Goal: Task Accomplishment & Management: Manage account settings

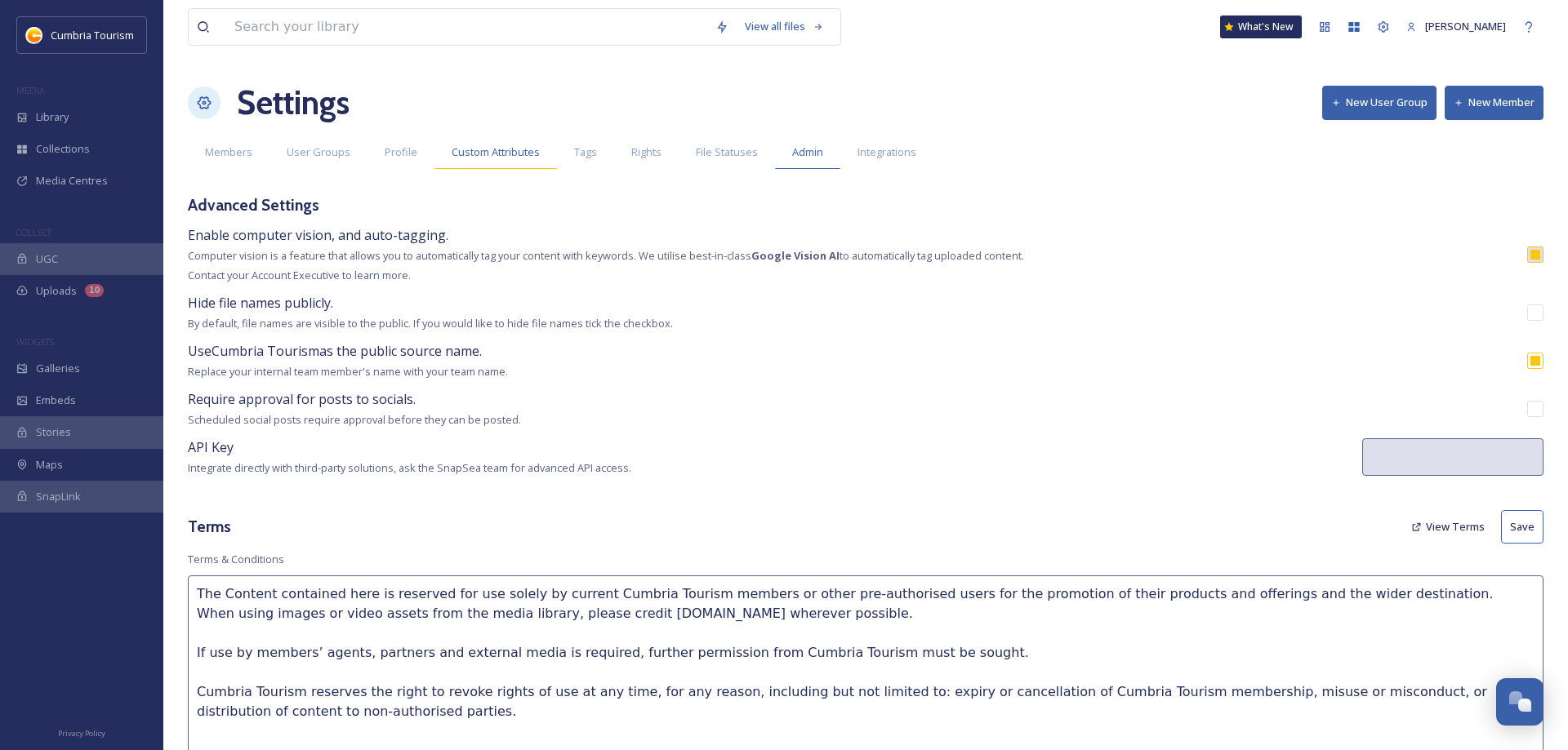
click at [495, 156] on span "Custom Attributes" at bounding box center [496, 152] width 88 height 16
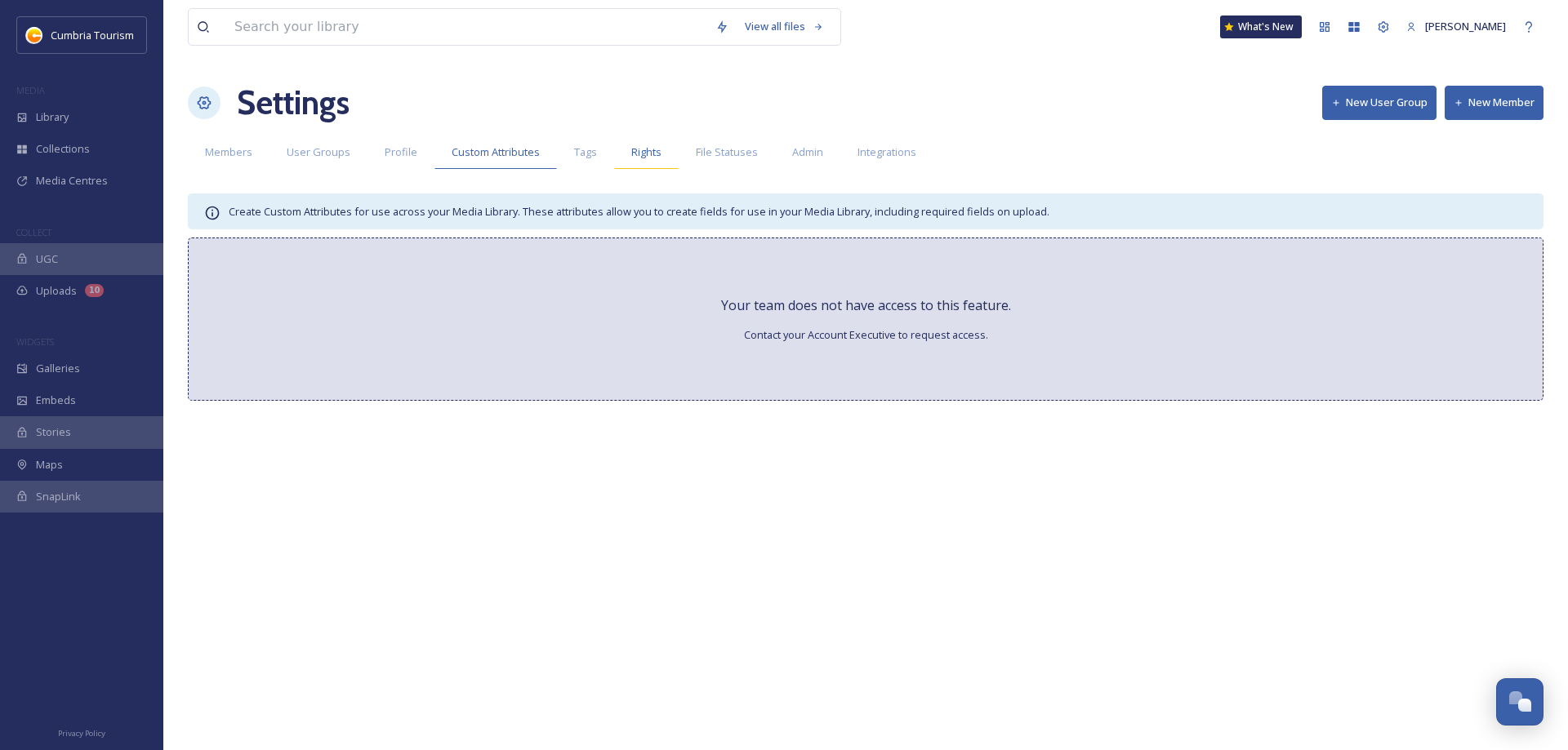
click at [637, 157] on span "Rights" at bounding box center [646, 152] width 30 height 16
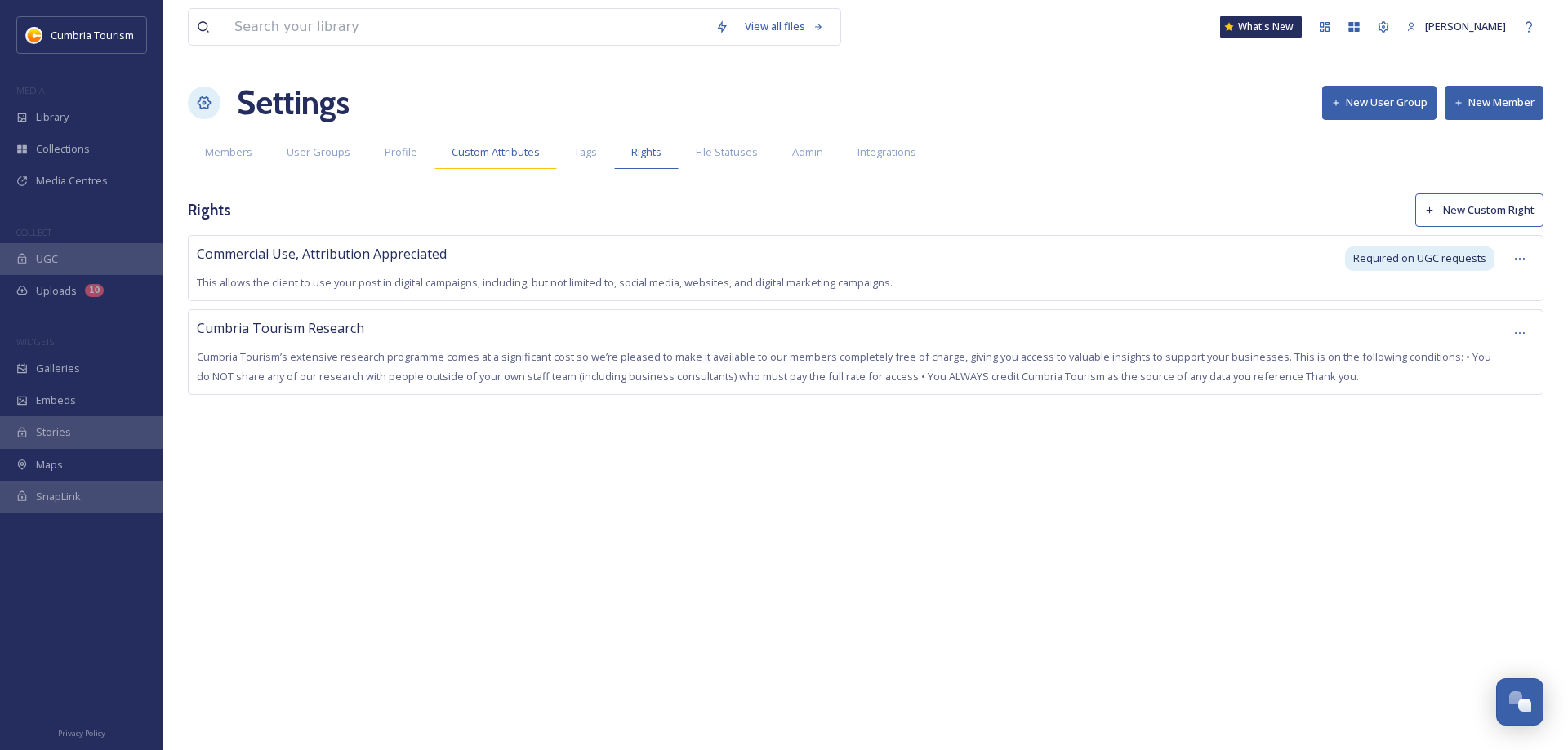
click at [452, 151] on span "Custom Attributes" at bounding box center [496, 152] width 88 height 16
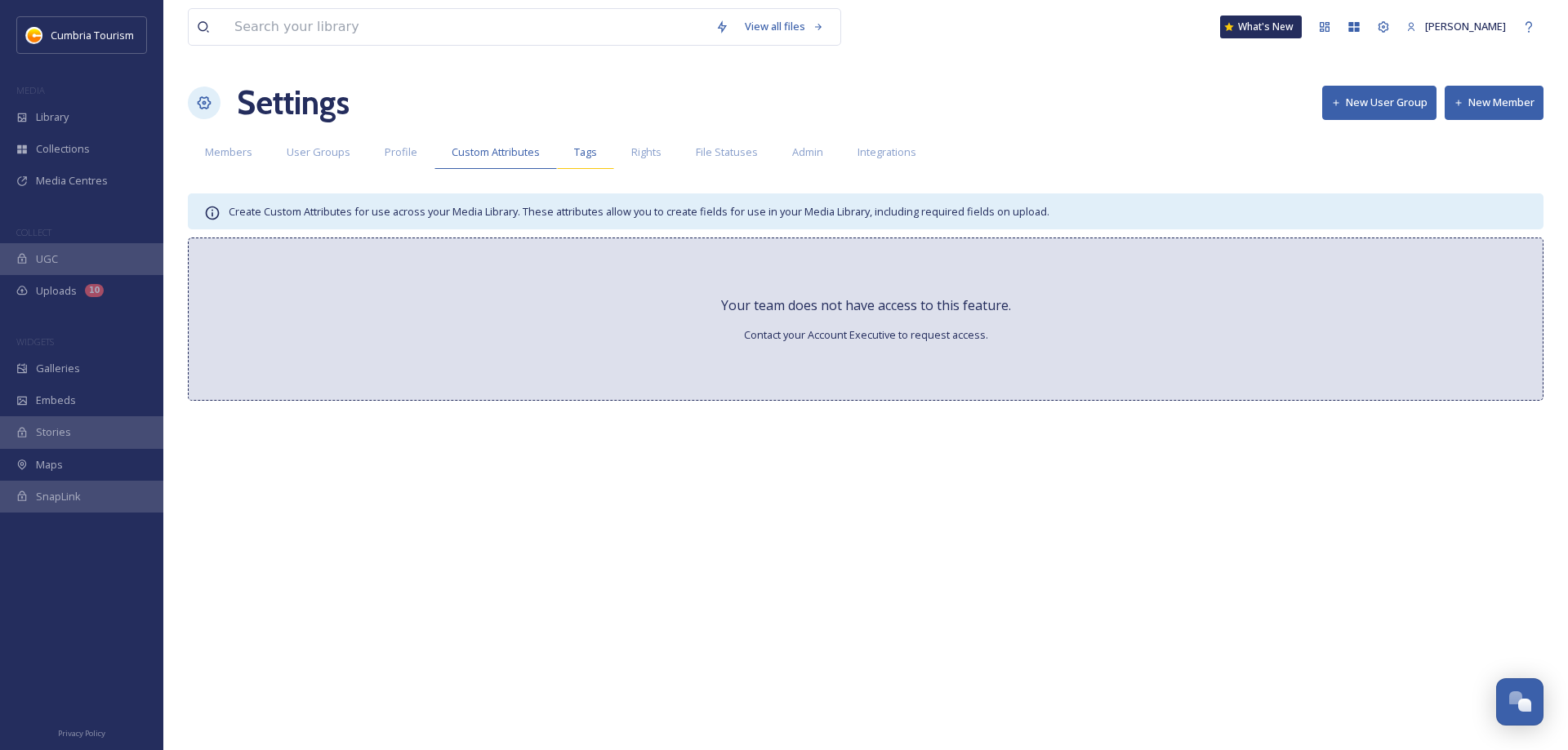
click at [593, 157] on div "Tags" at bounding box center [585, 152] width 57 height 33
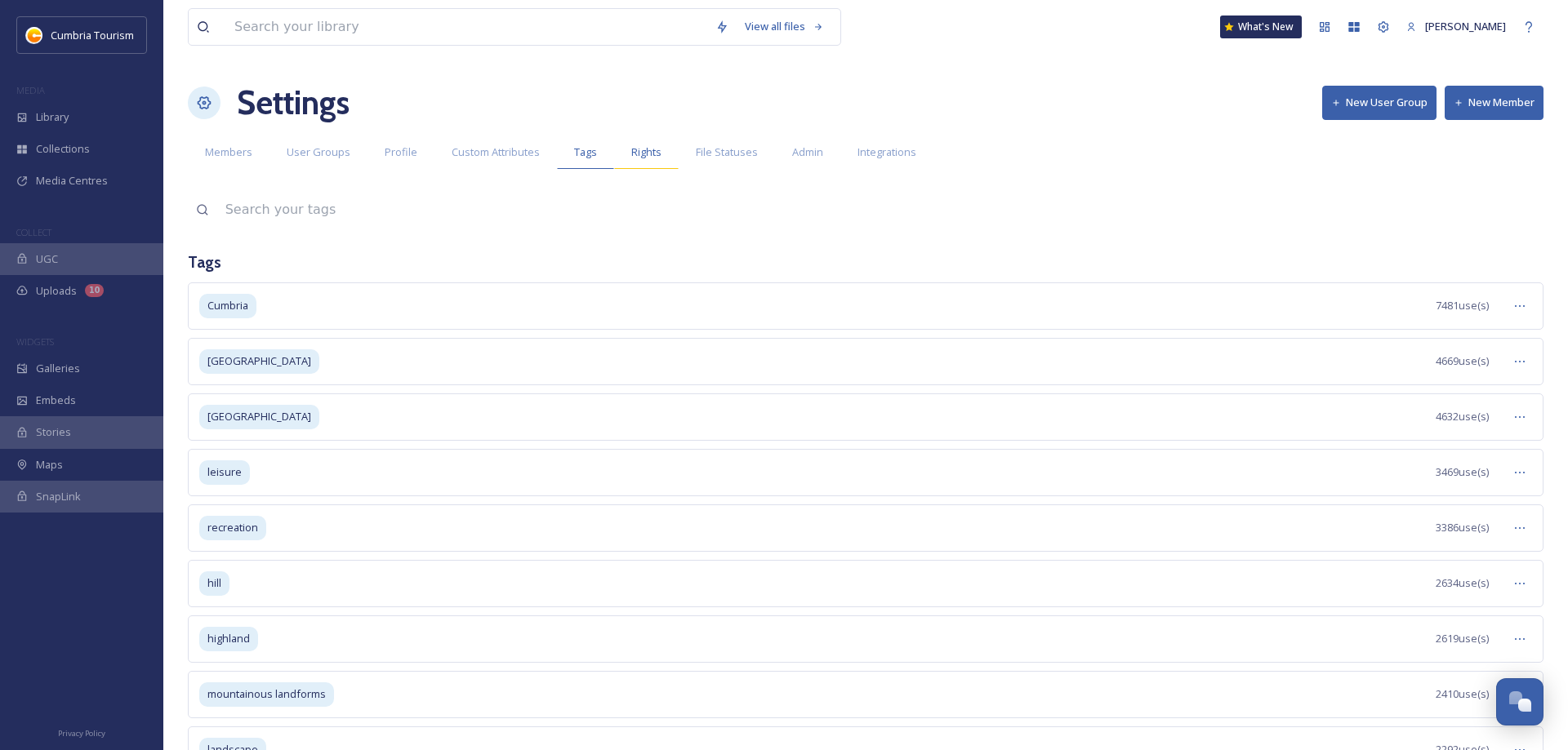
click at [646, 160] on span "Rights" at bounding box center [646, 152] width 30 height 16
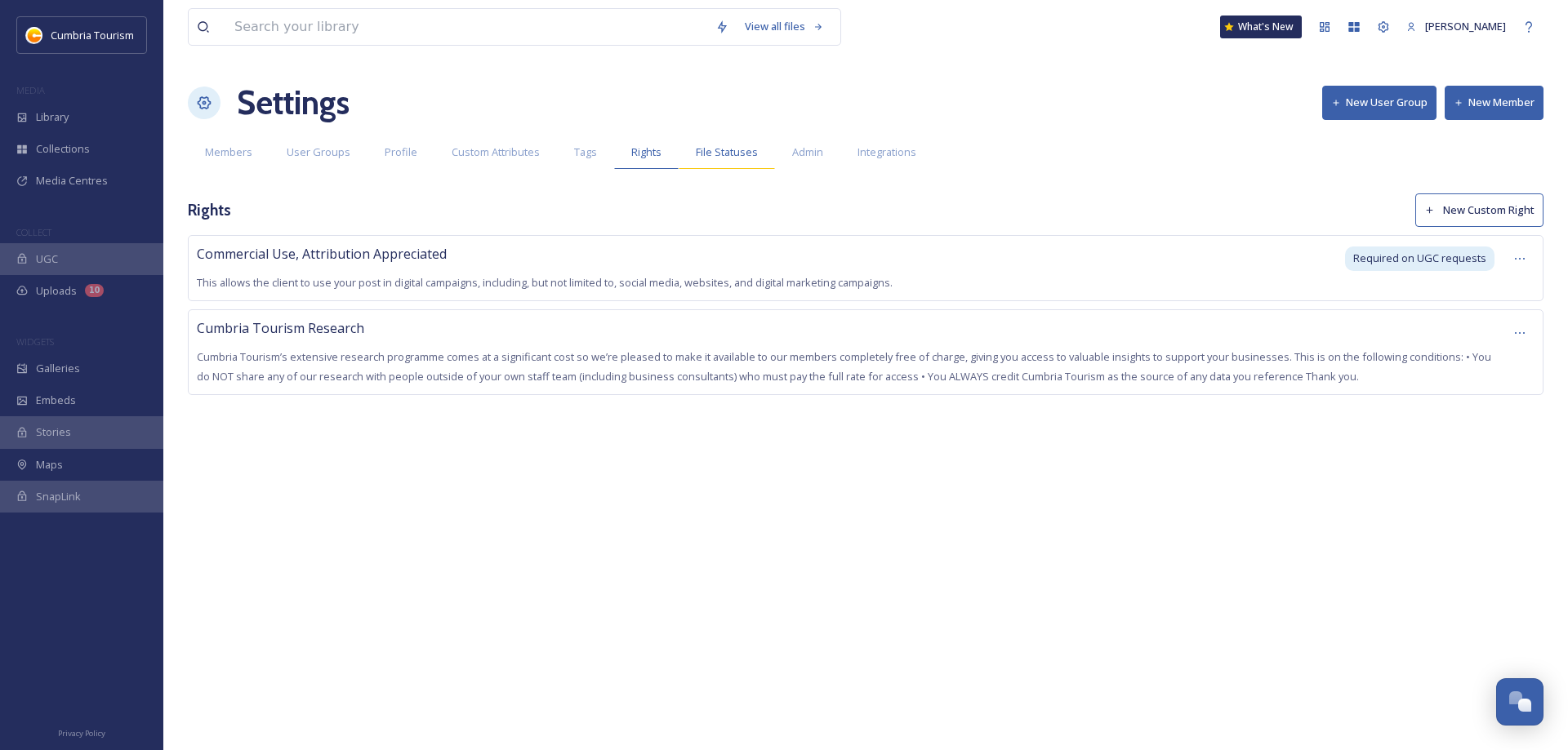
click at [710, 157] on span "File Statuses" at bounding box center [726, 152] width 62 height 16
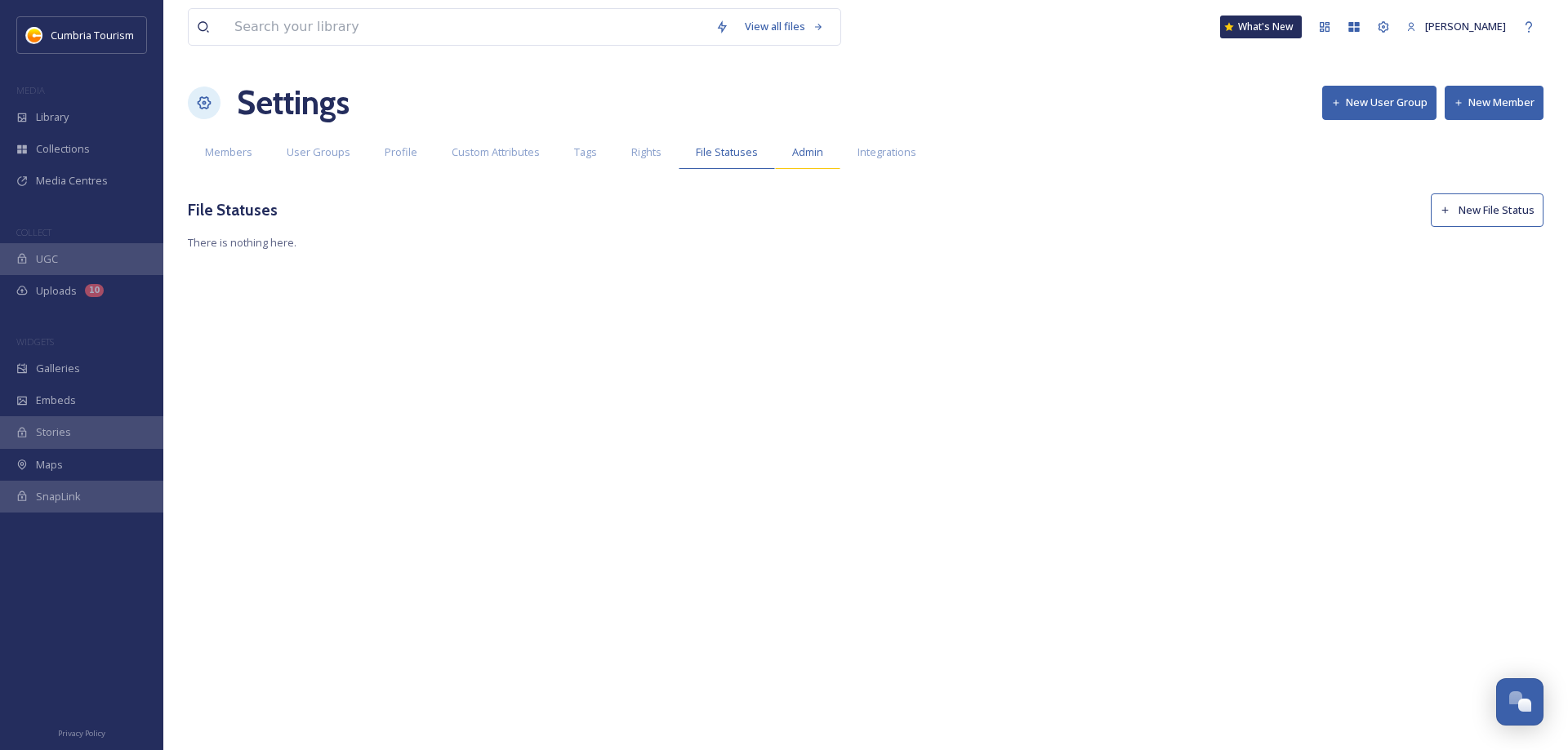
click at [794, 148] on span "Admin" at bounding box center [808, 152] width 31 height 16
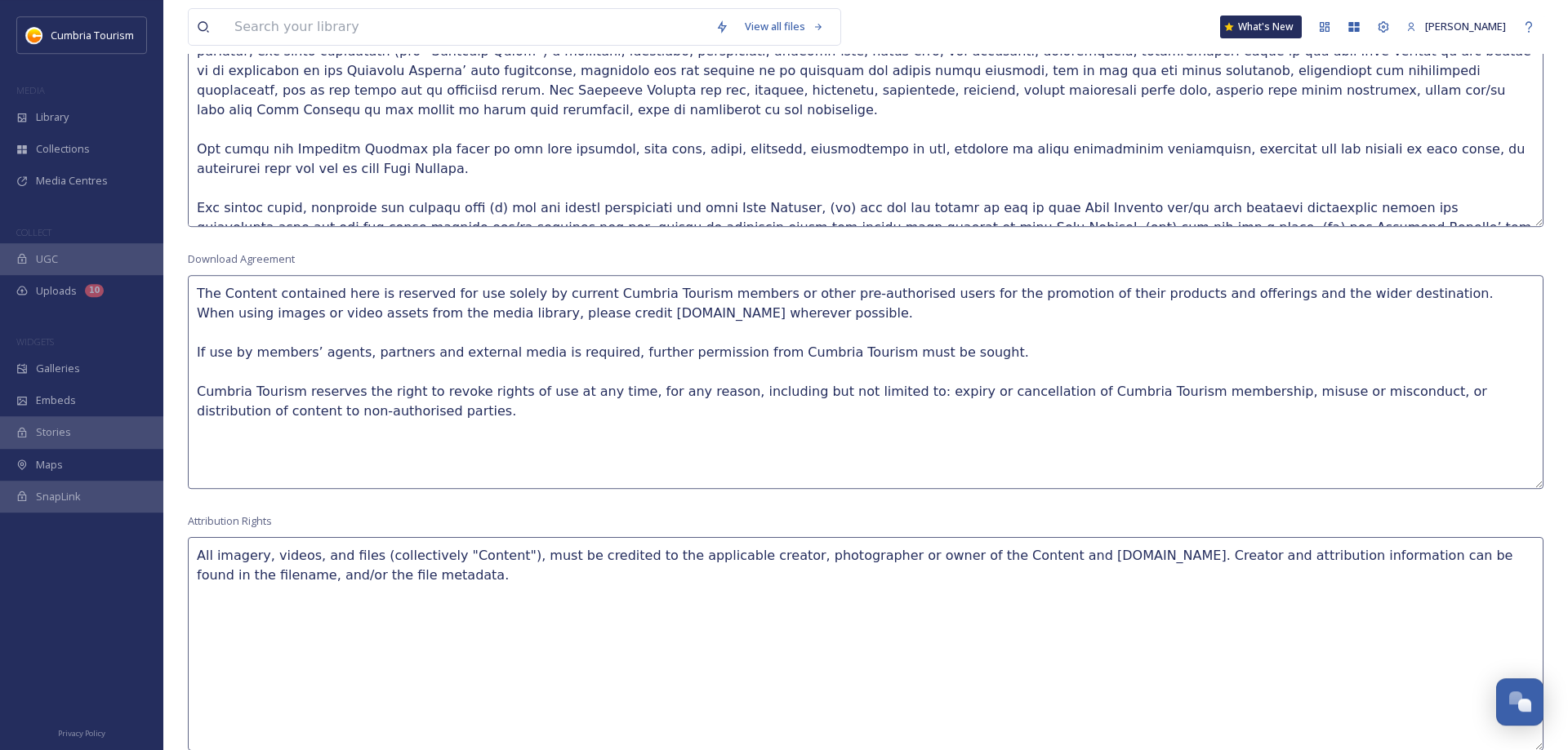
scroll to position [833, 0]
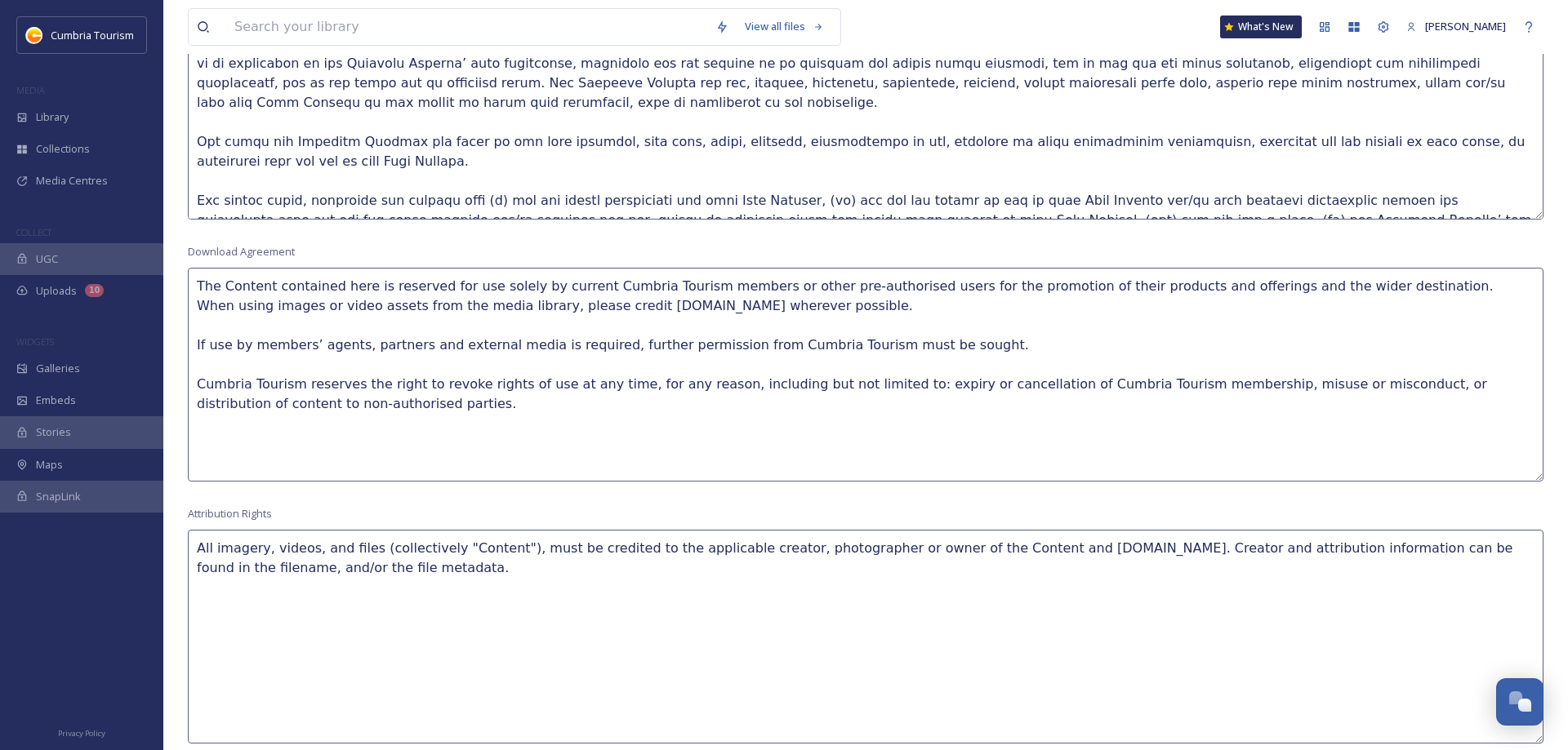
drag, startPoint x: 996, startPoint y: 548, endPoint x: 618, endPoint y: 551, distance: 378.0
click at [618, 551] on textarea "All imagery, videos, and files (collectively "Content"), must be credited to th…" at bounding box center [866, 636] width 1356 height 214
click at [739, 542] on textarea "All imagery, videos, and files (collectively "Content"), must be credited to [D…" at bounding box center [866, 636] width 1356 height 214
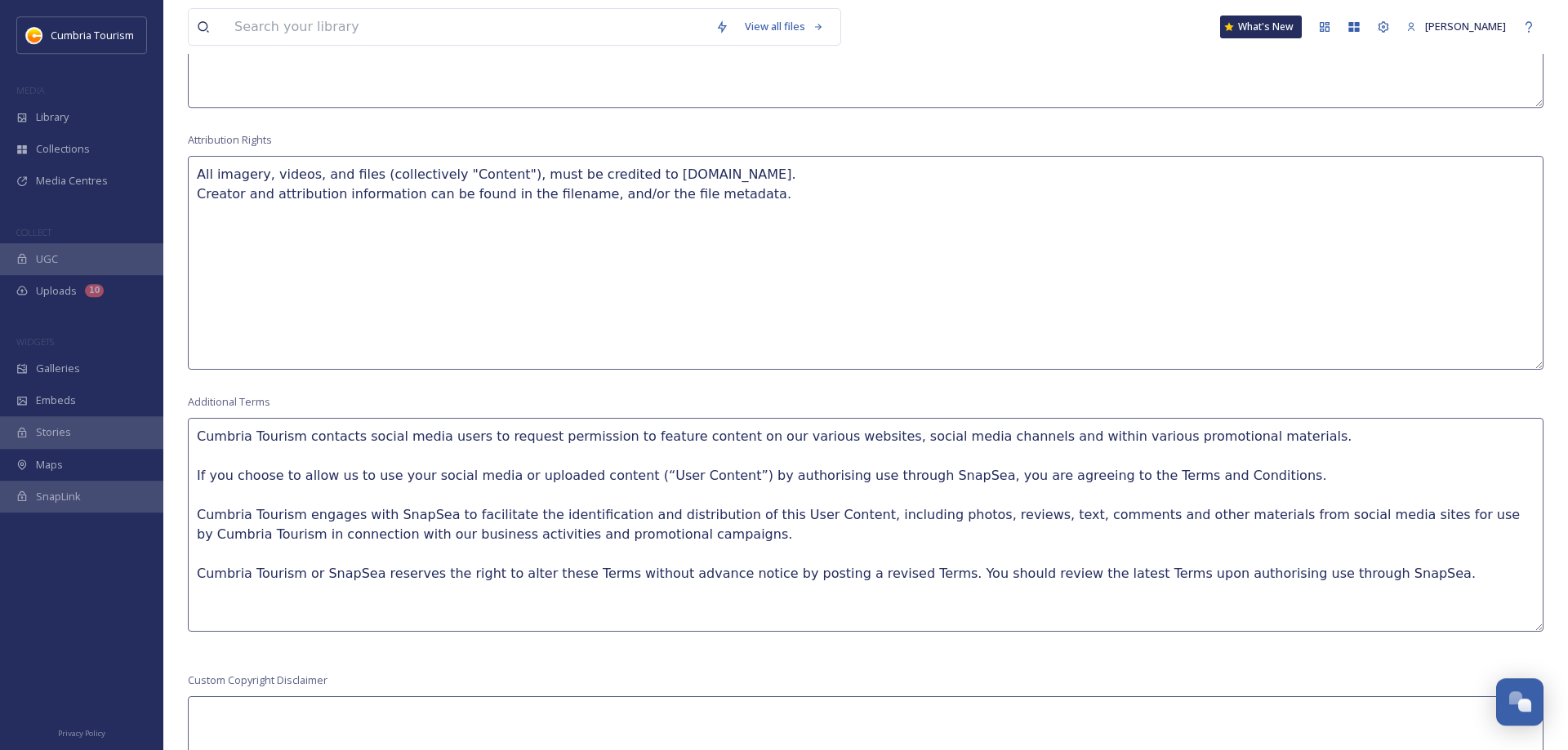
scroll to position [1239, 0]
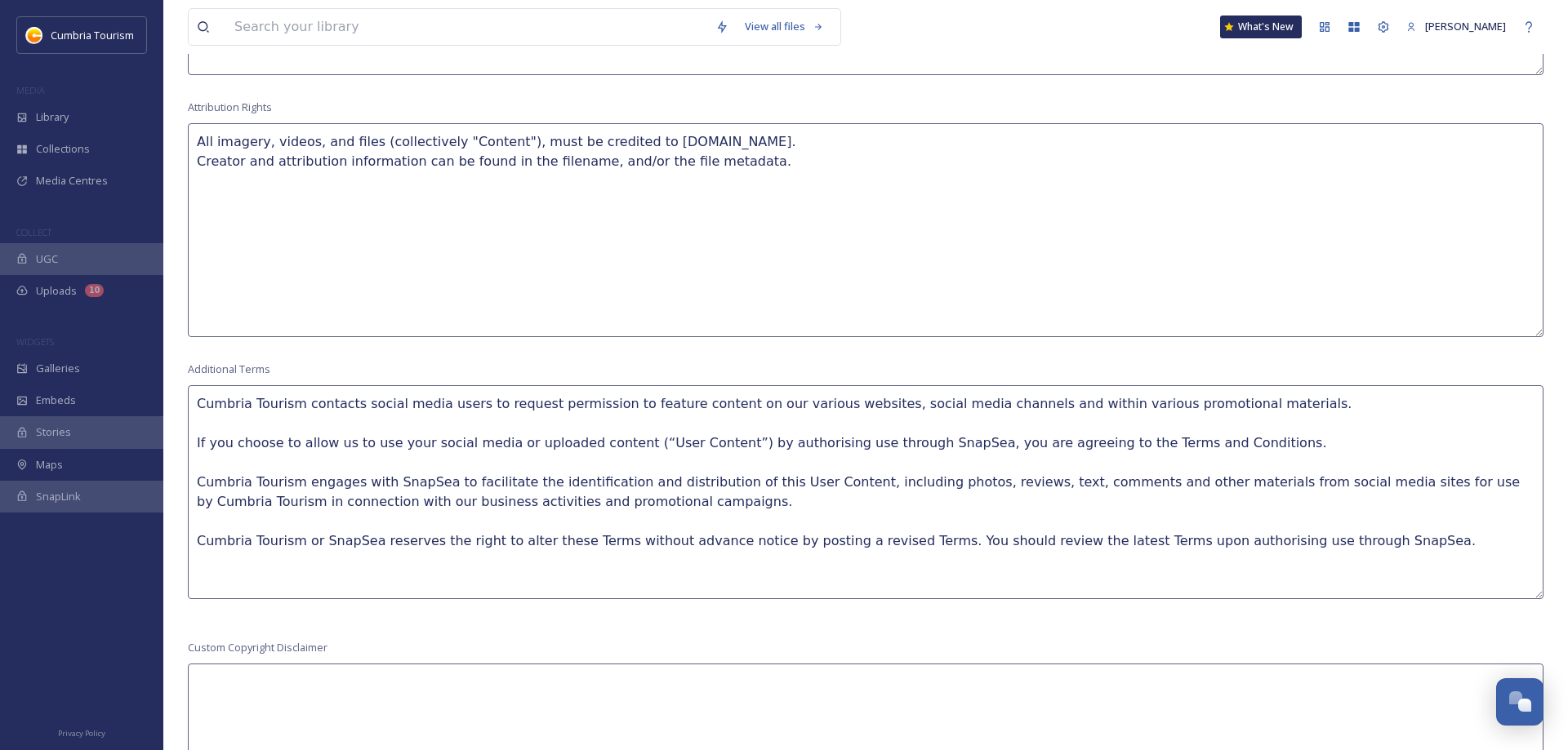
type textarea "All imagery, videos, and files (collectively "Content"), must be credited to [D…"
click at [196, 402] on textarea "Cumbria Tourism contacts social media users to request permission to feature co…" at bounding box center [866, 492] width 1356 height 214
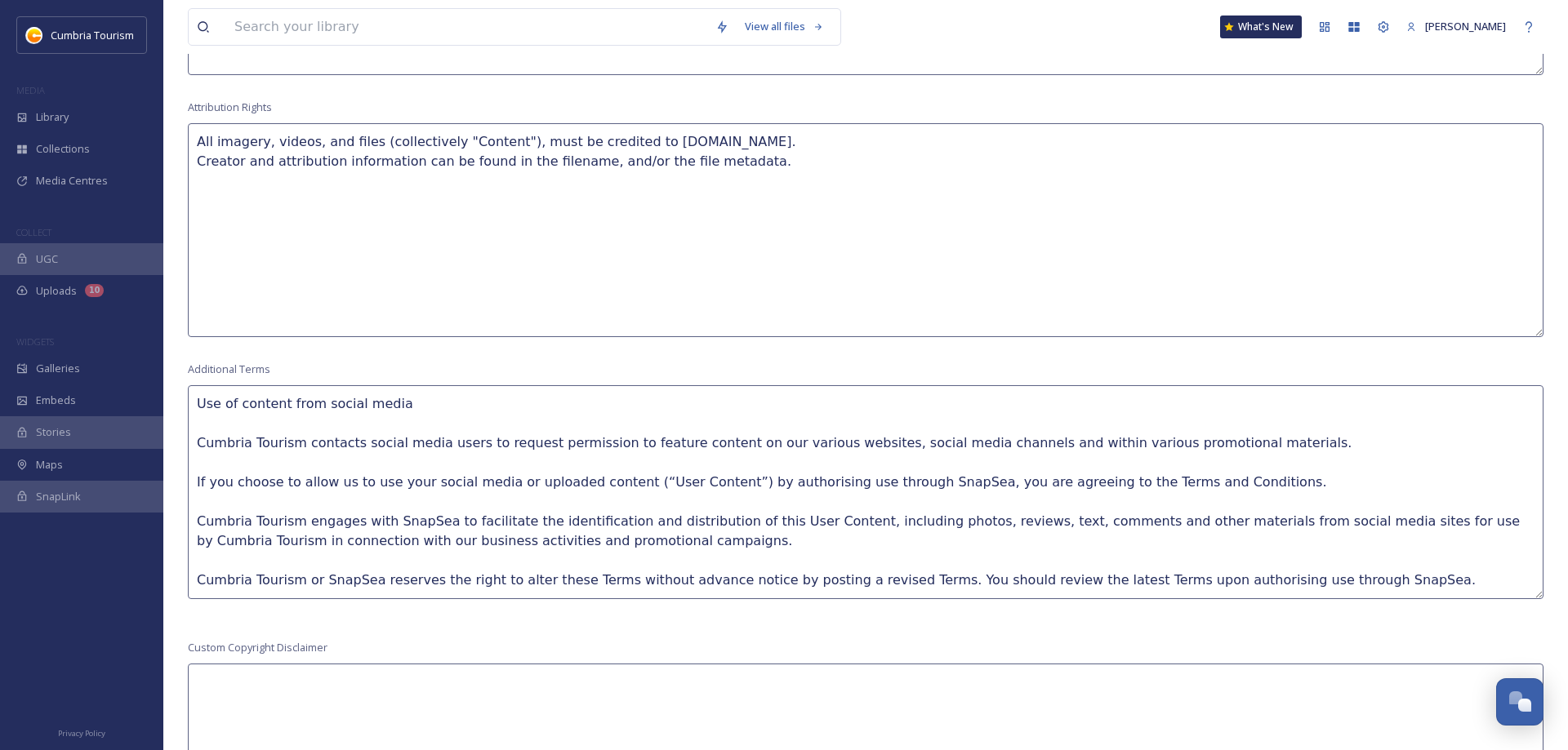
click at [436, 399] on textarea "Use of content from social media Cumbria Tourism contacts social media users to…" at bounding box center [866, 492] width 1356 height 214
click at [462, 458] on textarea "Use of content from social media: Cumbria Tourism contacts social media users t…" at bounding box center [866, 492] width 1356 height 214
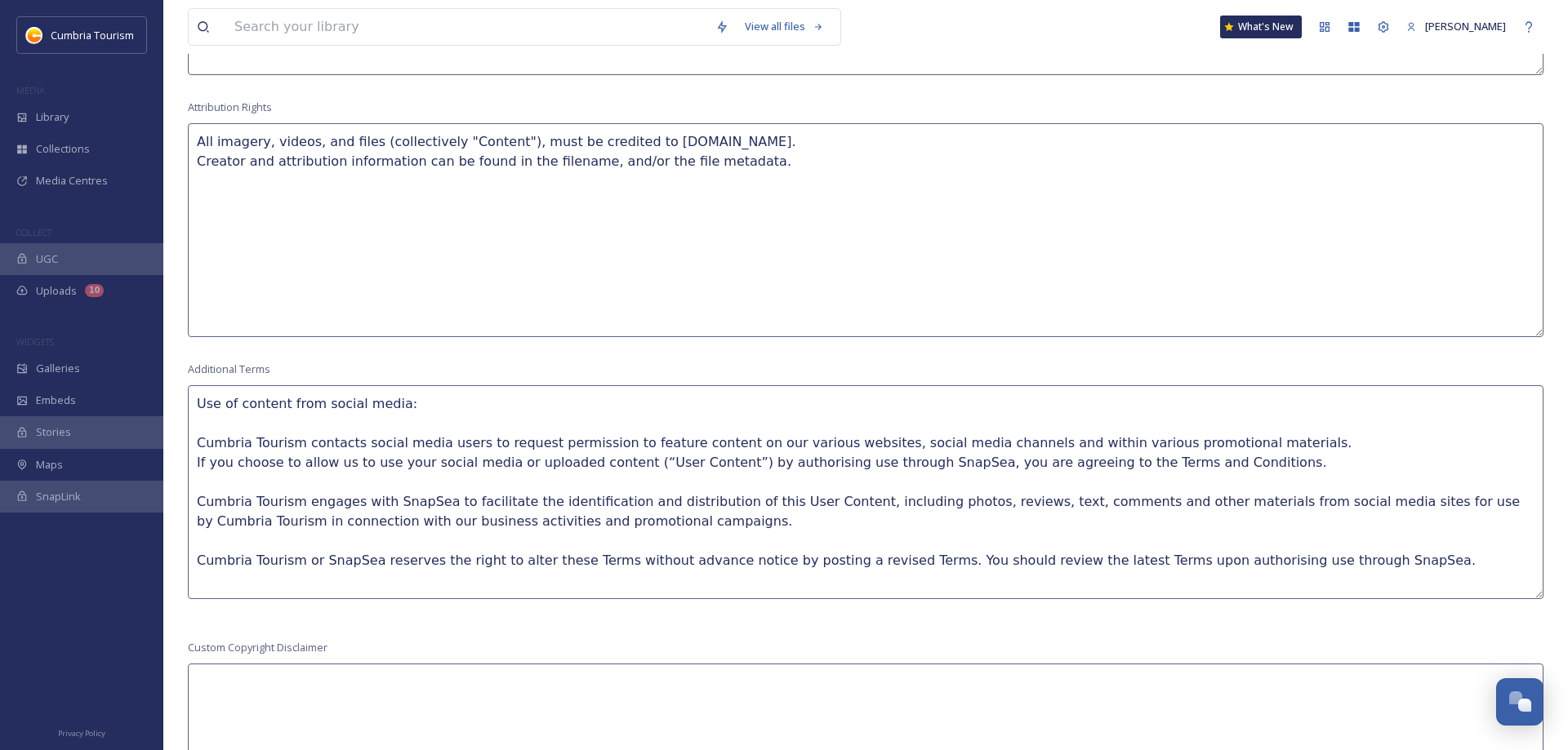
click at [1415, 548] on textarea "Use of content from social media: Cumbria Tourism contacts social media users t…" at bounding box center [866, 492] width 1356 height 214
type textarea "Use of content from social media: Cumbria Tourism contacts social media users t…"
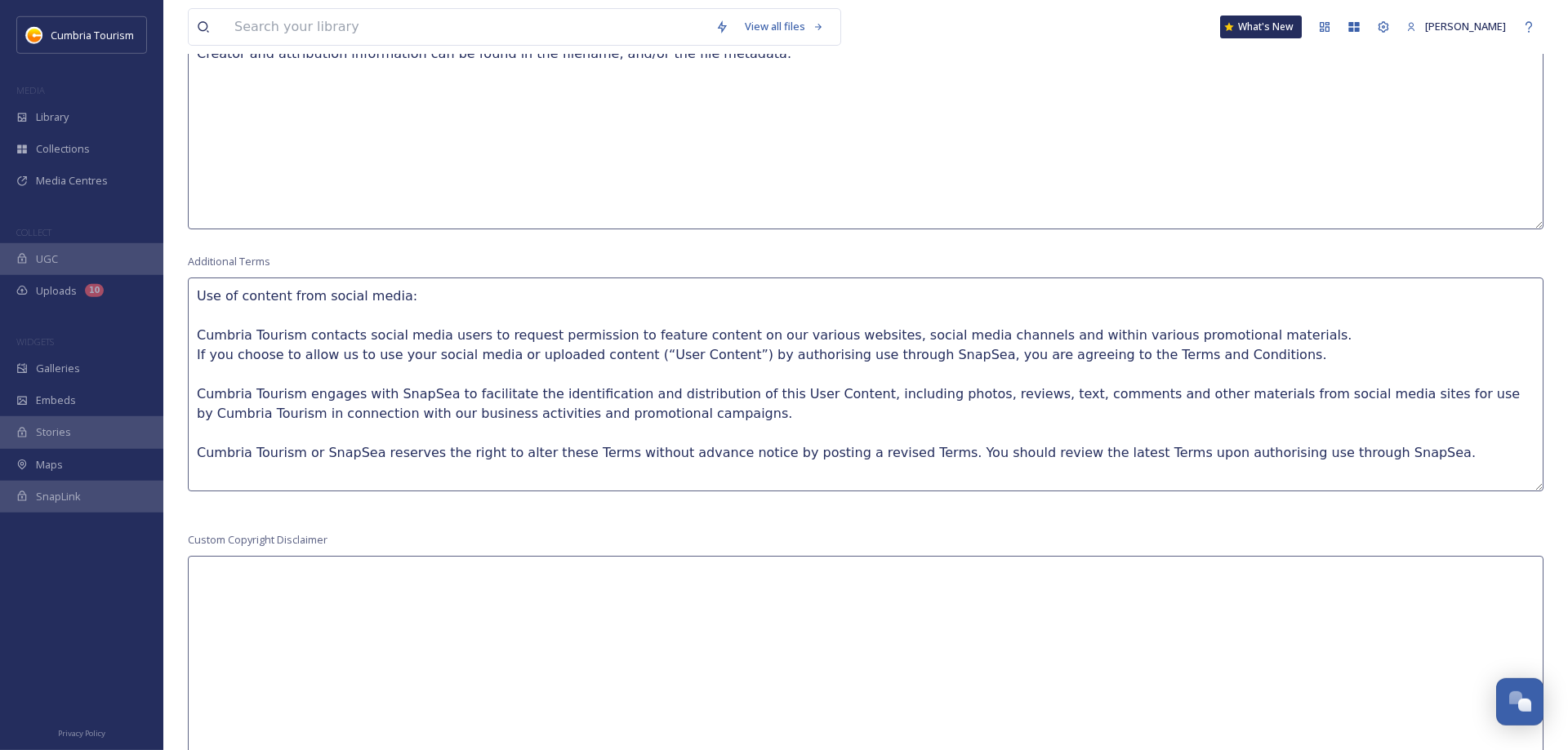
scroll to position [1406, 0]
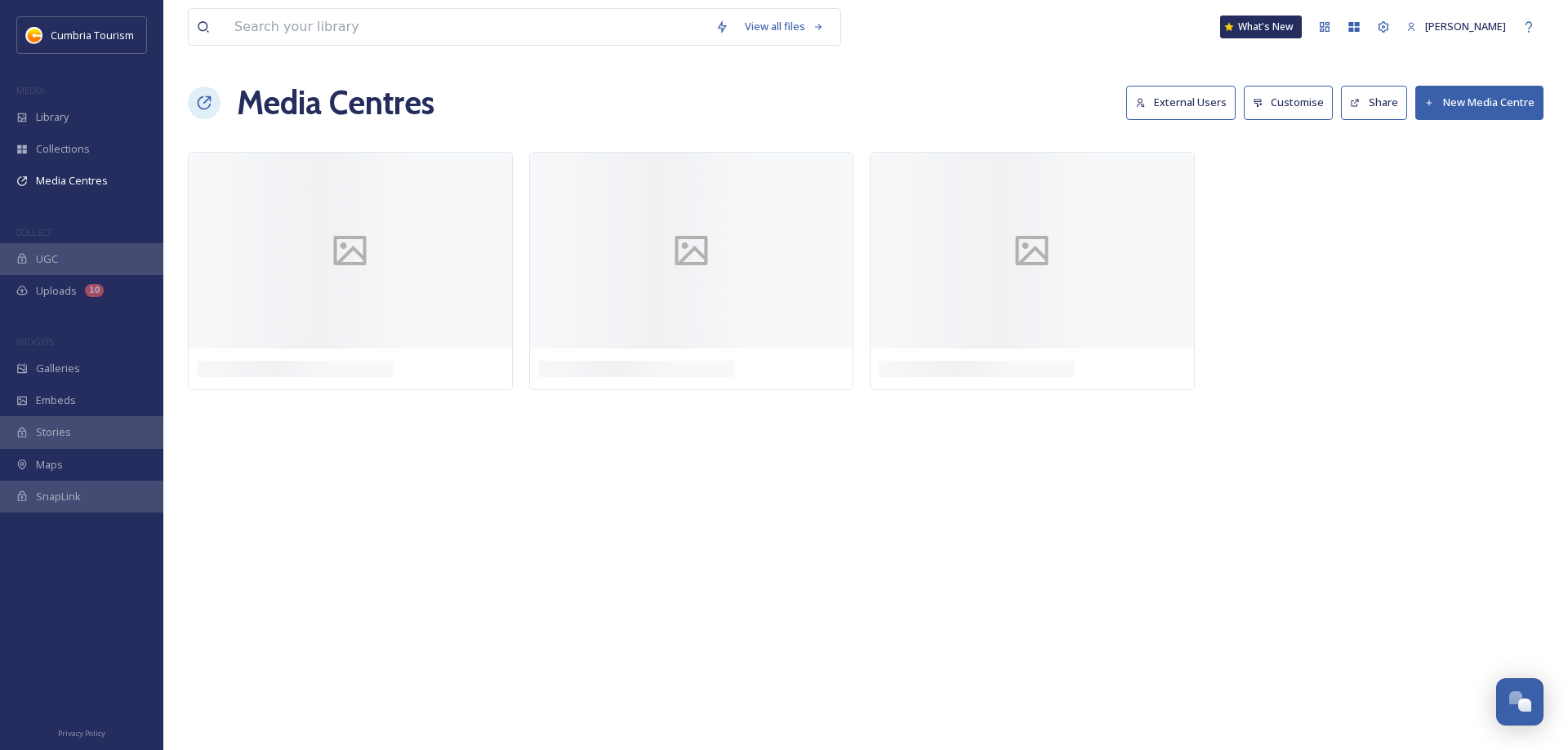
scroll to position [5859, 0]
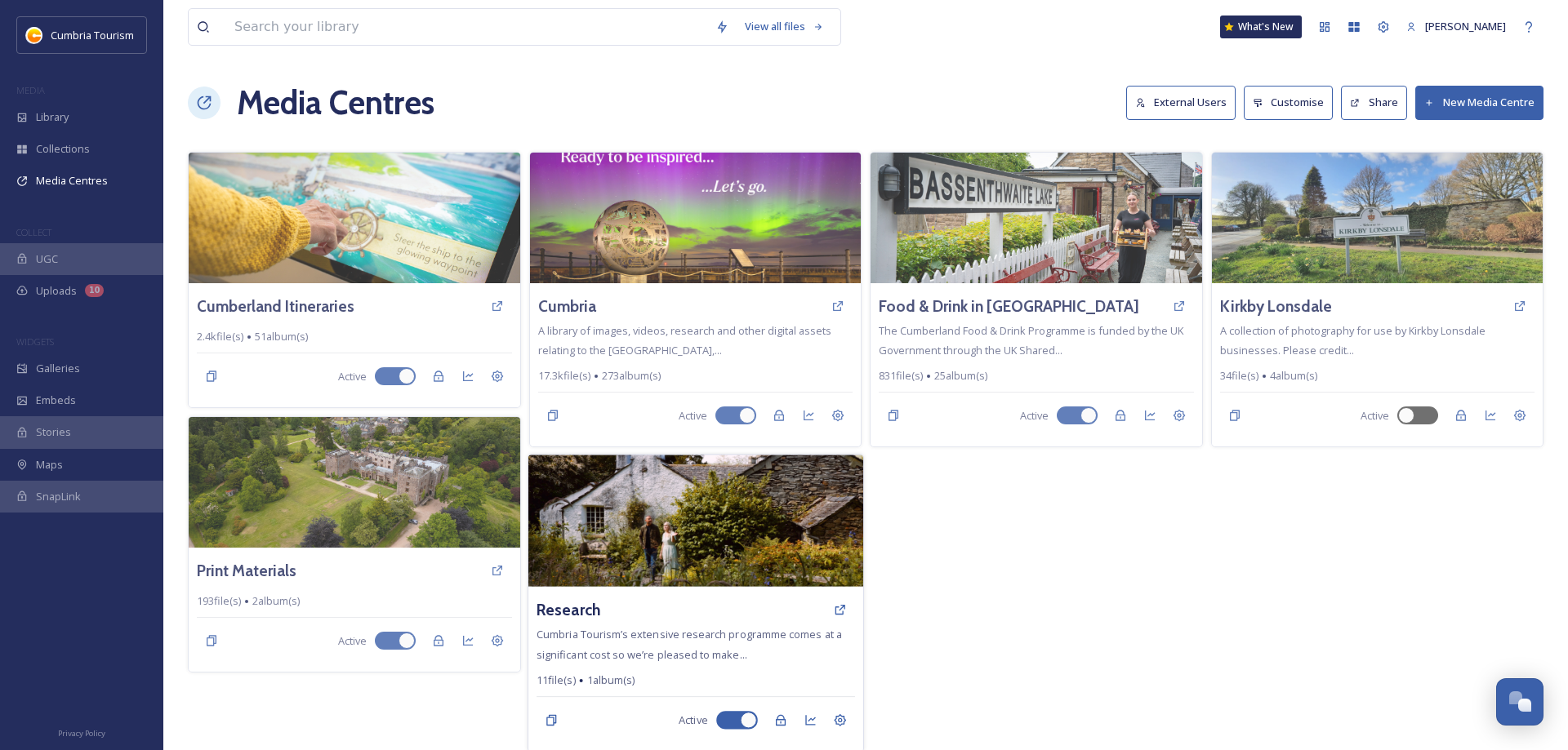
click at [673, 554] on img at bounding box center [695, 521] width 335 height 133
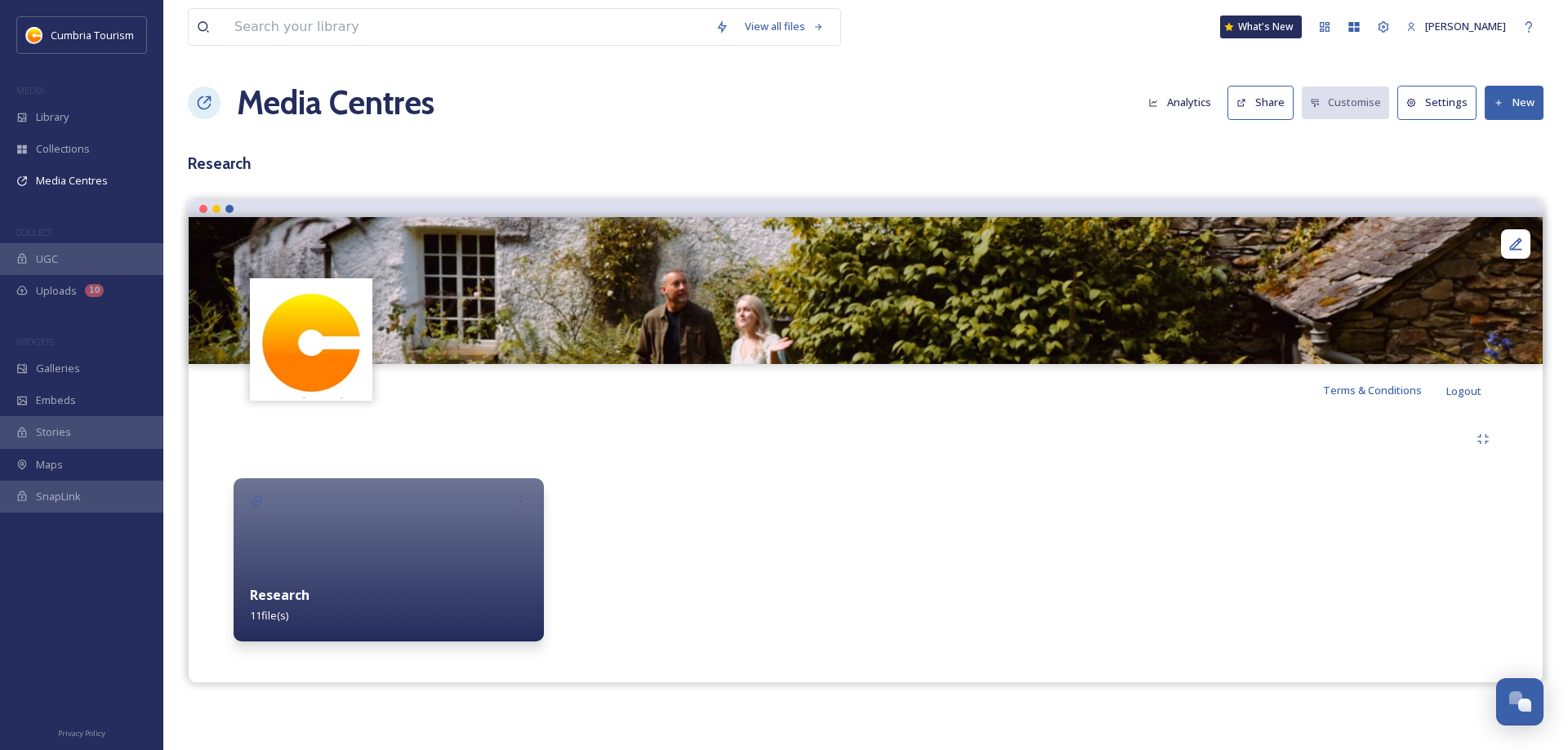
click at [1425, 111] on button "Settings" at bounding box center [1437, 102] width 80 height 33
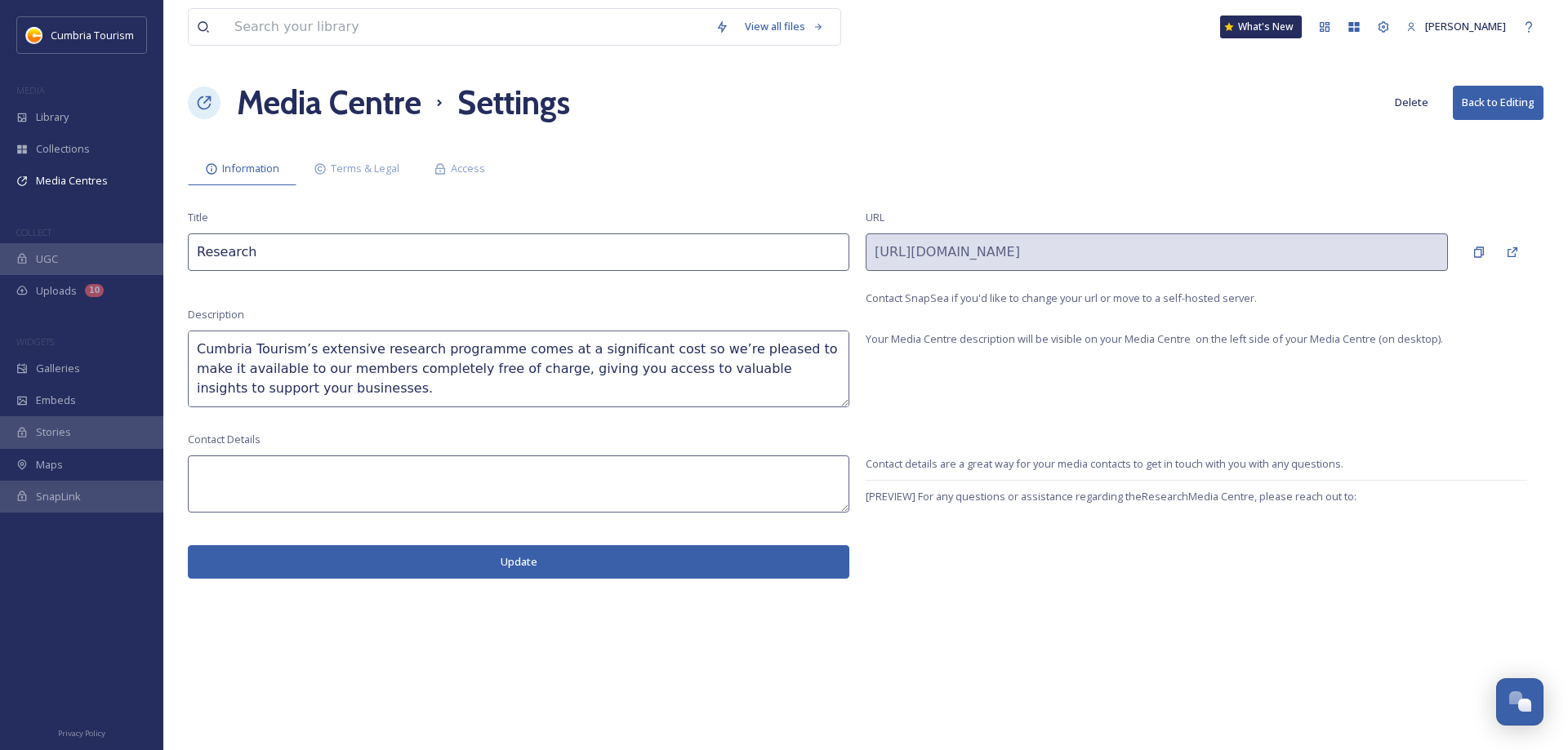
scroll to position [137, 0]
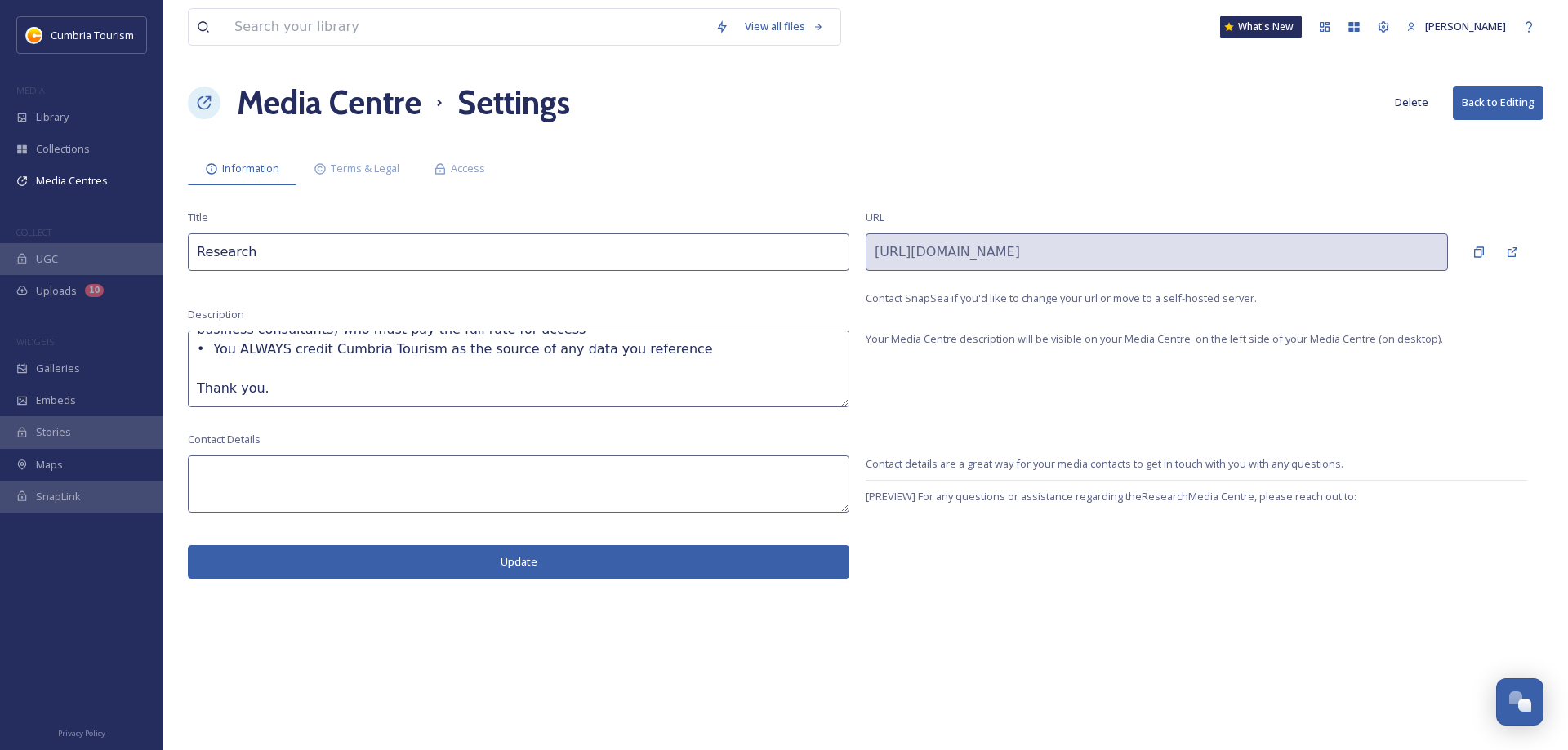
drag, startPoint x: 197, startPoint y: 325, endPoint x: 390, endPoint y: 446, distance: 227.8
click at [390, 408] on textarea "Cumbria Tourism’s extensive research programme comes at a significant cost so w…" at bounding box center [519, 369] width 662 height 77
click at [395, 171] on span "Terms & Legal" at bounding box center [365, 168] width 69 height 16
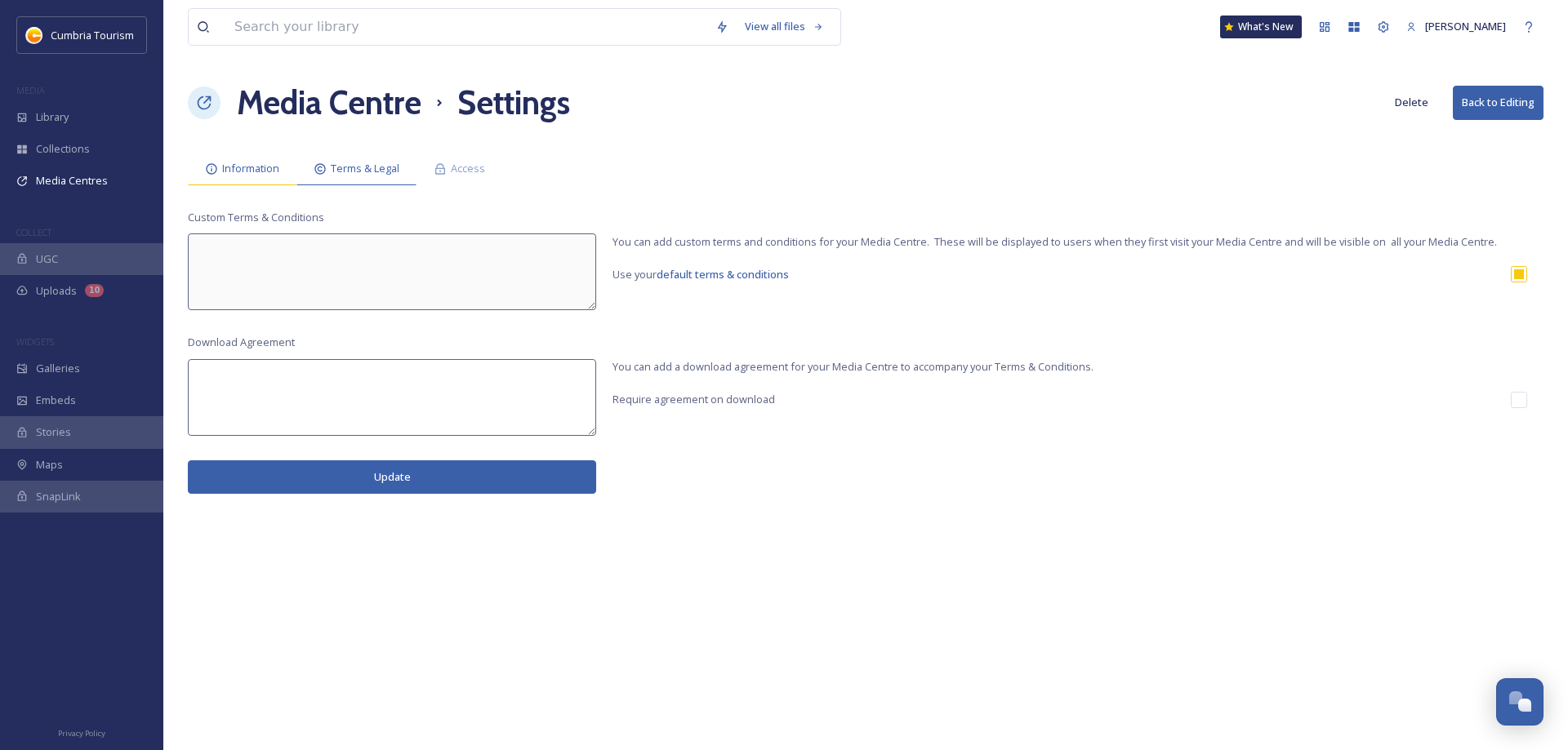
click at [261, 170] on span "Information" at bounding box center [250, 168] width 57 height 16
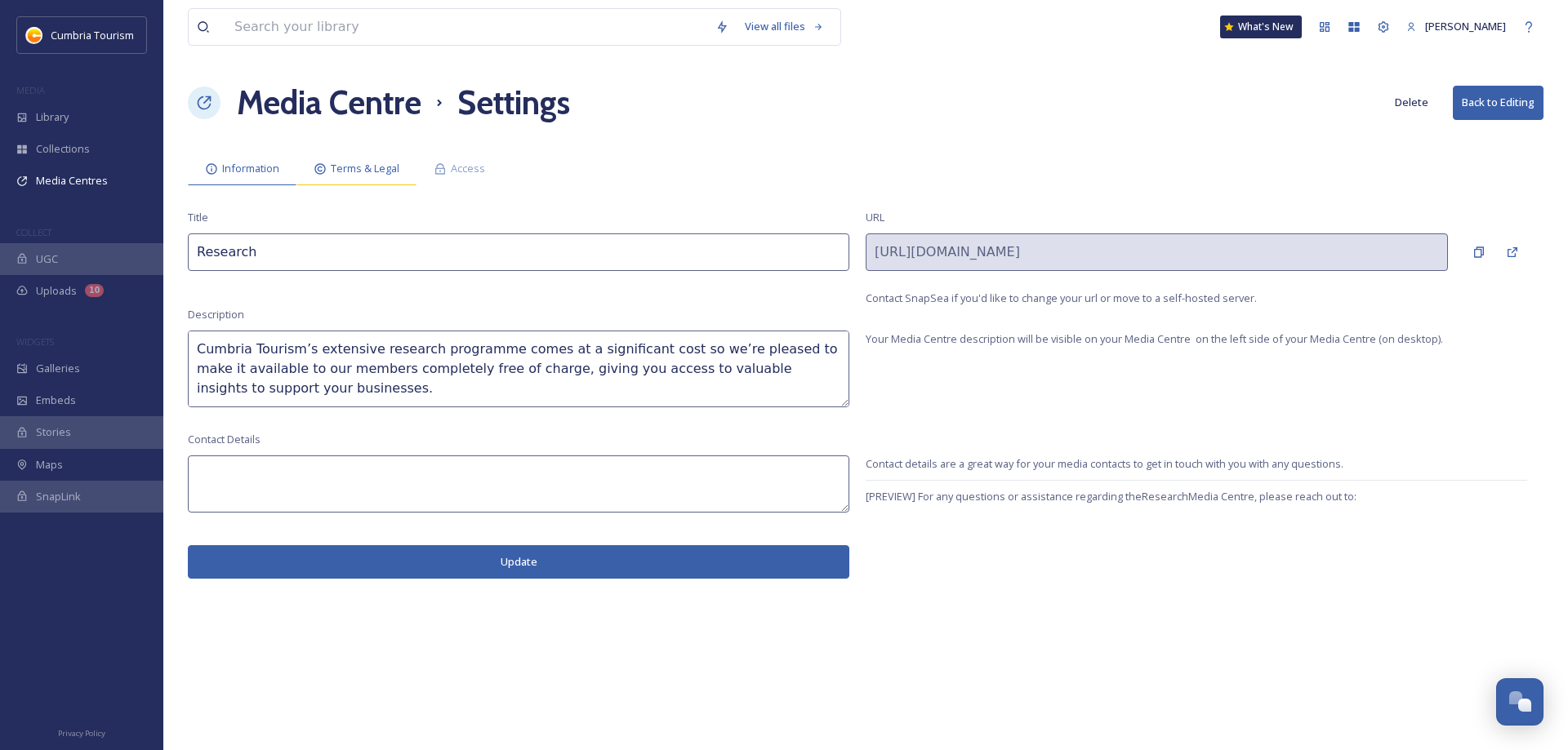
click at [356, 165] on span "Terms & Legal" at bounding box center [365, 168] width 69 height 16
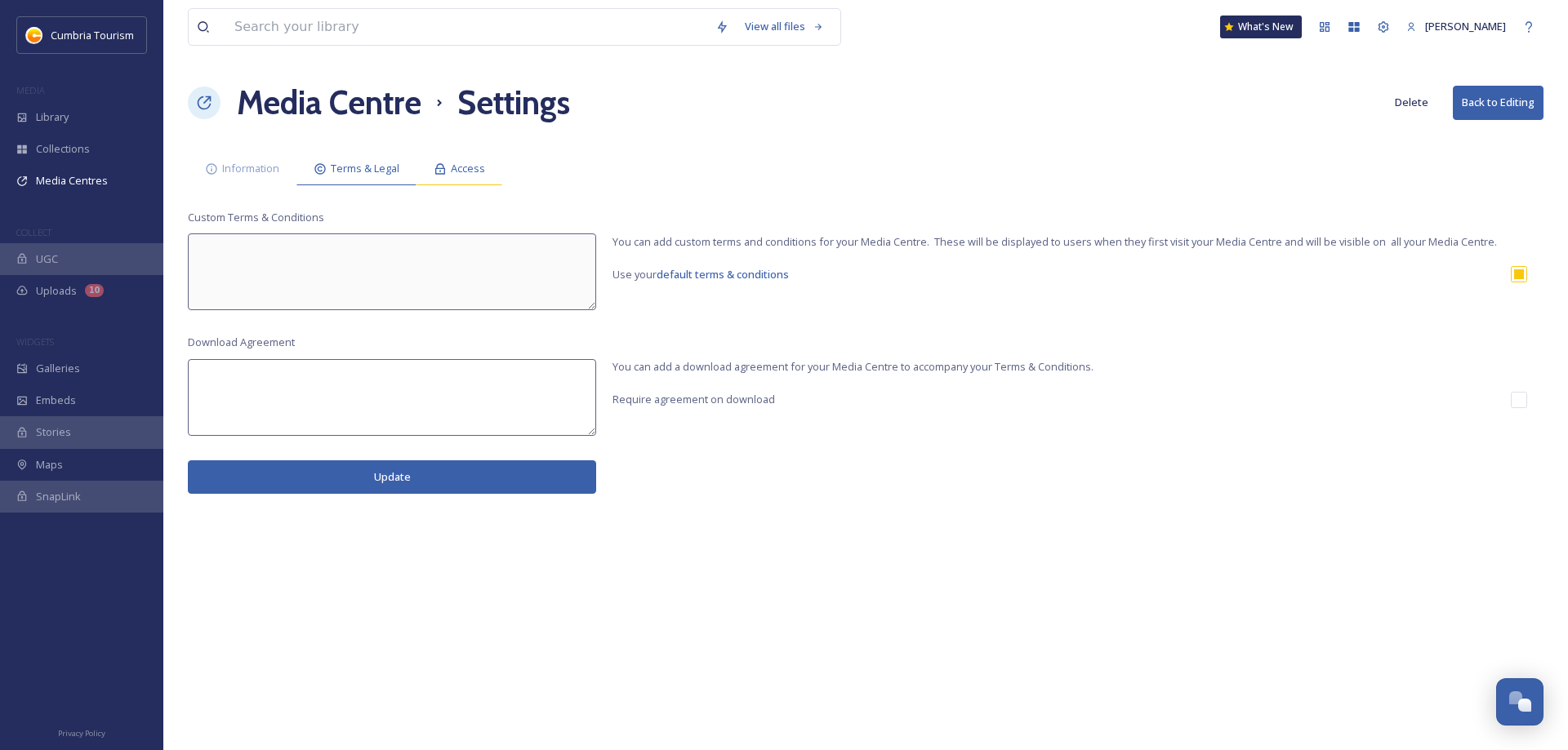
click at [452, 169] on div "Access" at bounding box center [459, 168] width 85 height 33
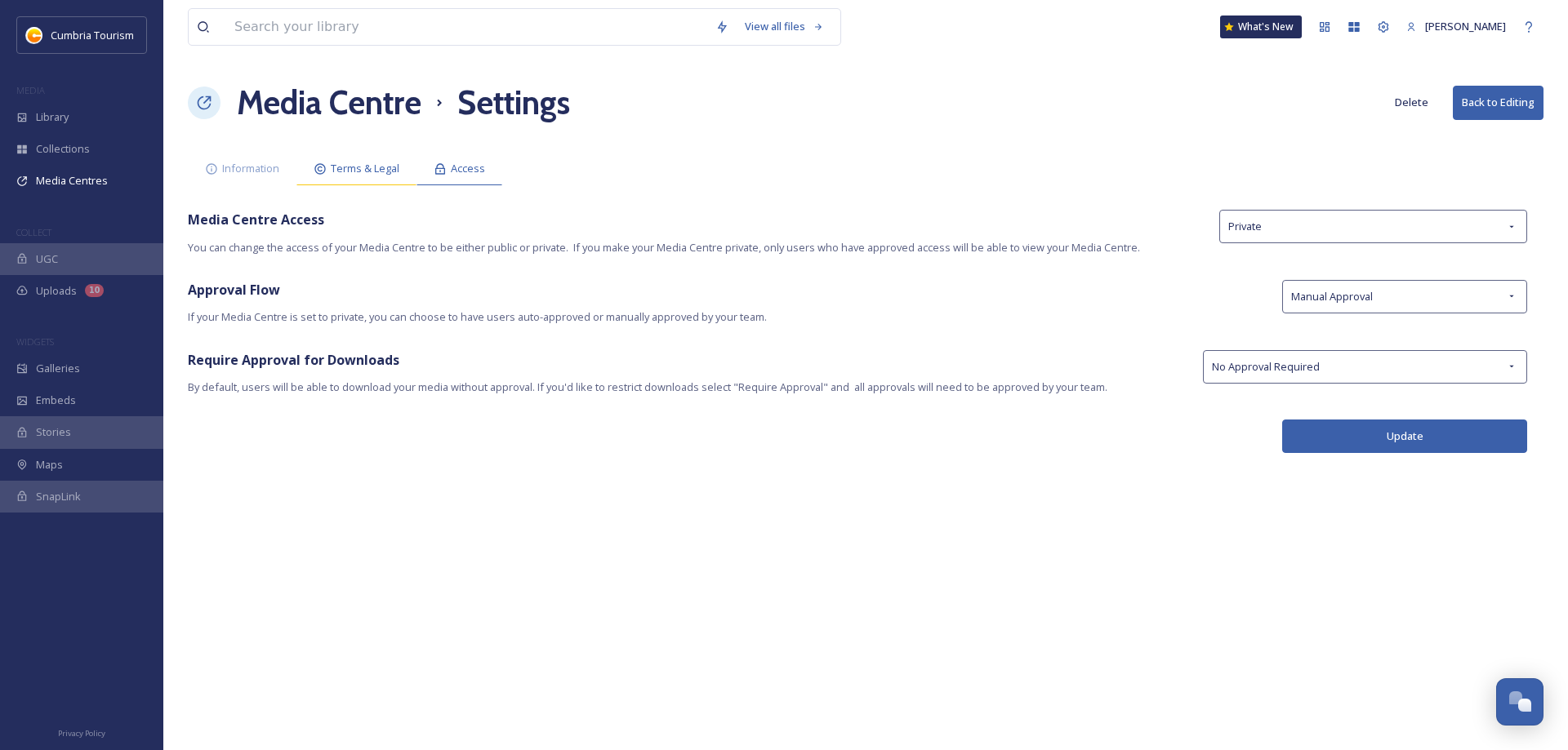
click at [361, 172] on span "Terms & Legal" at bounding box center [365, 168] width 69 height 16
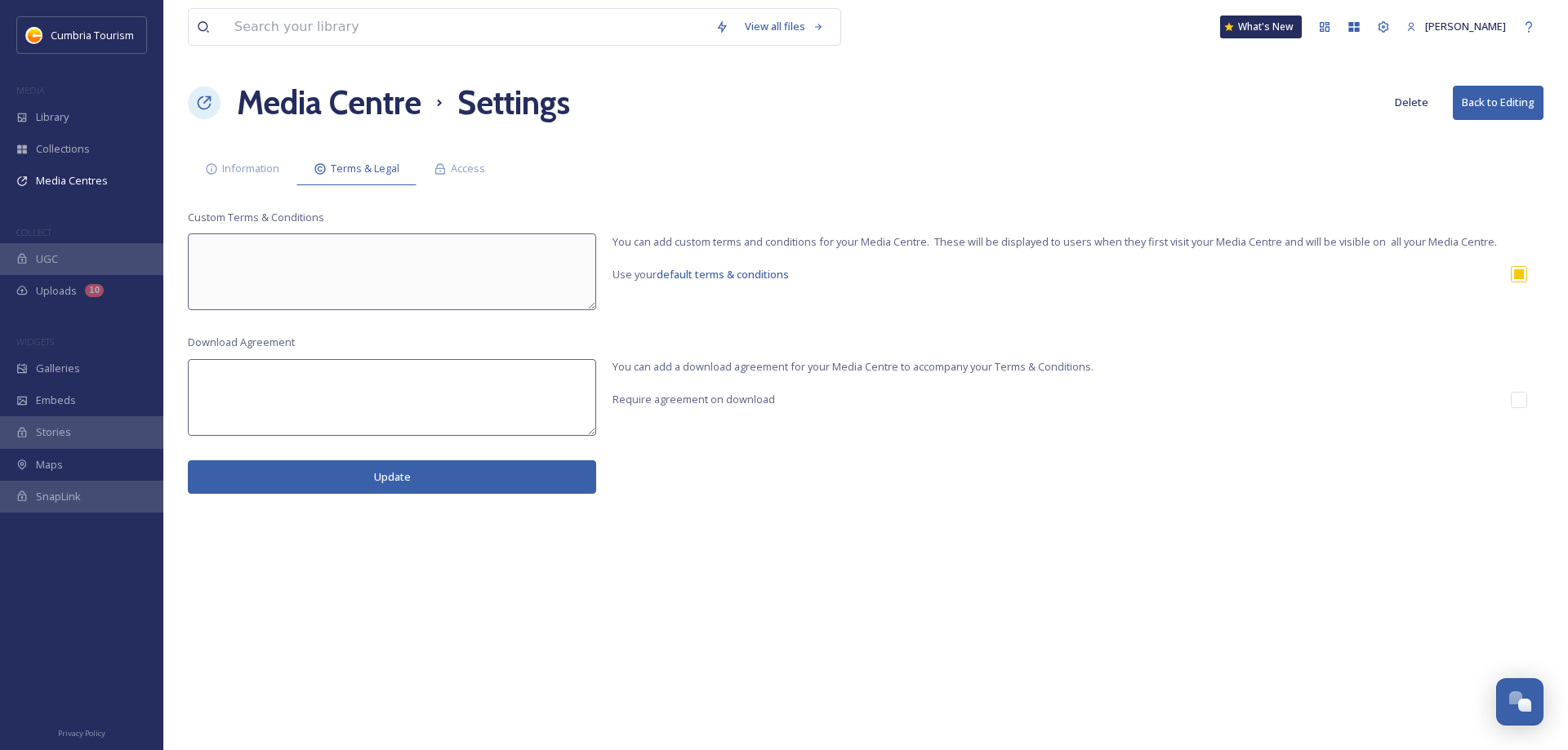
drag, startPoint x: 728, startPoint y: 349, endPoint x: 684, endPoint y: 288, distance: 75.2
click at [727, 347] on div "You can add a download agreement for your Media Centre to accompany your Terms …" at bounding box center [1070, 371] width 915 height 73
click at [230, 167] on span "Information" at bounding box center [250, 168] width 57 height 16
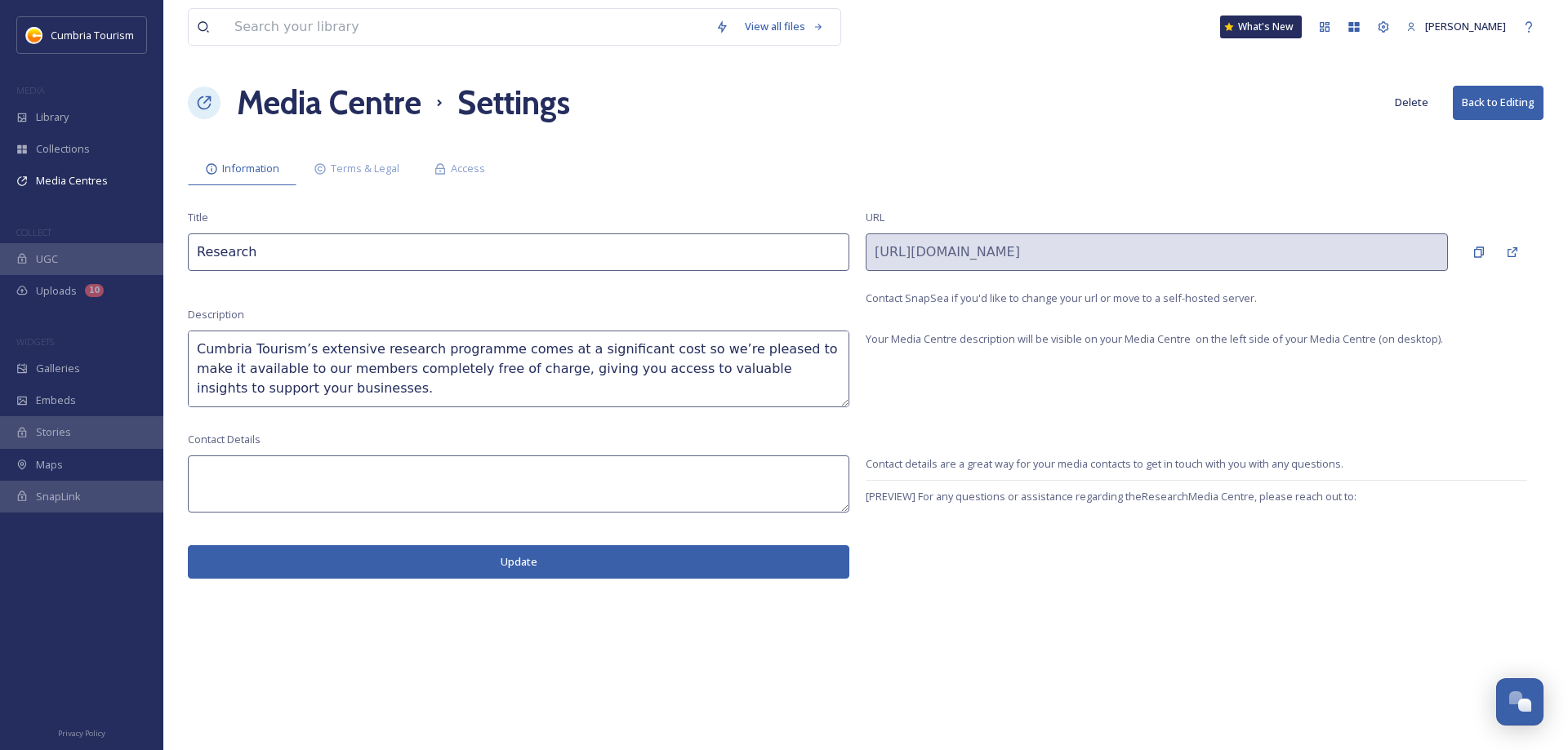
scroll to position [137, 0]
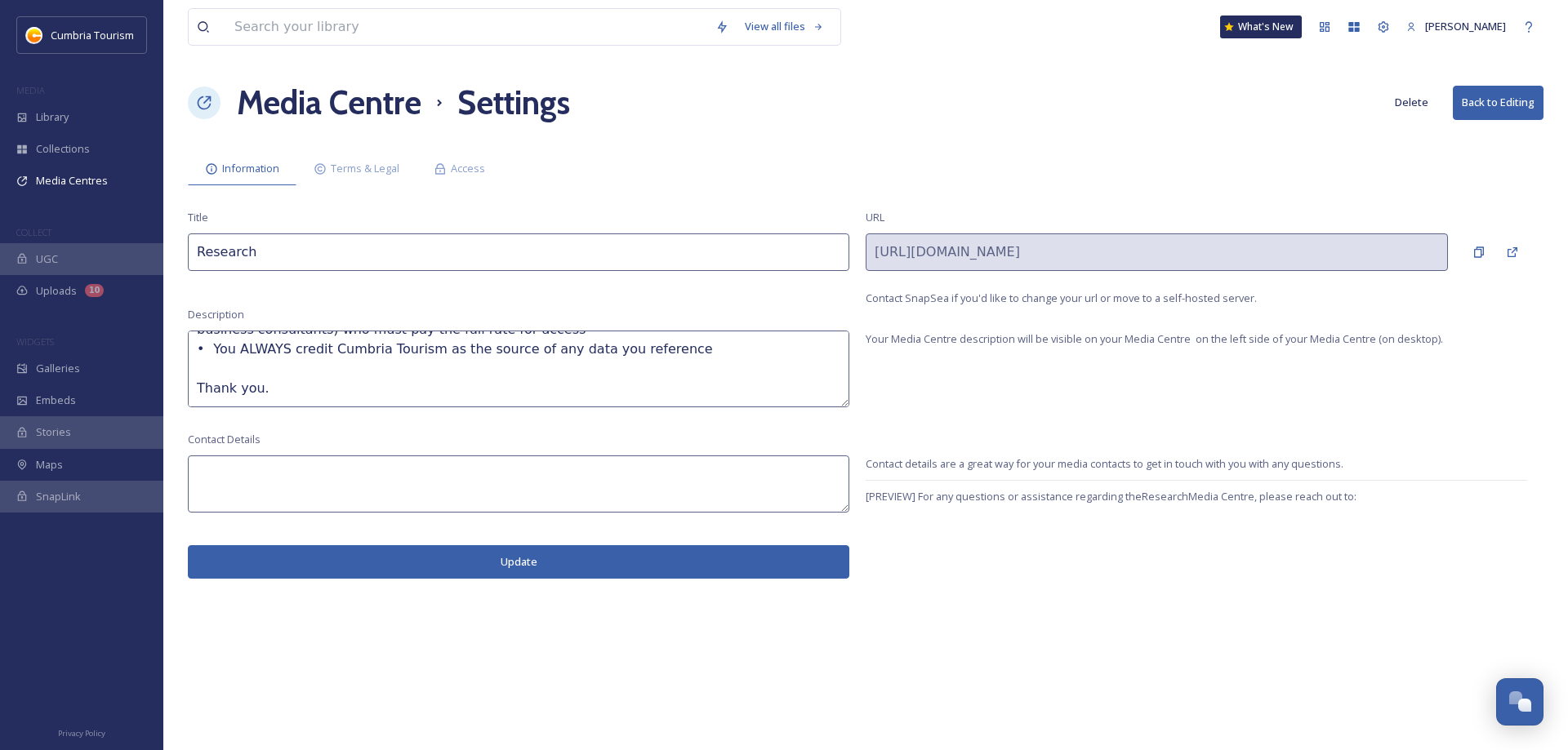
drag, startPoint x: 197, startPoint y: 329, endPoint x: 379, endPoint y: 465, distance: 227.2
click at [379, 408] on textarea "Cumbria Tourism’s extensive research programme comes at a significant cost so w…" at bounding box center [519, 369] width 662 height 77
click at [386, 173] on span "Terms & Legal" at bounding box center [365, 168] width 69 height 16
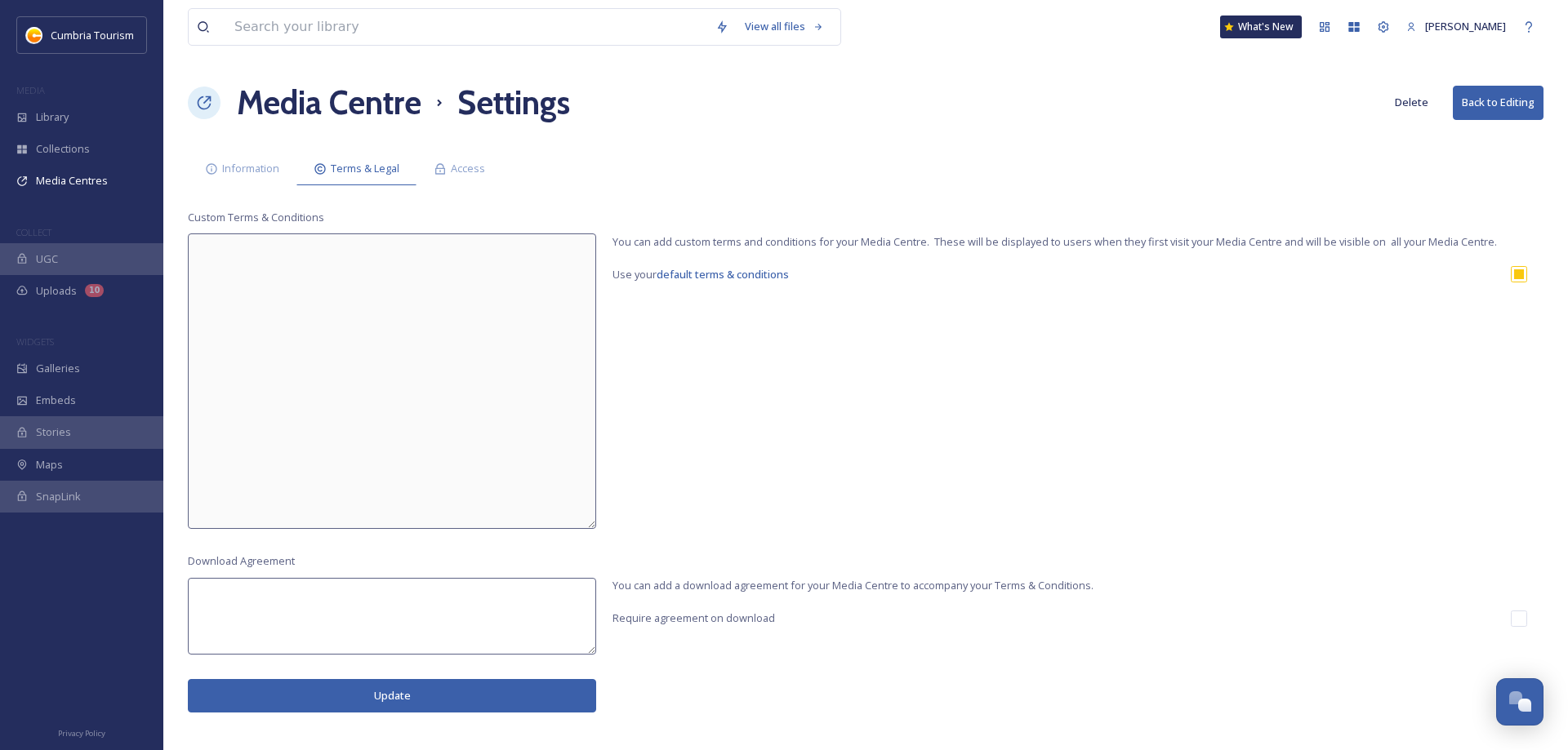
click at [1515, 277] on input "checkbox" at bounding box center [1519, 274] width 17 height 17
checkbox input "false"
click at [468, 315] on textarea at bounding box center [392, 381] width 409 height 296
paste textarea "Cumbria Tourism’s extensive research programme comes at a significant cost so w…"
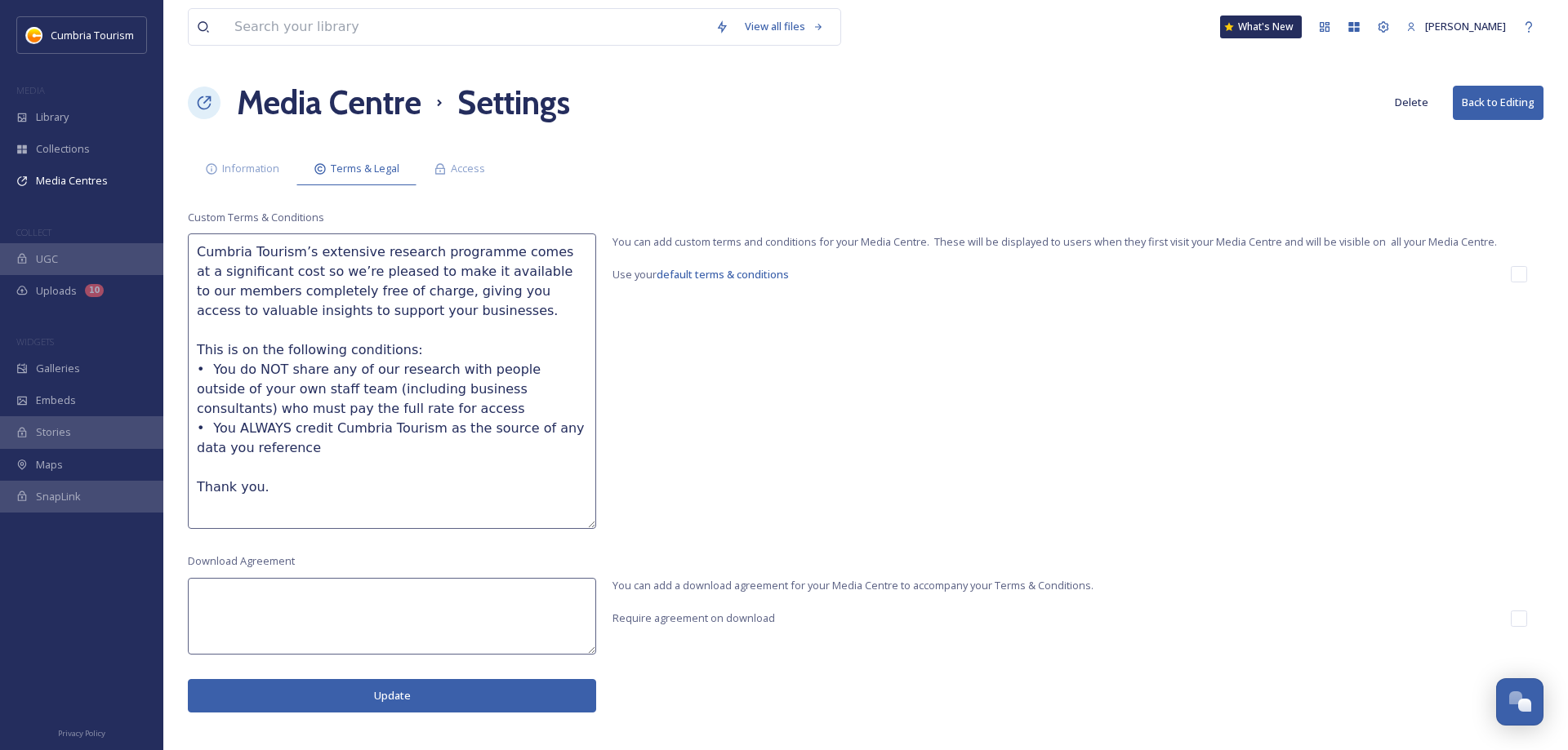
type textarea "Cumbria Tourism’s extensive research programme comes at a significant cost so w…"
click at [388, 694] on button "Update" at bounding box center [392, 696] width 409 height 33
click at [838, 415] on div "Custom Terms & Conditions Cumbria Tourism’s extensive research programme comes …" at bounding box center [866, 369] width 1356 height 319
click at [51, 114] on span "Library" at bounding box center [51, 117] width 32 height 16
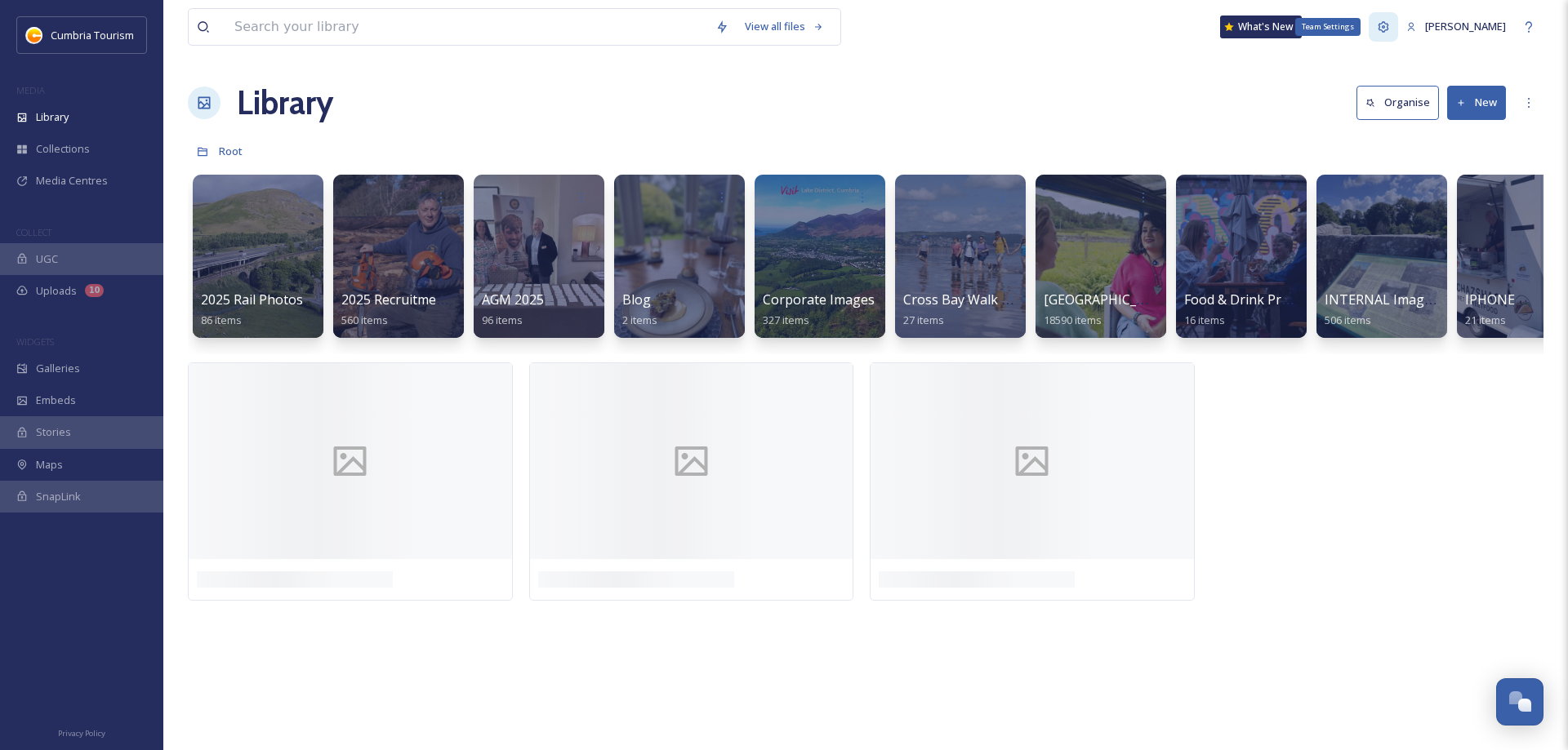
click at [1398, 24] on div "Team Settings" at bounding box center [1383, 27] width 29 height 29
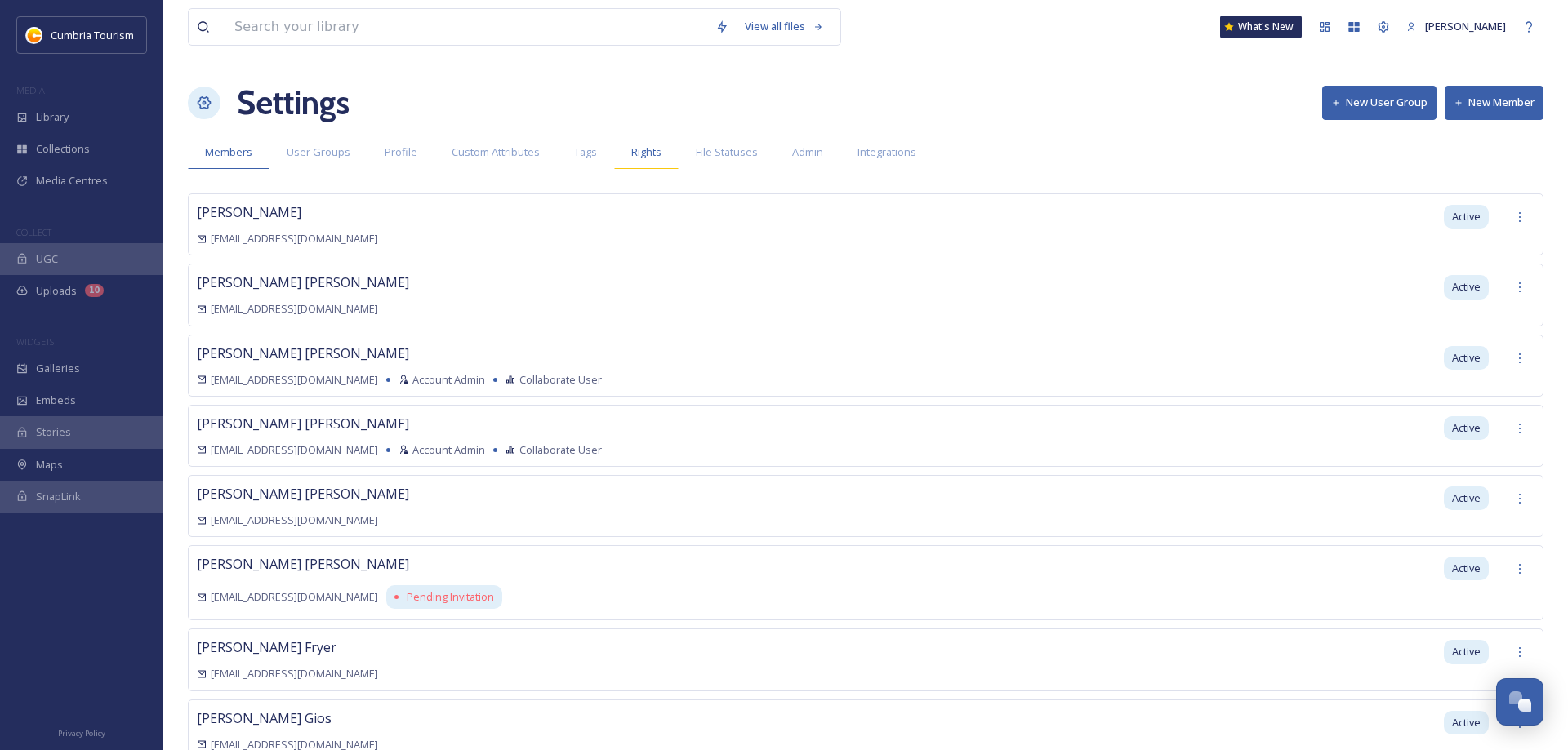
click at [642, 152] on span "Rights" at bounding box center [646, 152] width 30 height 16
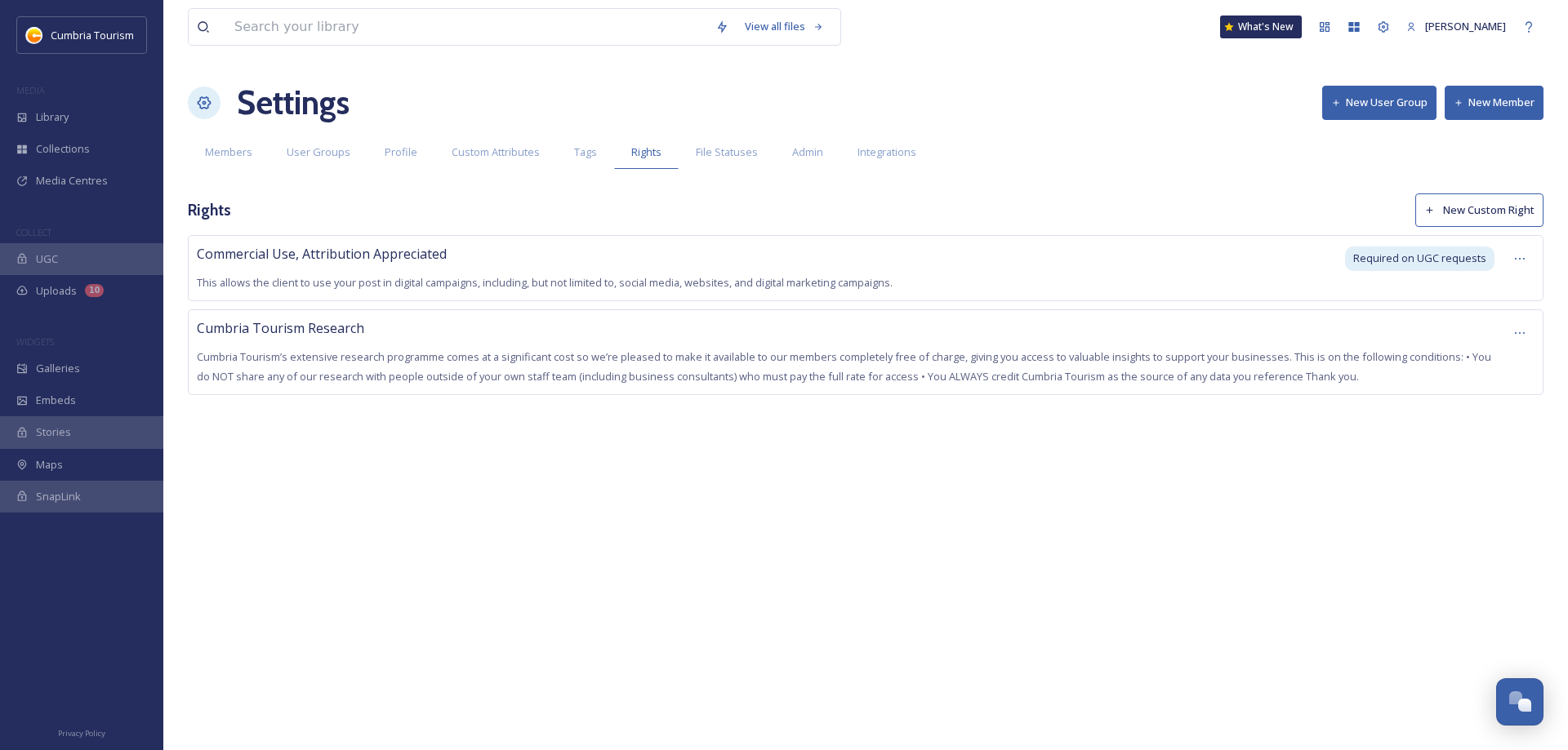
click at [441, 374] on span "Cumbria Tourism’s extensive research programme comes at a significant cost so w…" at bounding box center [843, 366] width 1294 height 34
click at [519, 152] on span "Custom Attributes" at bounding box center [496, 152] width 88 height 16
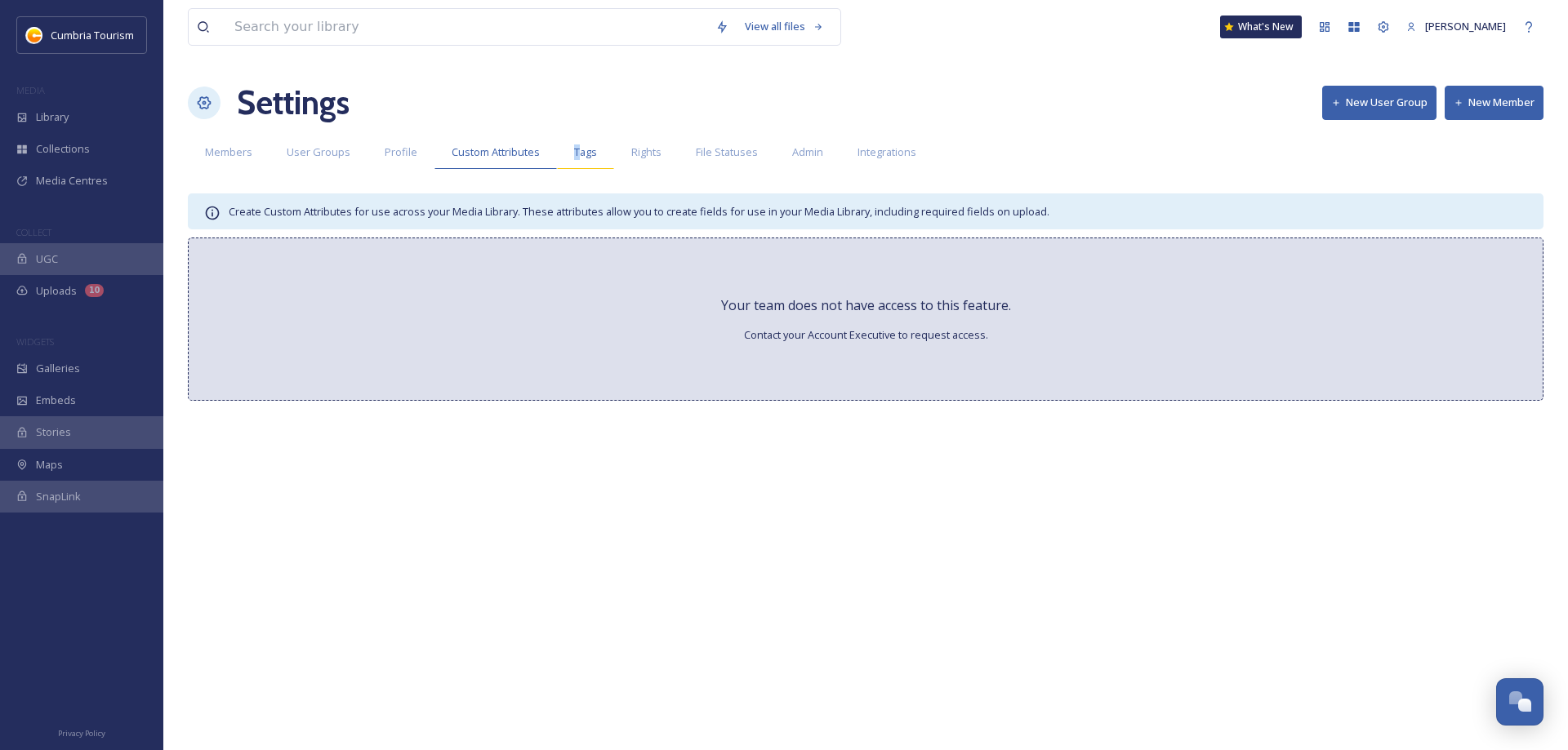
click at [575, 148] on span "Tags" at bounding box center [586, 152] width 23 height 16
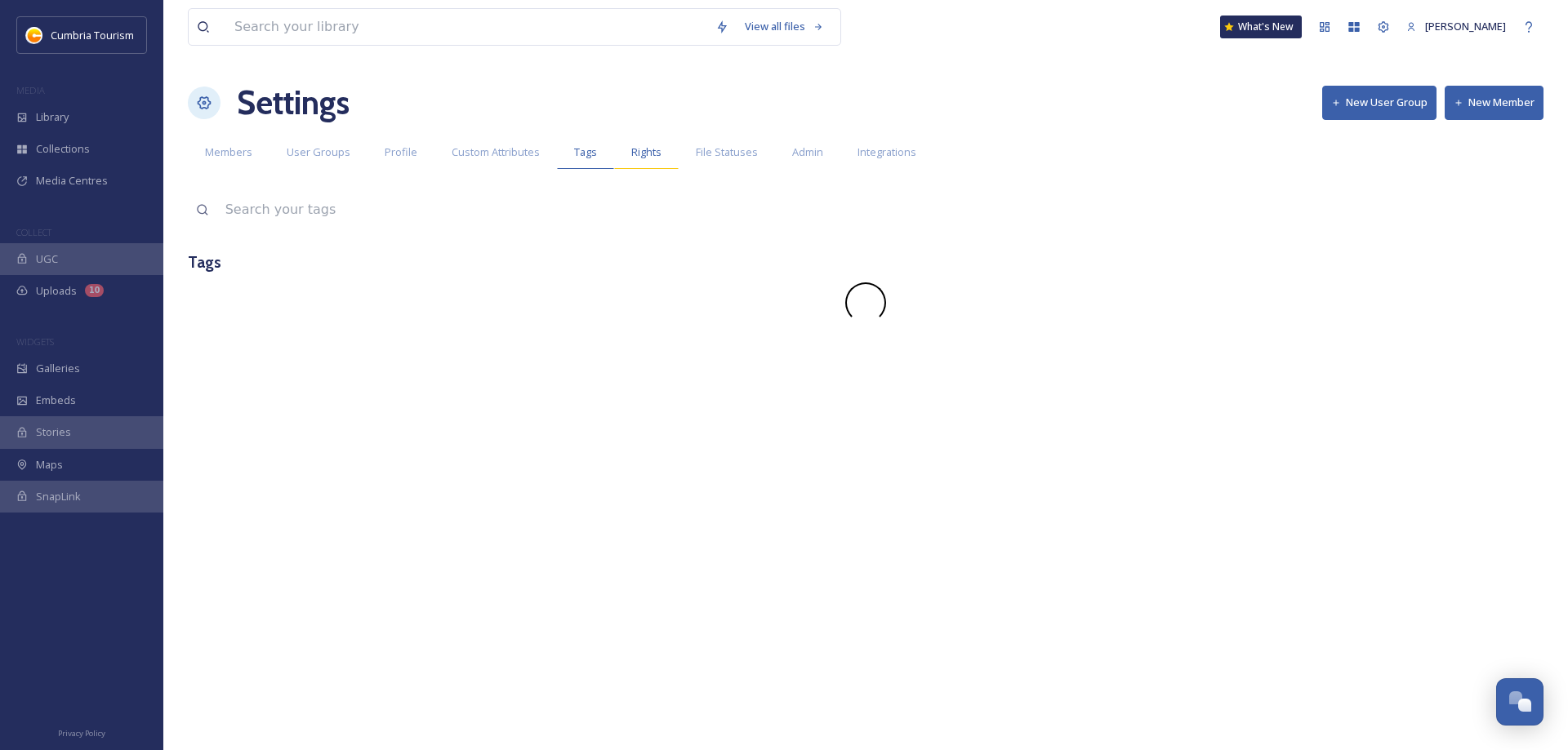
click at [643, 152] on span "Rights" at bounding box center [646, 152] width 30 height 16
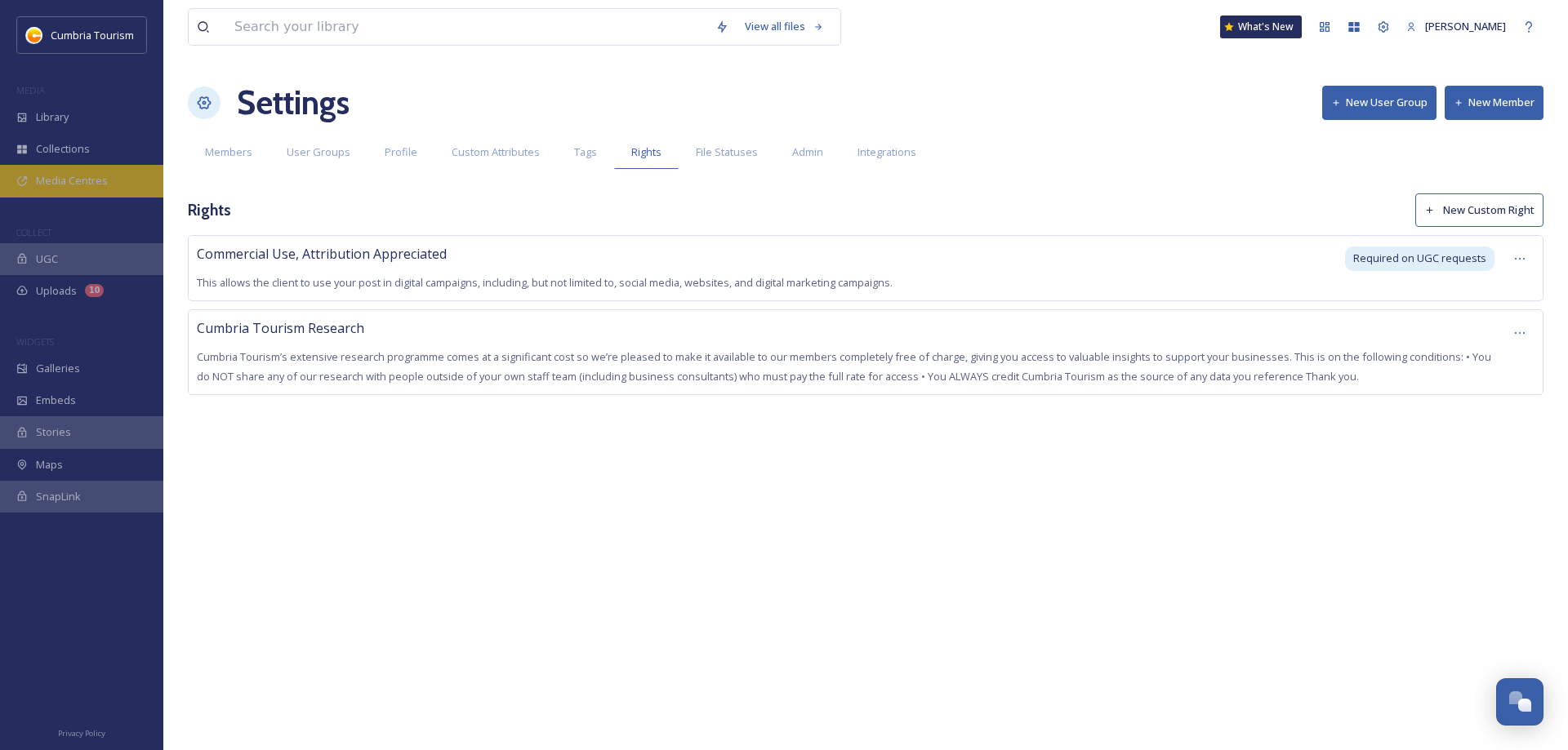
click at [66, 176] on span "Media Centres" at bounding box center [71, 181] width 72 height 16
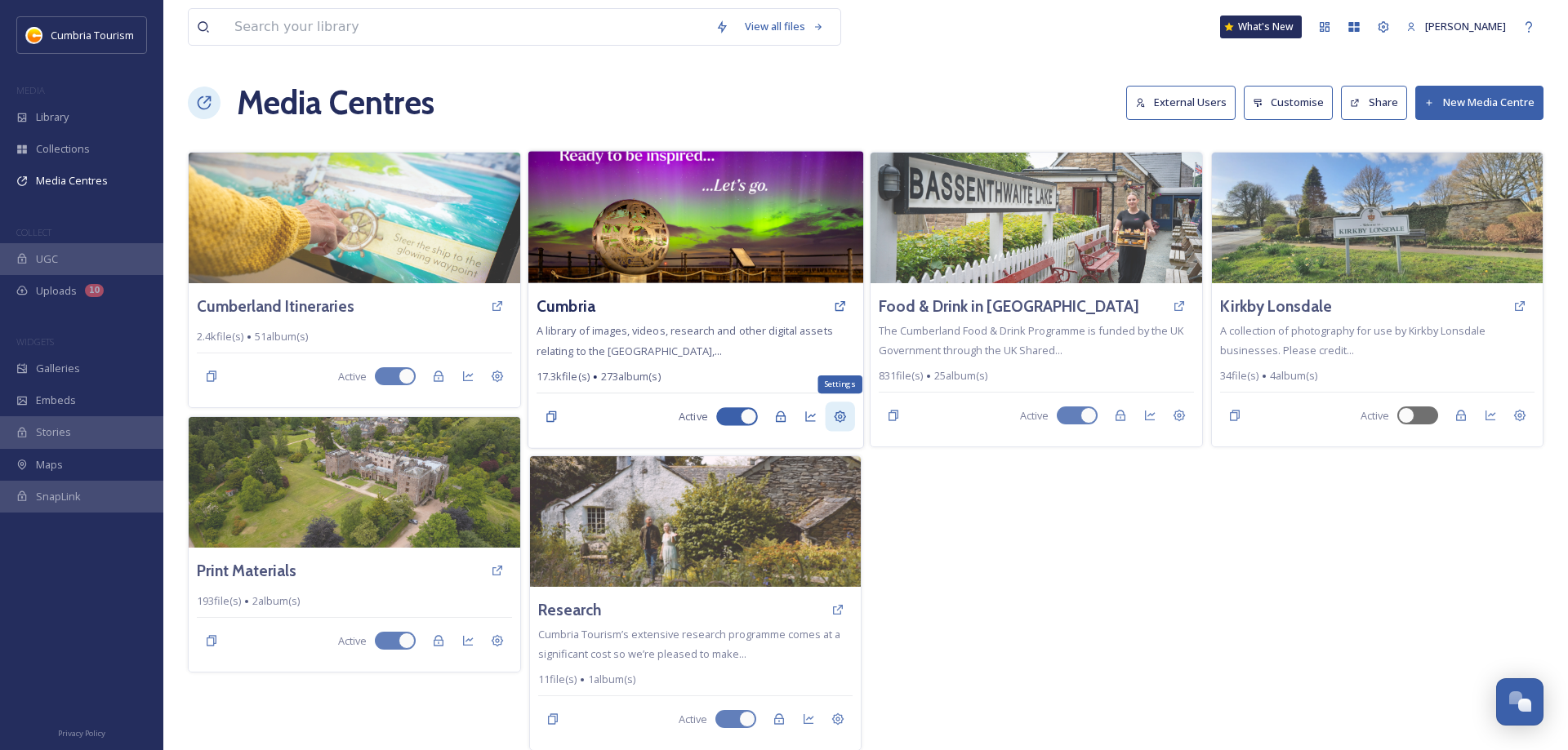
click at [837, 421] on icon at bounding box center [840, 417] width 13 height 13
click at [843, 415] on icon at bounding box center [840, 417] width 13 height 13
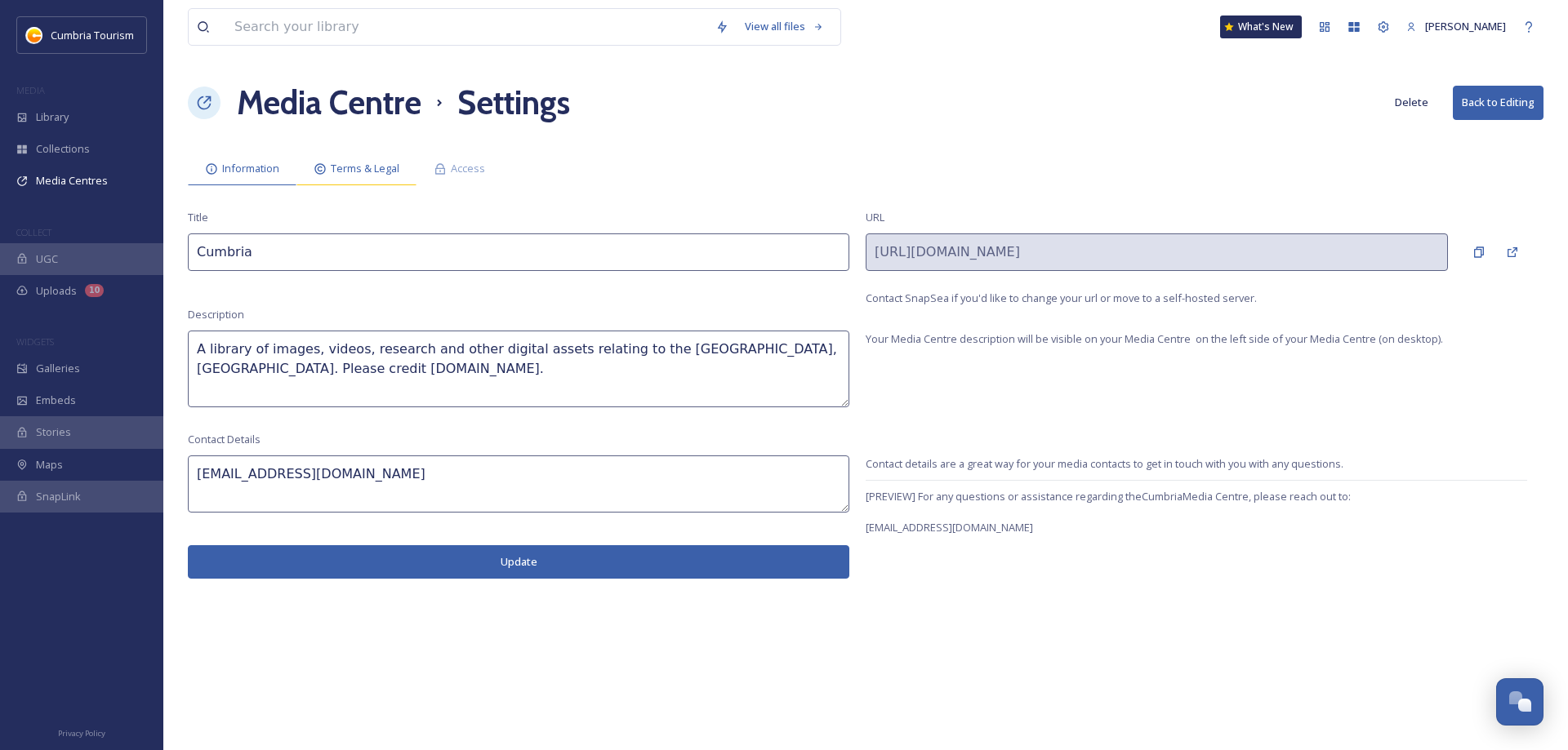
click at [376, 165] on span "Terms & Legal" at bounding box center [365, 168] width 69 height 16
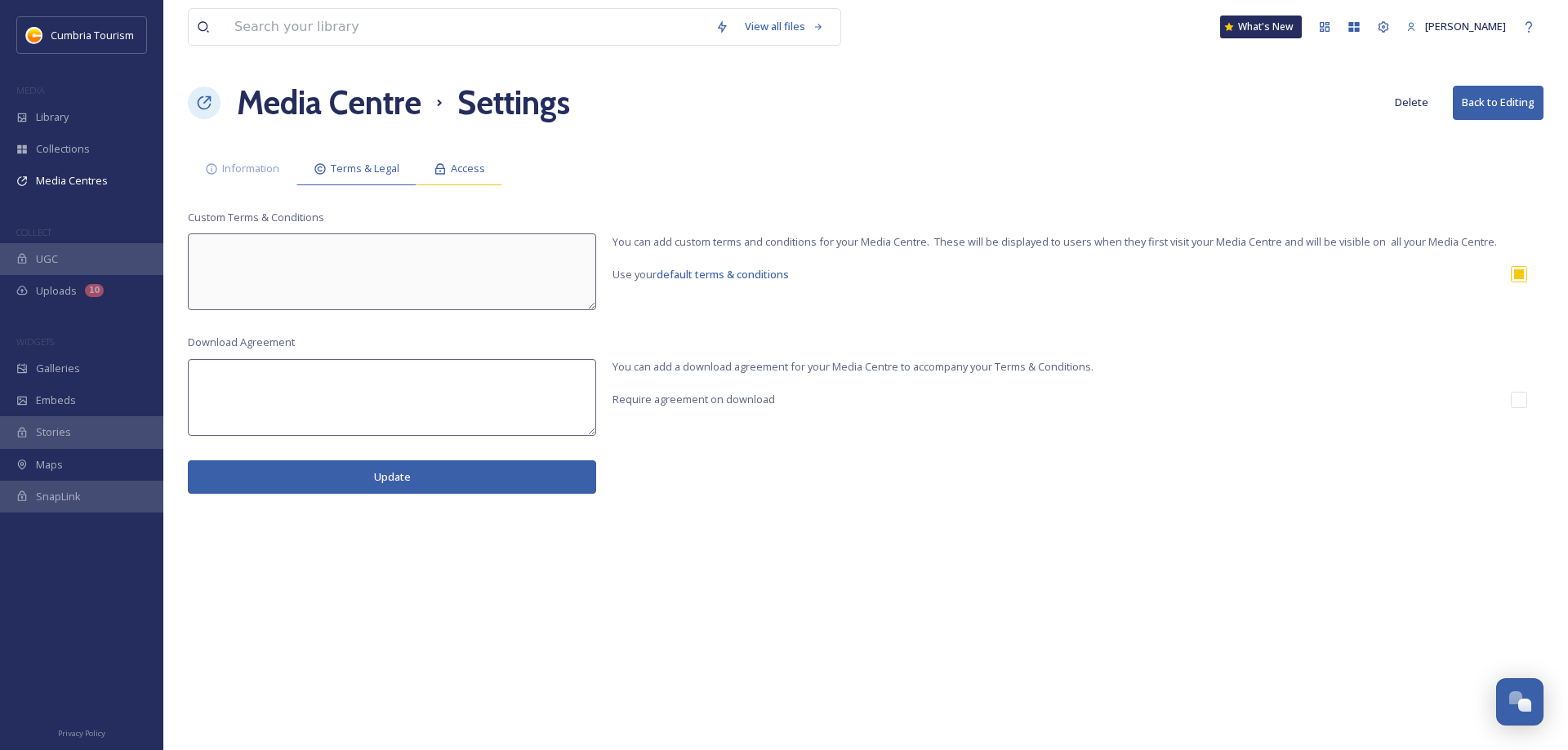
click at [458, 166] on span "Access" at bounding box center [468, 168] width 34 height 16
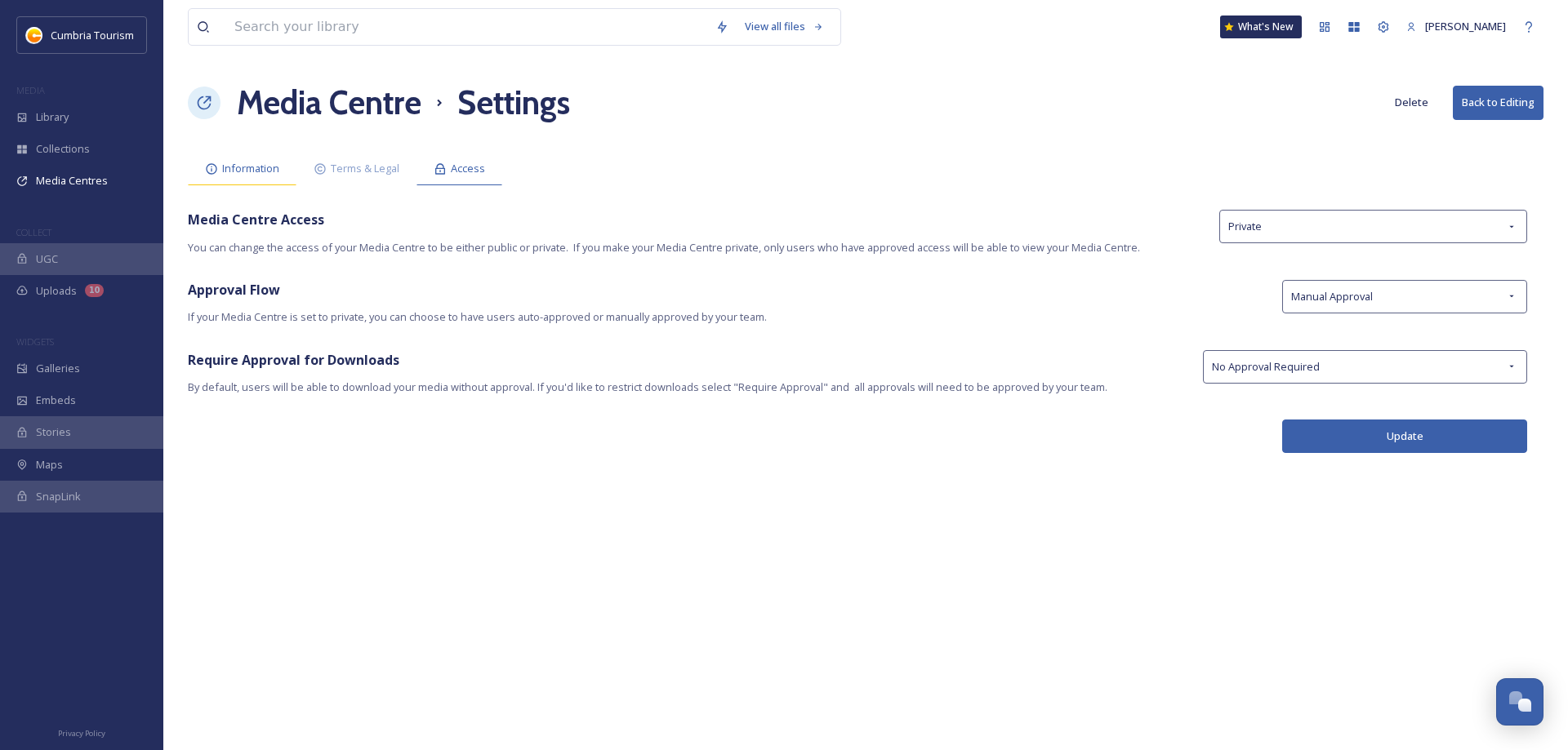
click at [240, 170] on span "Information" at bounding box center [250, 168] width 57 height 16
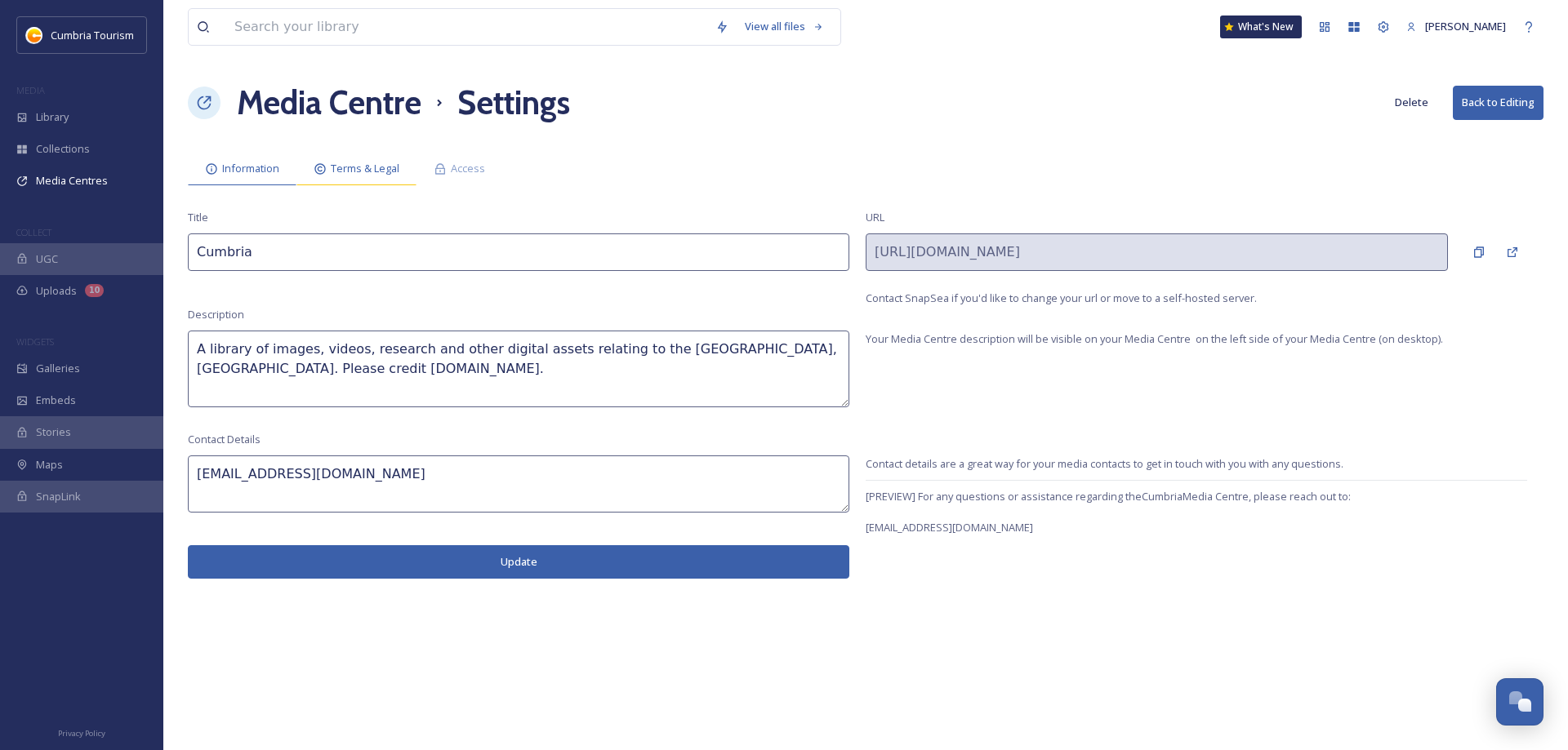
click at [358, 167] on span "Terms & Legal" at bounding box center [365, 168] width 69 height 16
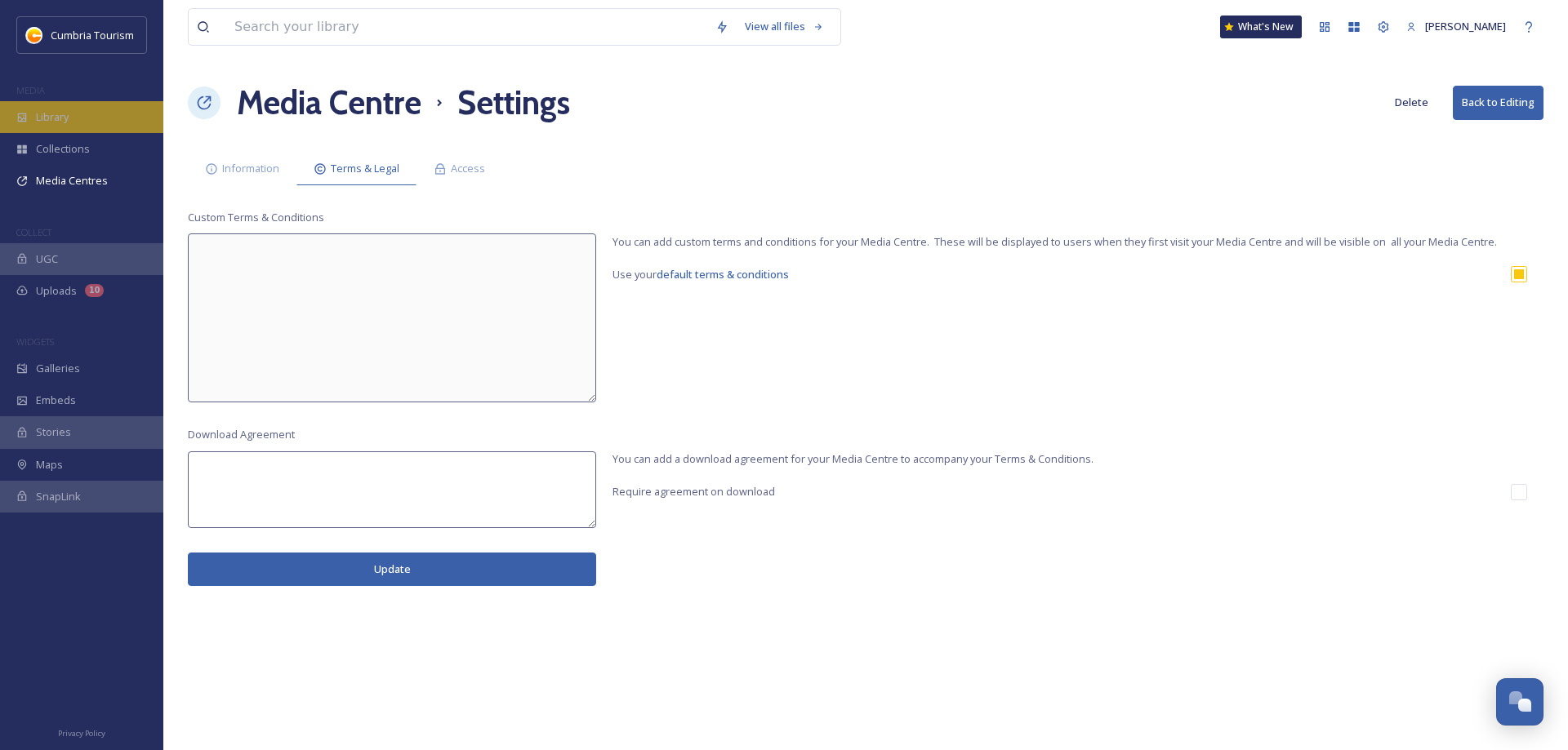
click at [48, 121] on span "Library" at bounding box center [51, 117] width 32 height 16
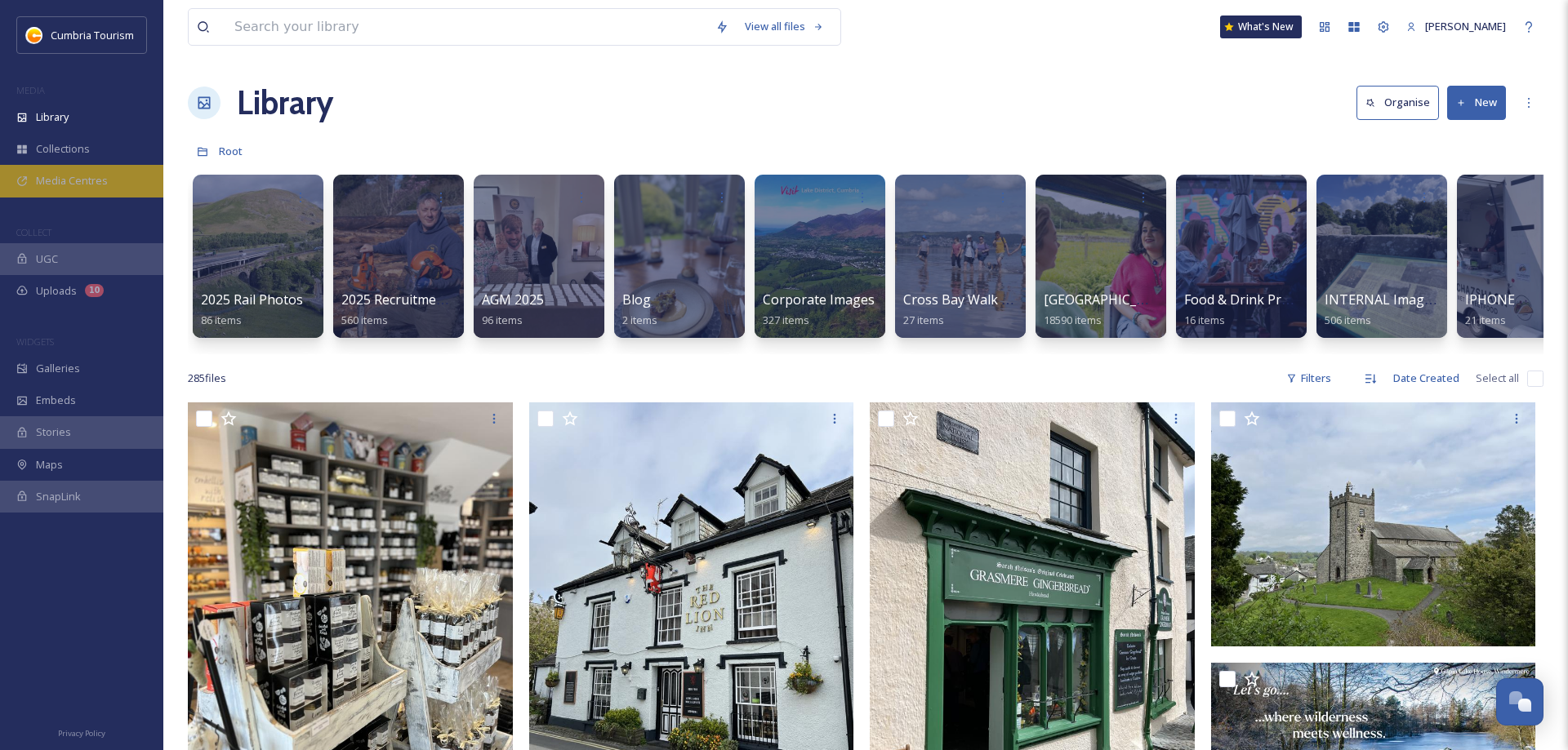
click at [74, 180] on span "Media Centres" at bounding box center [71, 181] width 72 height 16
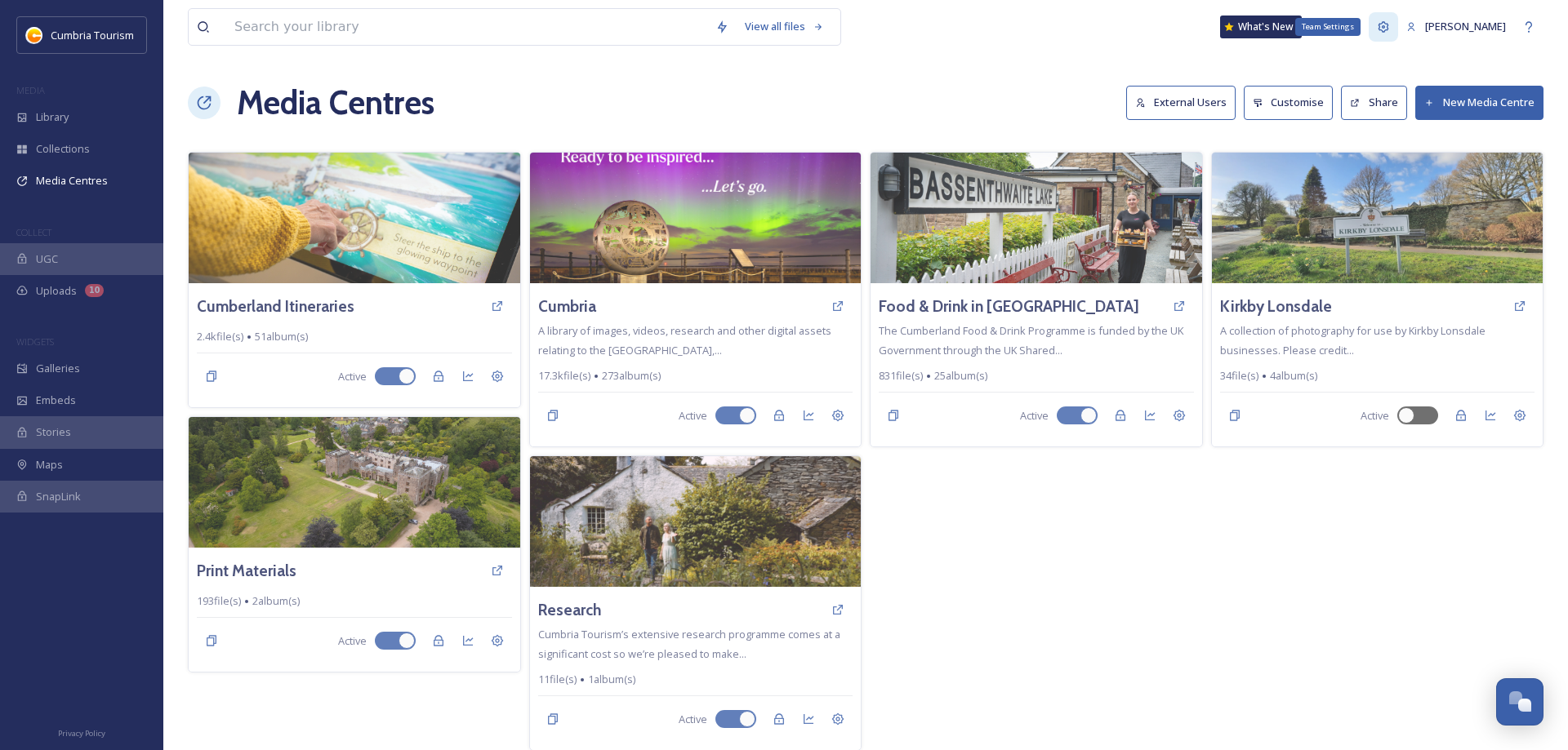
click at [1390, 27] on icon at bounding box center [1384, 27] width 11 height 11
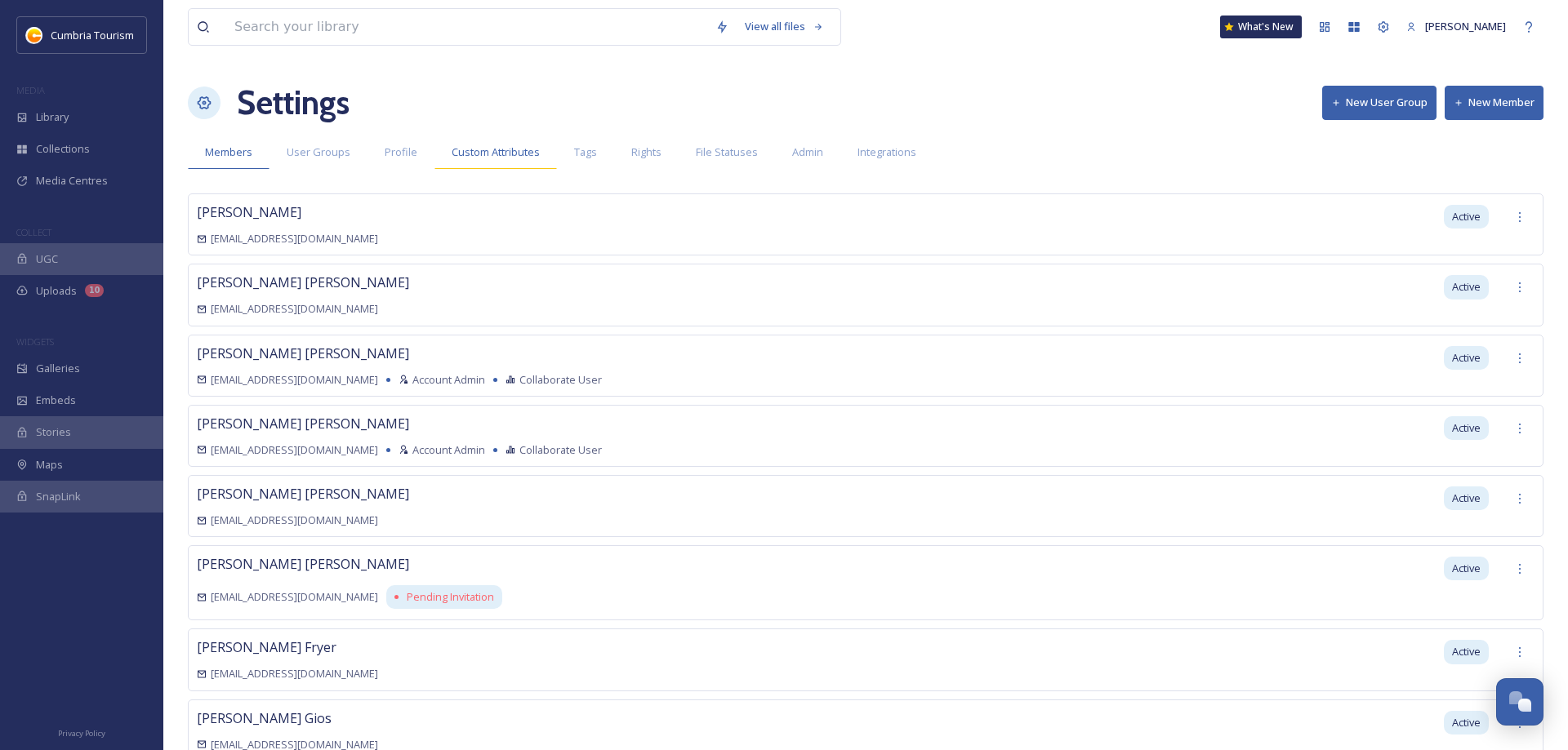
click at [508, 156] on span "Custom Attributes" at bounding box center [496, 152] width 88 height 16
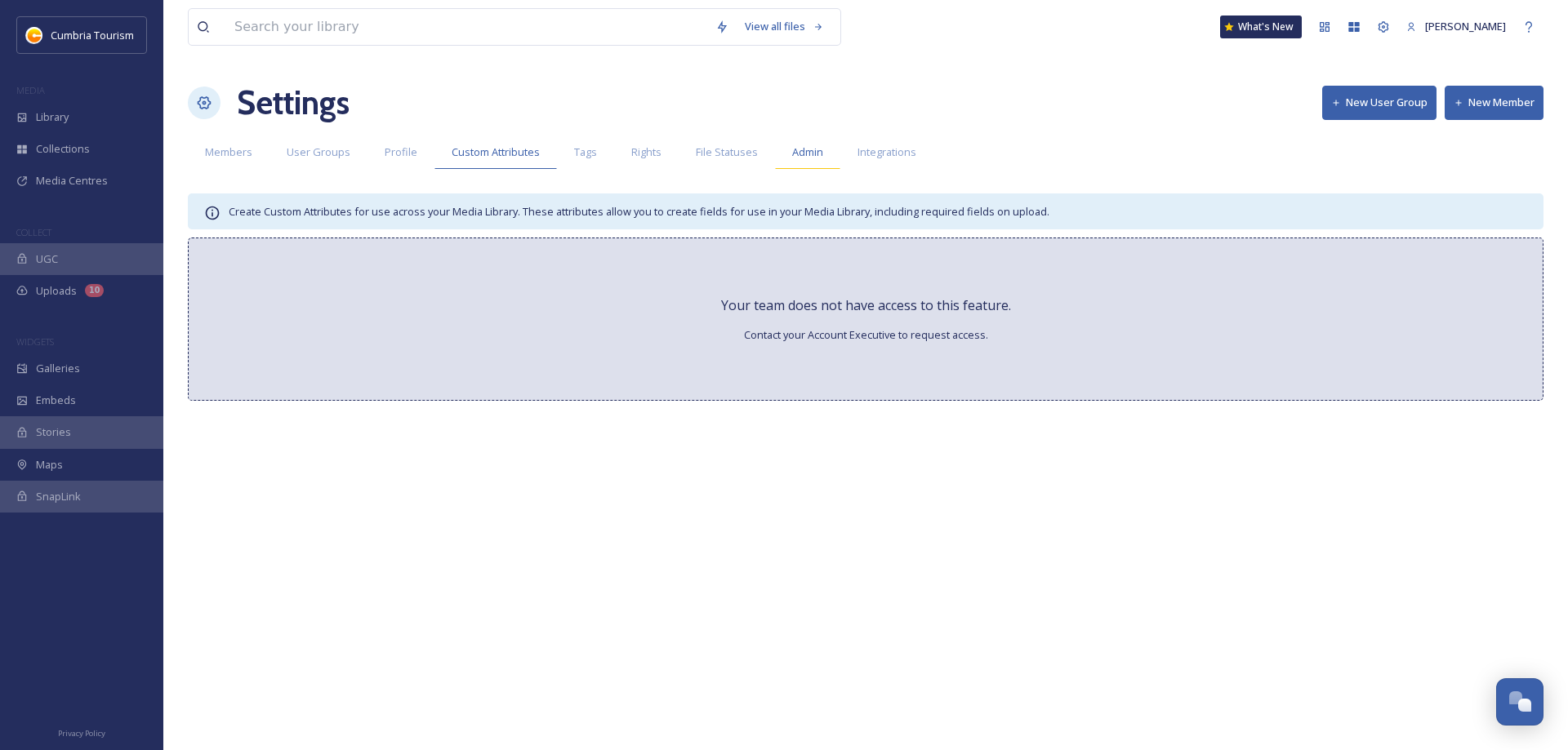
click at [808, 150] on span "Admin" at bounding box center [808, 152] width 31 height 16
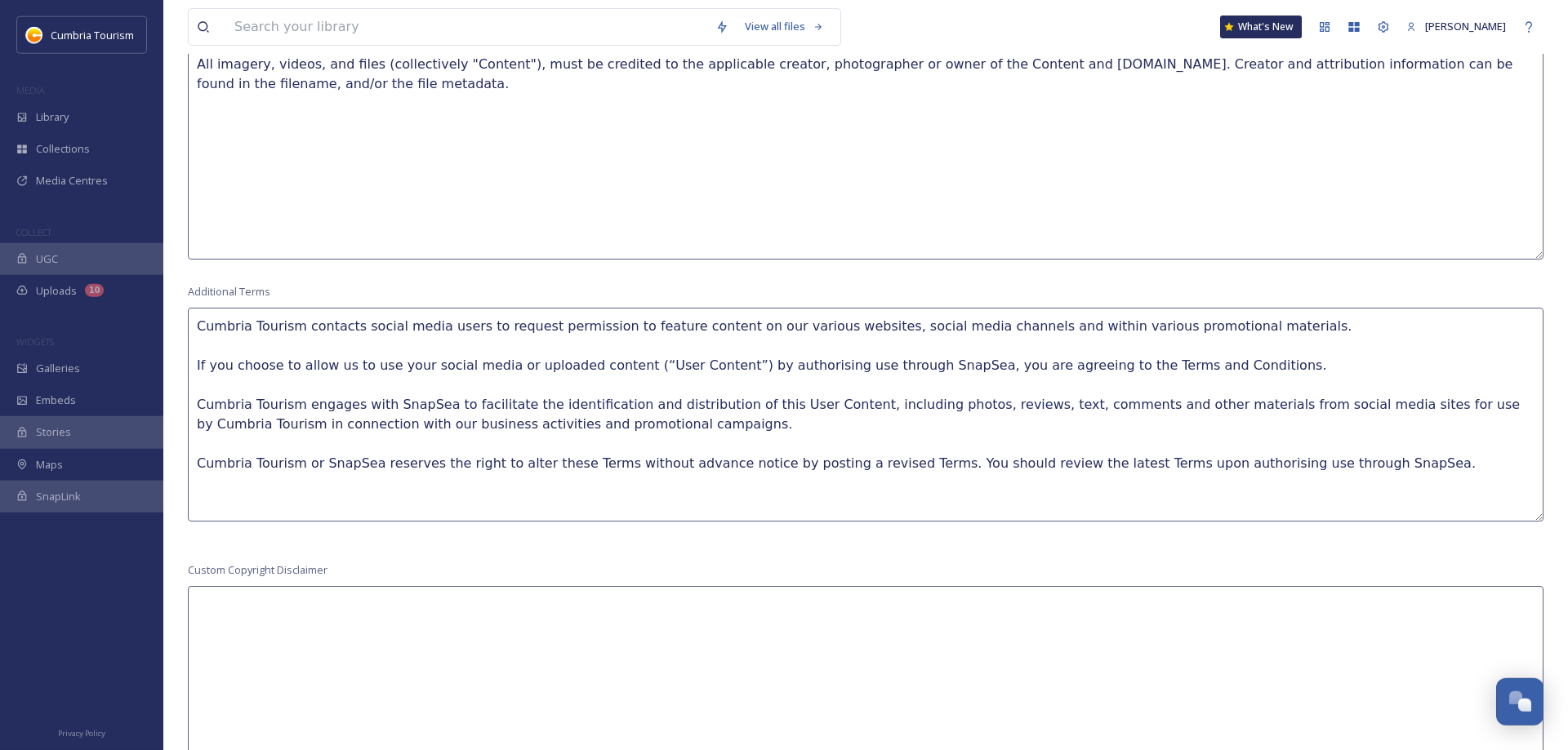
scroll to position [1323, 0]
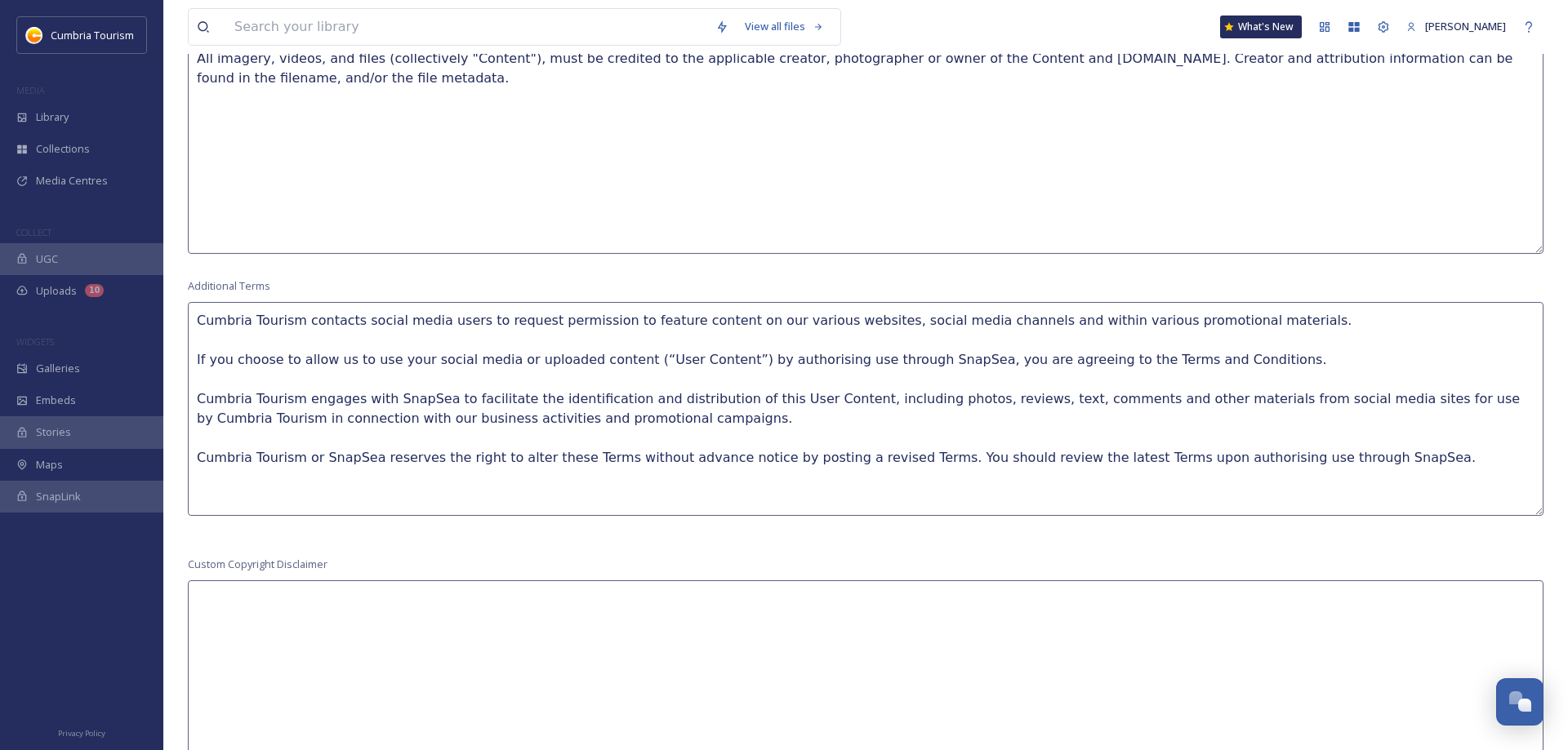
click at [1419, 467] on textarea "Cumbria Tourism contacts social media users to request permission to feature co…" at bounding box center [866, 409] width 1356 height 214
paste textarea "I/We warrant that the information provided is true and accurate and if publishe…"
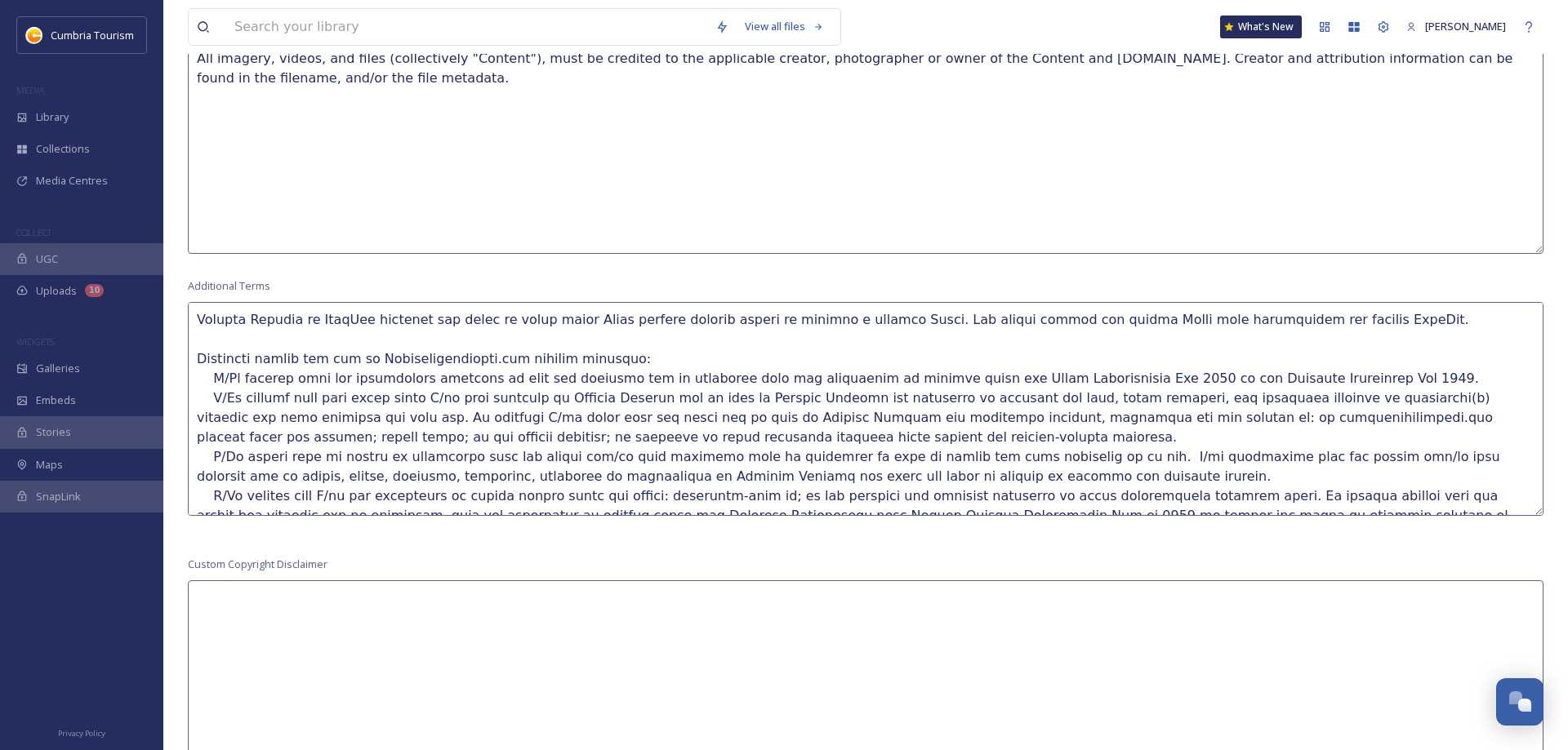
scroll to position [84, 0]
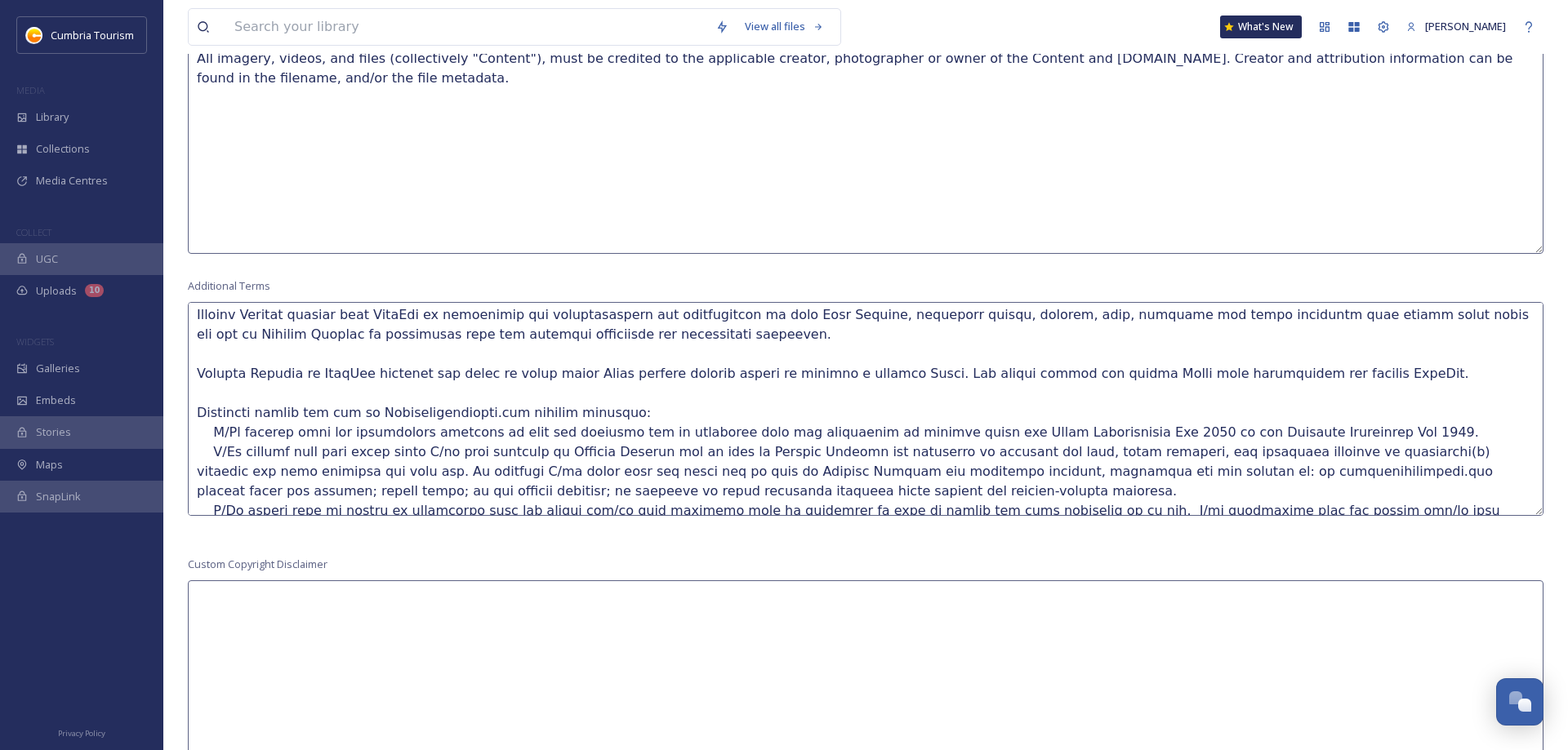
drag, startPoint x: 211, startPoint y: 429, endPoint x: 167, endPoint y: 436, distance: 44.6
click at [188, 436] on textarea at bounding box center [866, 409] width 1356 height 214
click at [604, 409] on textarea at bounding box center [866, 409] width 1356 height 214
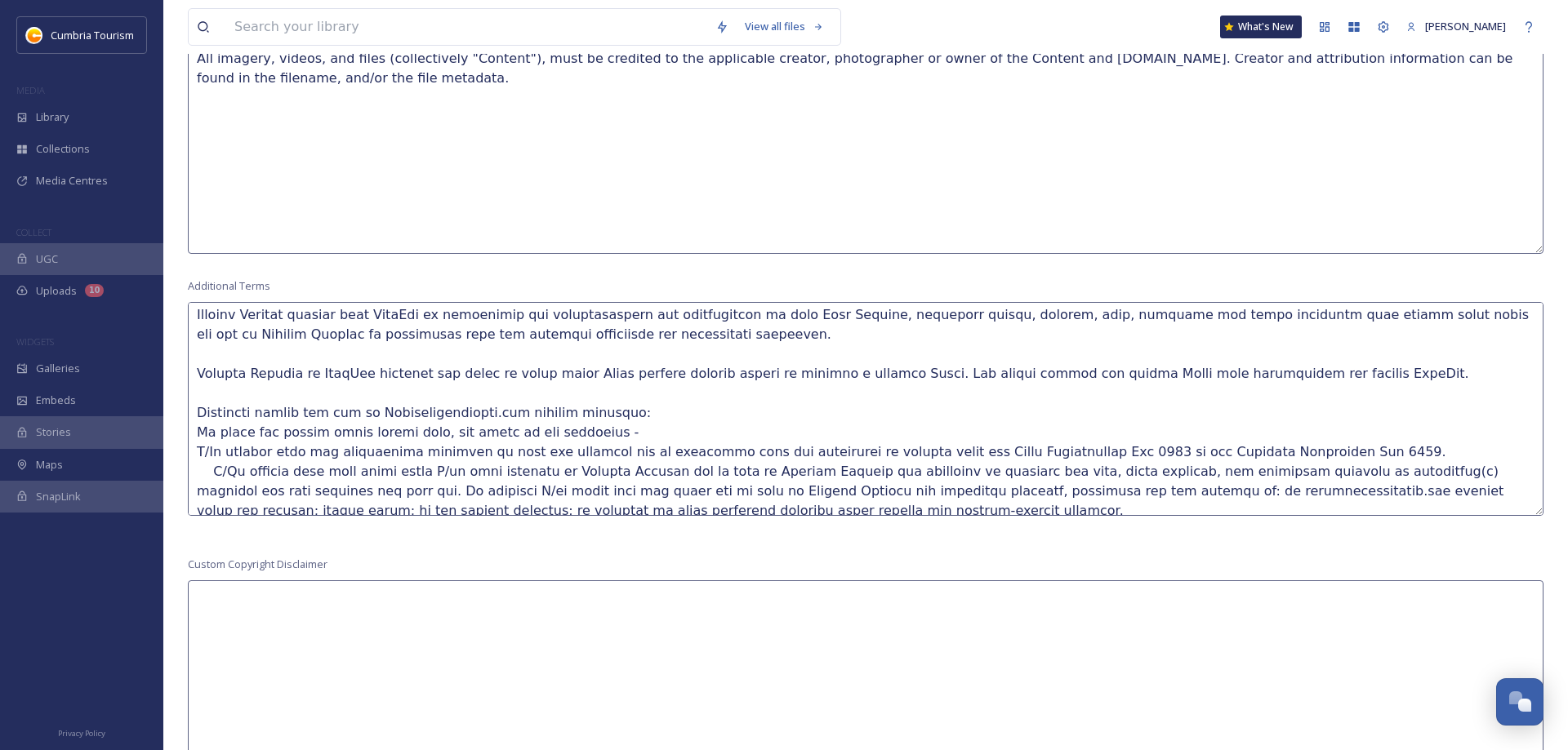
drag, startPoint x: 299, startPoint y: 448, endPoint x: 172, endPoint y: 454, distance: 127.1
click at [188, 455] on textarea at bounding box center [866, 409] width 1356 height 214
click at [1209, 453] on textarea at bounding box center [866, 409] width 1356 height 214
drag, startPoint x: 313, startPoint y: 472, endPoint x: 147, endPoint y: 469, distance: 166.0
click at [188, 470] on textarea at bounding box center [866, 409] width 1356 height 214
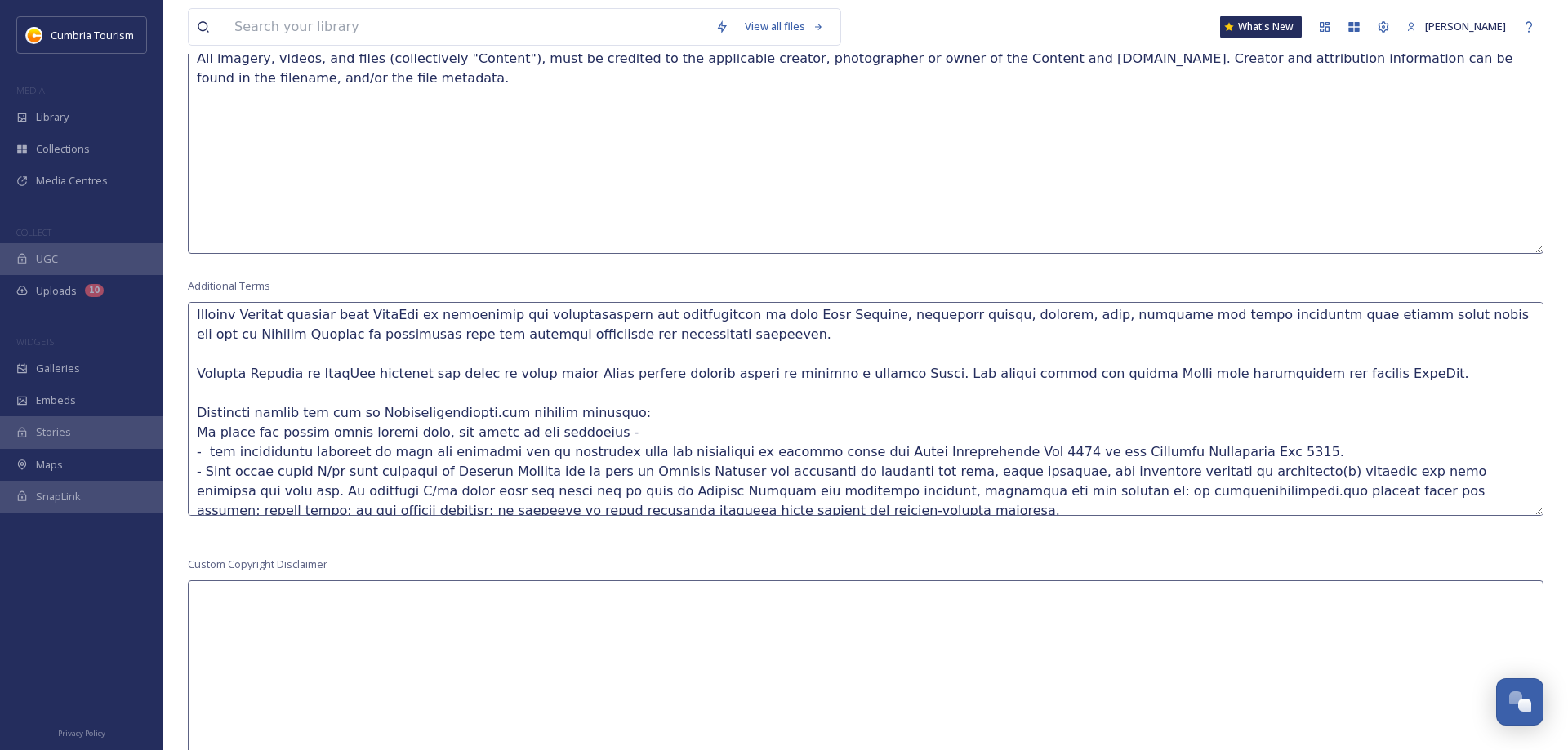
click at [213, 452] on textarea at bounding box center [866, 409] width 1356 height 214
click at [211, 446] on textarea at bounding box center [866, 409] width 1356 height 214
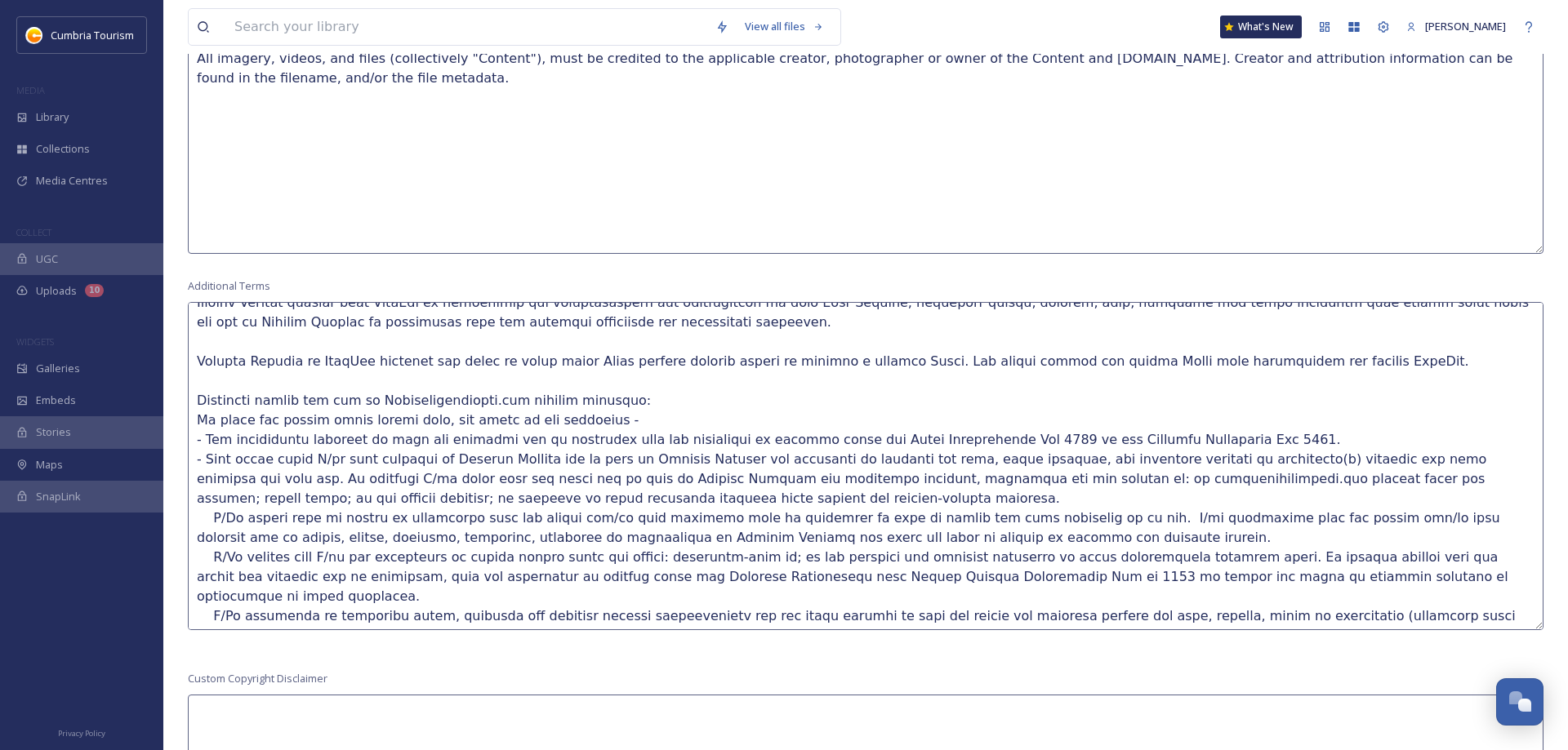
scroll to position [95, 0]
drag, startPoint x: 1540, startPoint y: 507, endPoint x: 1545, endPoint y: 627, distance: 120.1
click at [1544, 627] on textarea at bounding box center [866, 468] width 1356 height 334
drag, startPoint x: 371, startPoint y: 458, endPoint x: 277, endPoint y: 462, distance: 94.1
click at [277, 462] on textarea at bounding box center [866, 468] width 1356 height 334
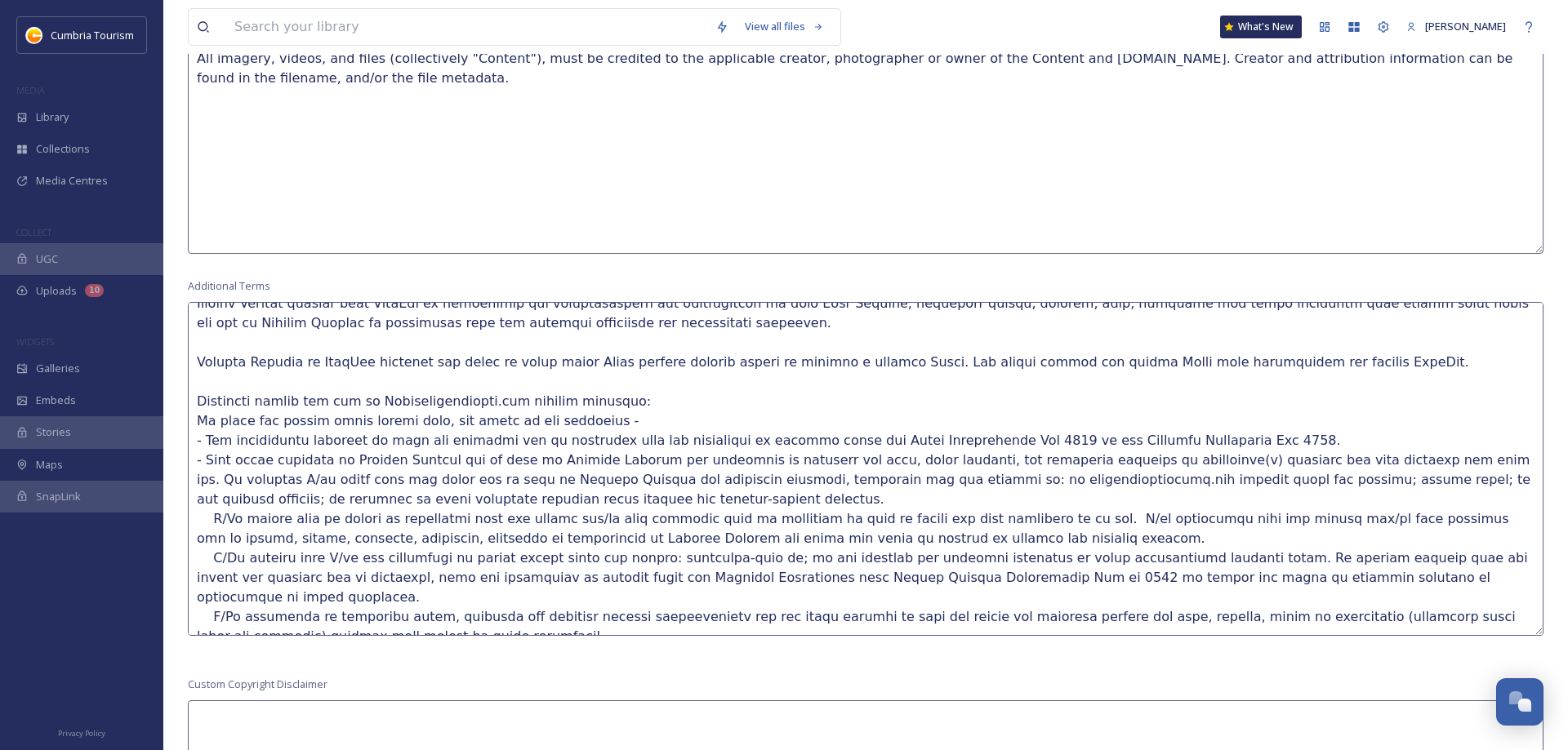
drag, startPoint x: 741, startPoint y: 462, endPoint x: 726, endPoint y: 462, distance: 15.0
click at [726, 462] on textarea at bounding box center [866, 468] width 1356 height 334
click at [630, 396] on textarea at bounding box center [866, 468] width 1356 height 334
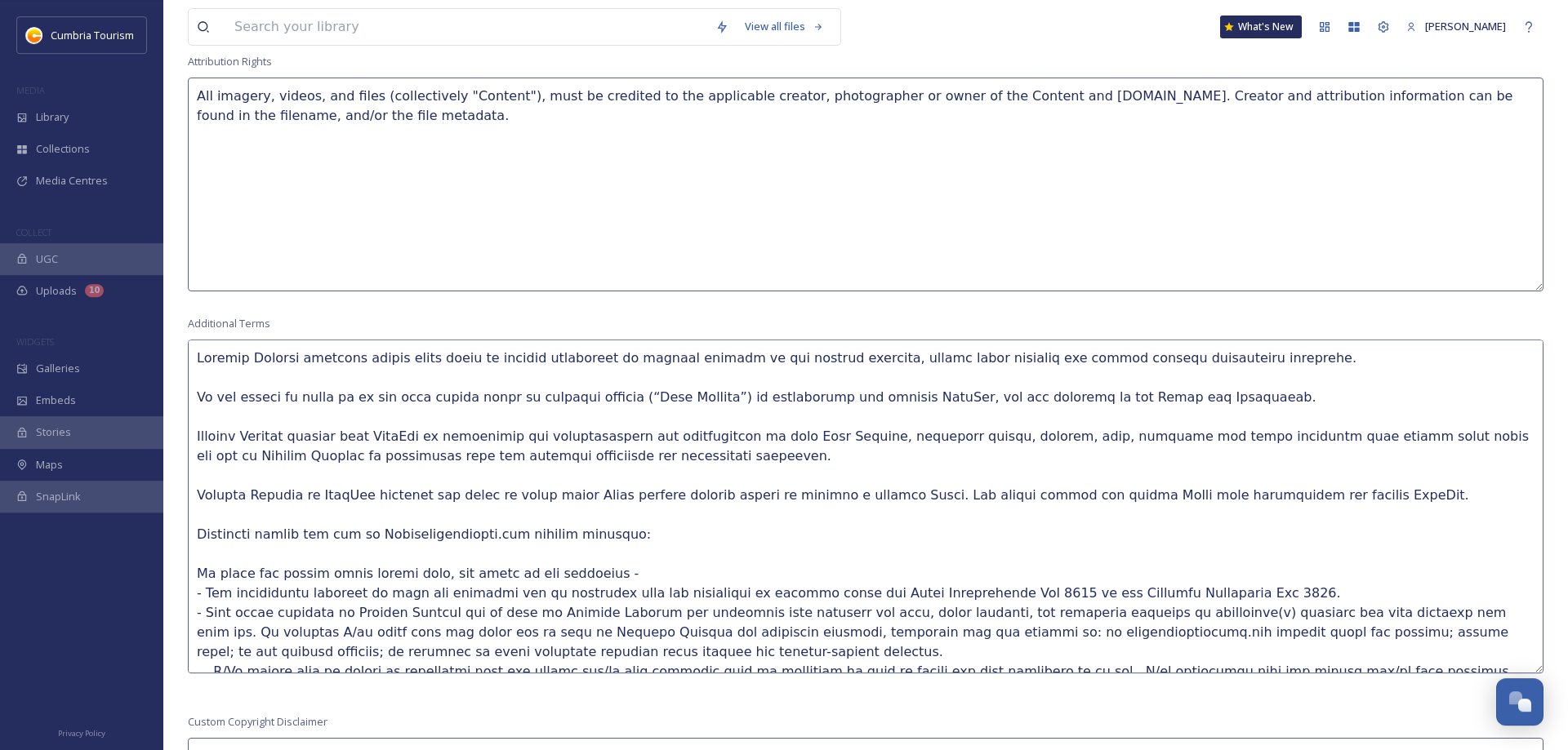
scroll to position [1156, 0]
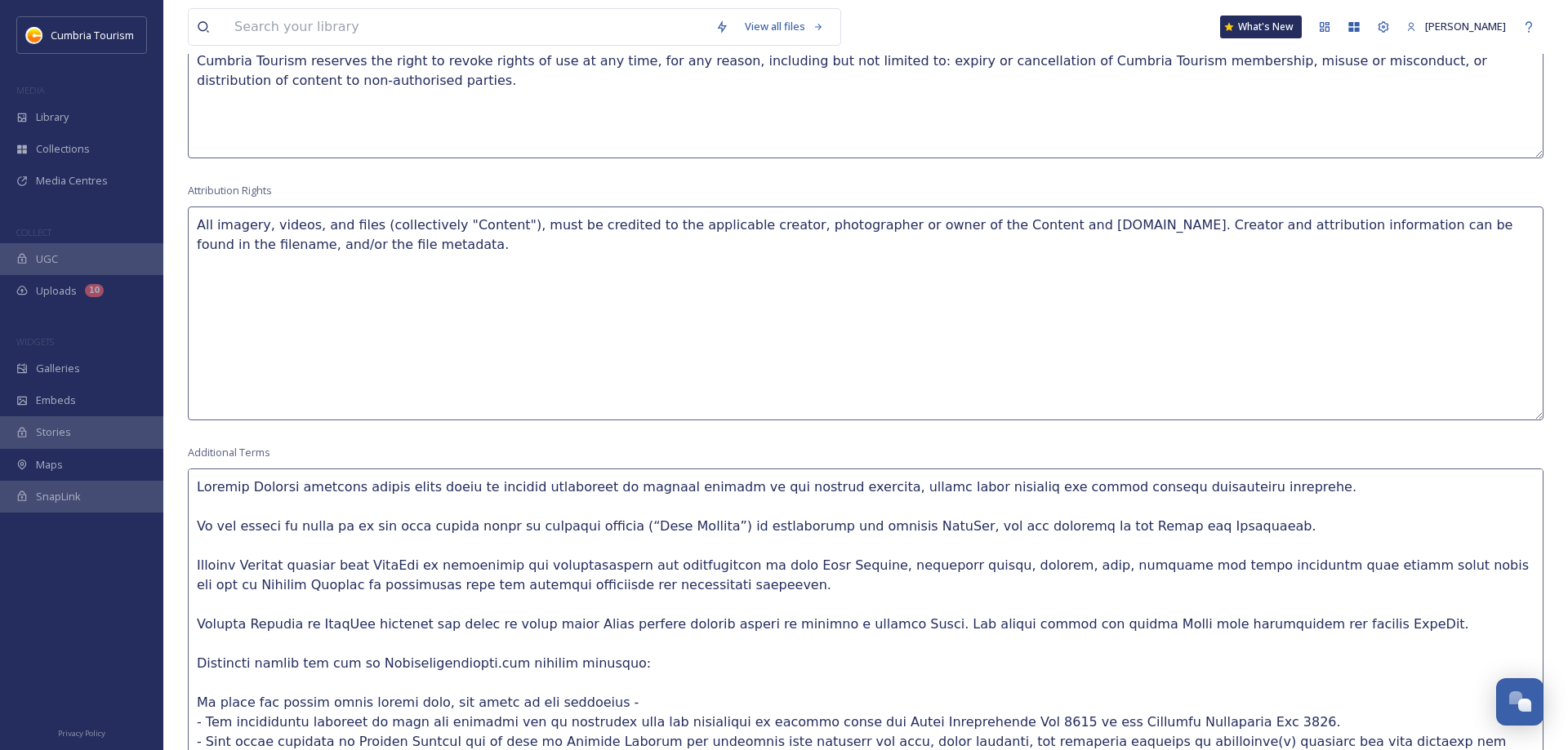
click at [207, 510] on textarea at bounding box center [866, 635] width 1356 height 334
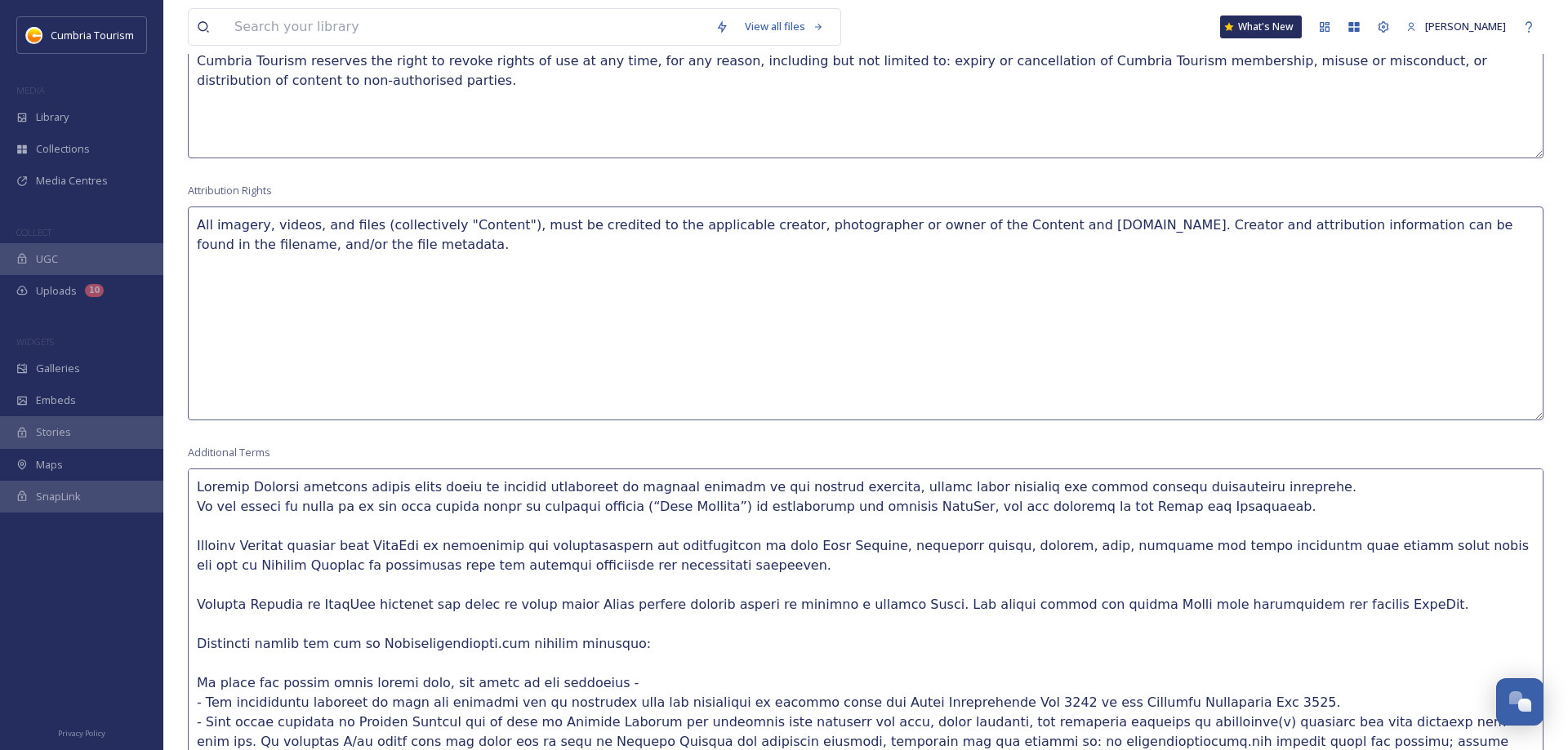
click at [202, 520] on textarea at bounding box center [866, 635] width 1356 height 334
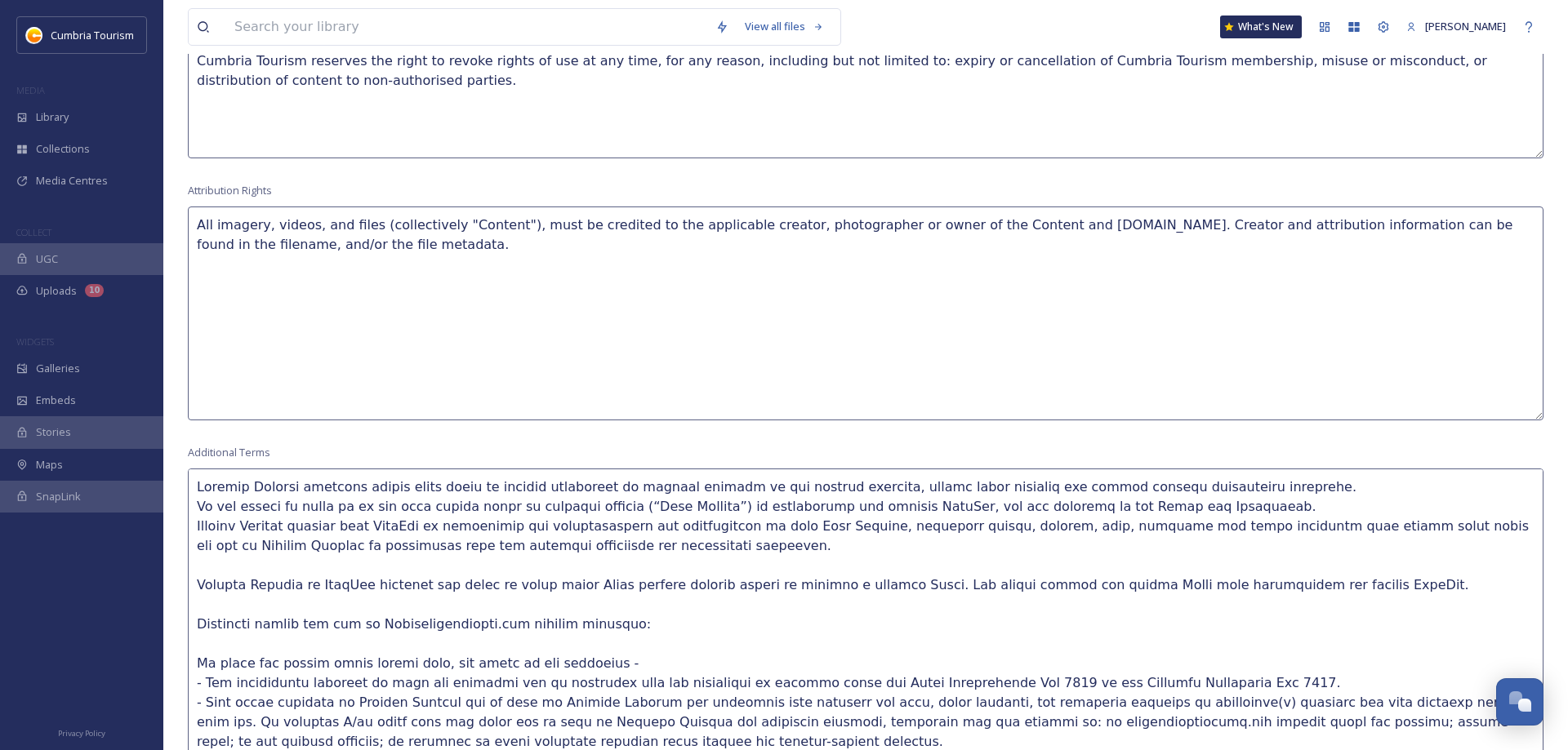
click at [299, 564] on textarea at bounding box center [866, 635] width 1356 height 334
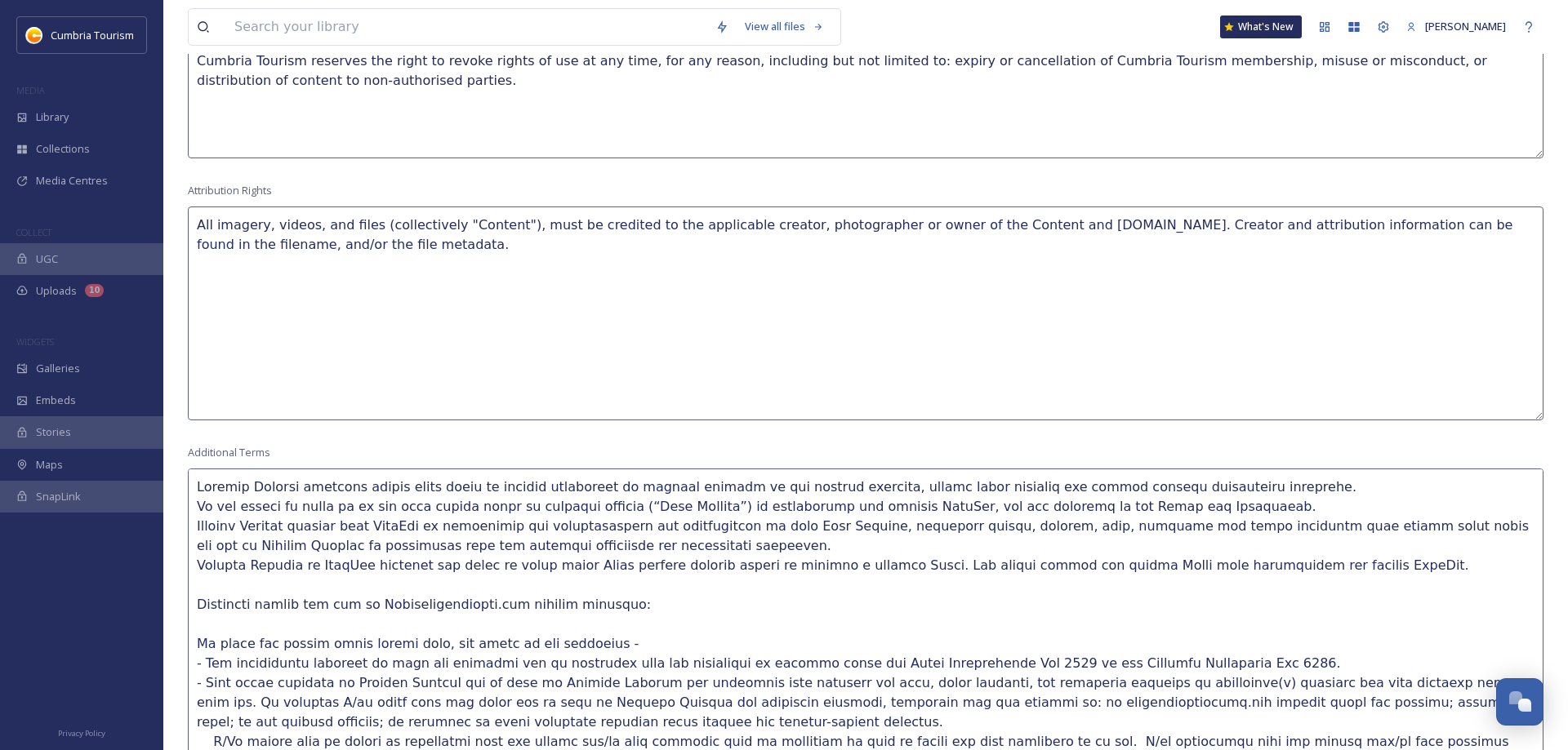
click at [572, 585] on textarea at bounding box center [866, 635] width 1356 height 334
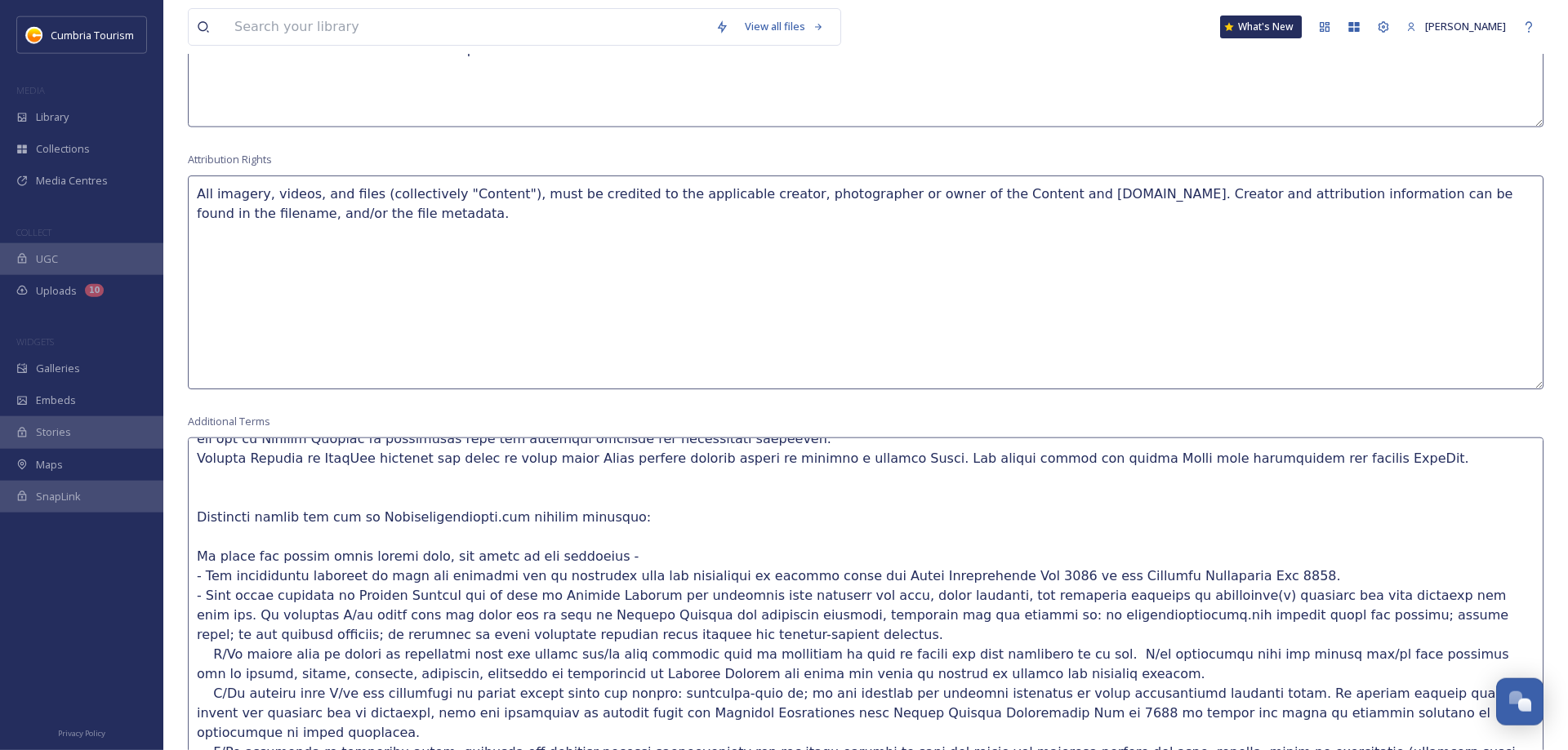
scroll to position [1239, 0]
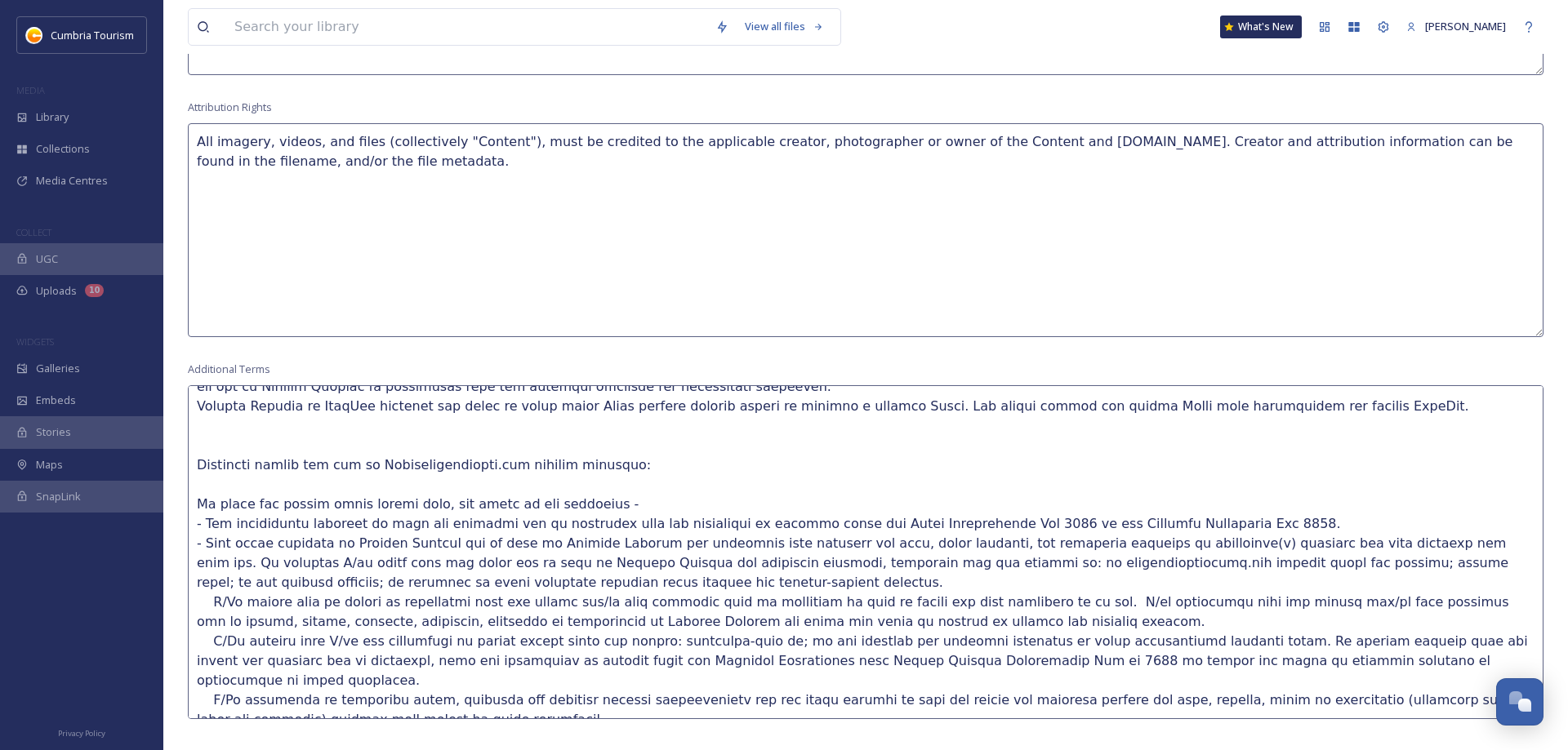
drag, startPoint x: 307, startPoint y: 598, endPoint x: 116, endPoint y: 602, distance: 191.0
click at [188, 602] on textarea at bounding box center [866, 552] width 1356 height 334
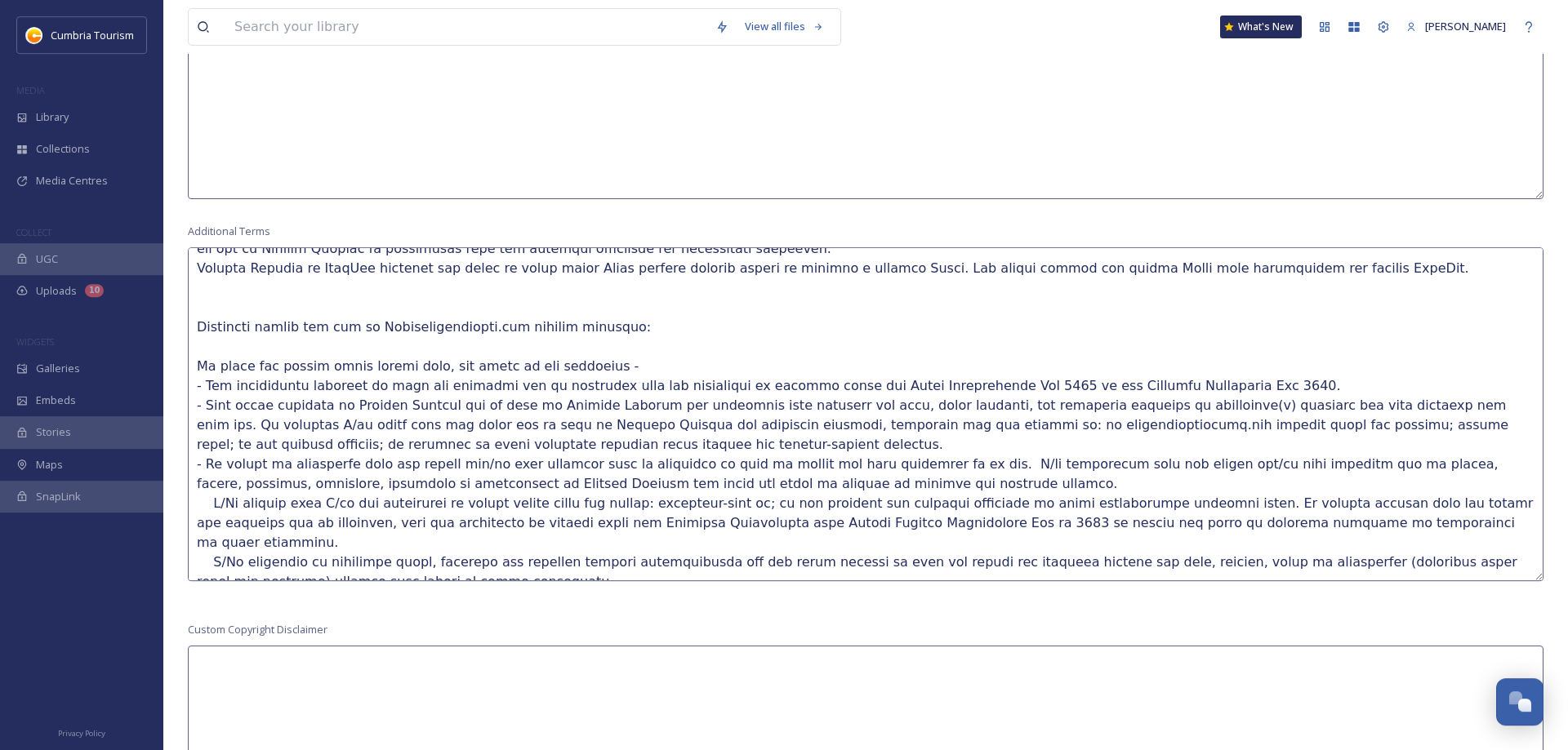
scroll to position [1406, 0]
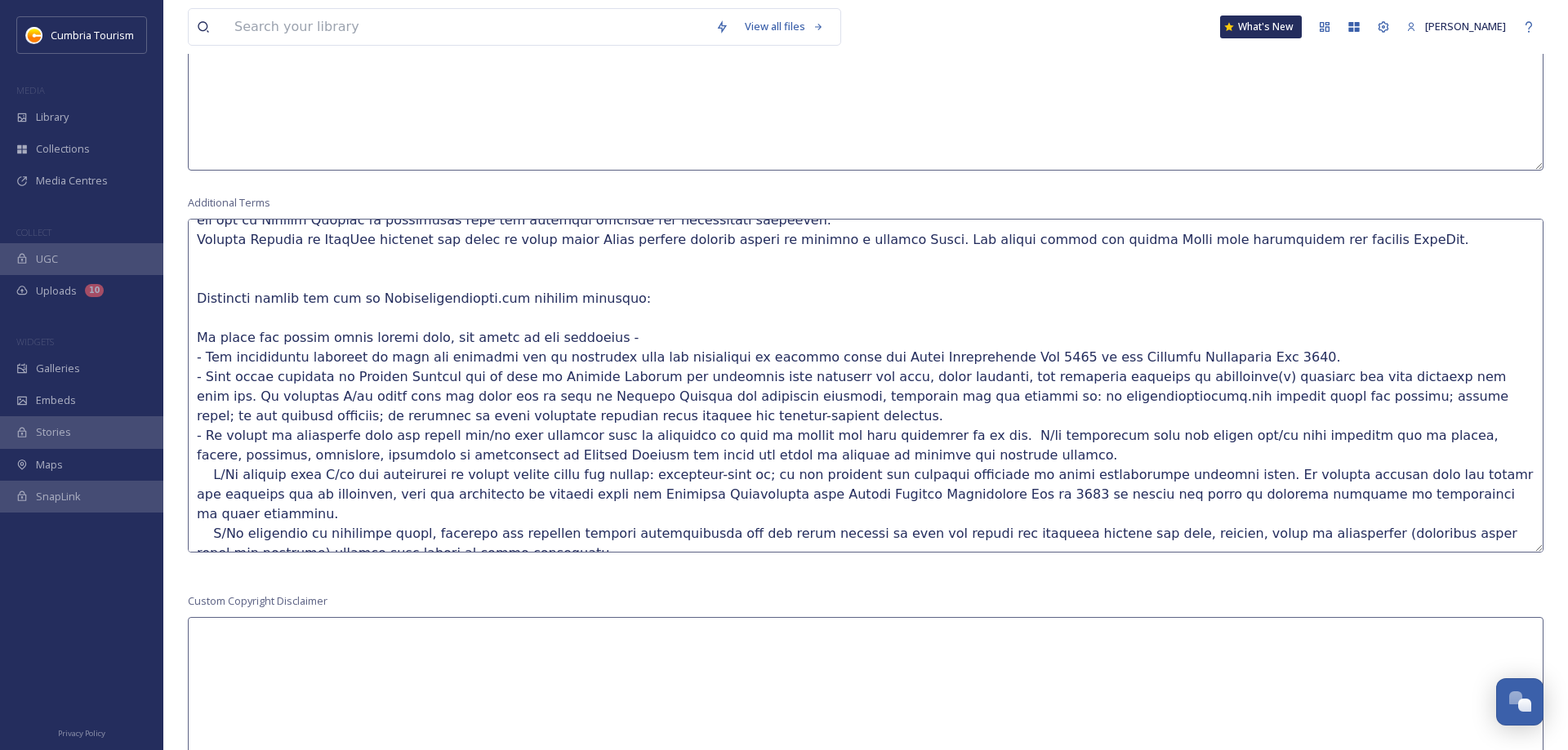
drag, startPoint x: 803, startPoint y: 397, endPoint x: 783, endPoint y: 390, distance: 21.2
click at [789, 394] on textarea at bounding box center [866, 385] width 1356 height 334
click at [1155, 395] on textarea at bounding box center [866, 385] width 1356 height 334
click at [195, 393] on textarea at bounding box center [866, 385] width 1356 height 334
click at [194, 395] on textarea at bounding box center [866, 385] width 1356 height 334
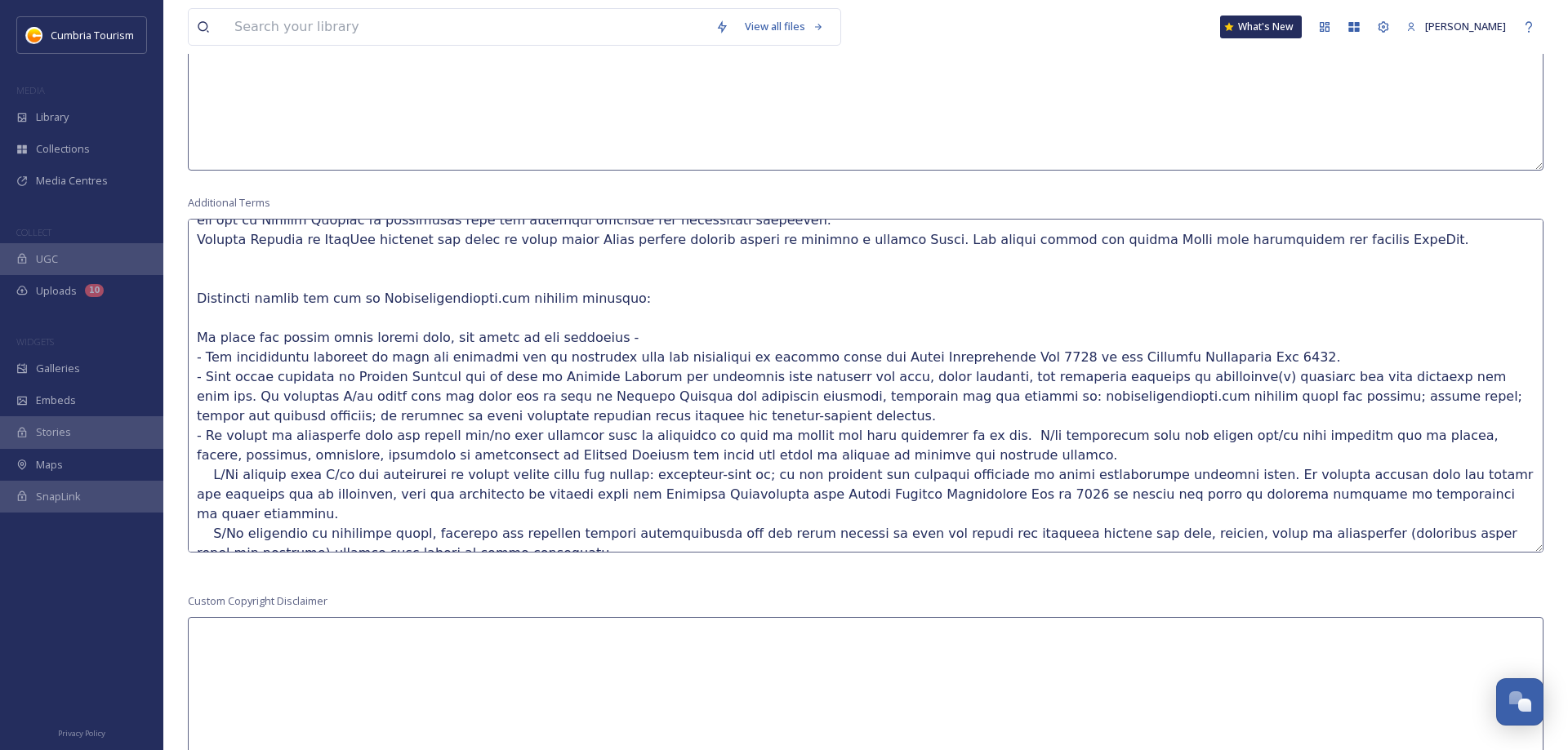
click at [1193, 351] on textarea at bounding box center [866, 385] width 1356 height 334
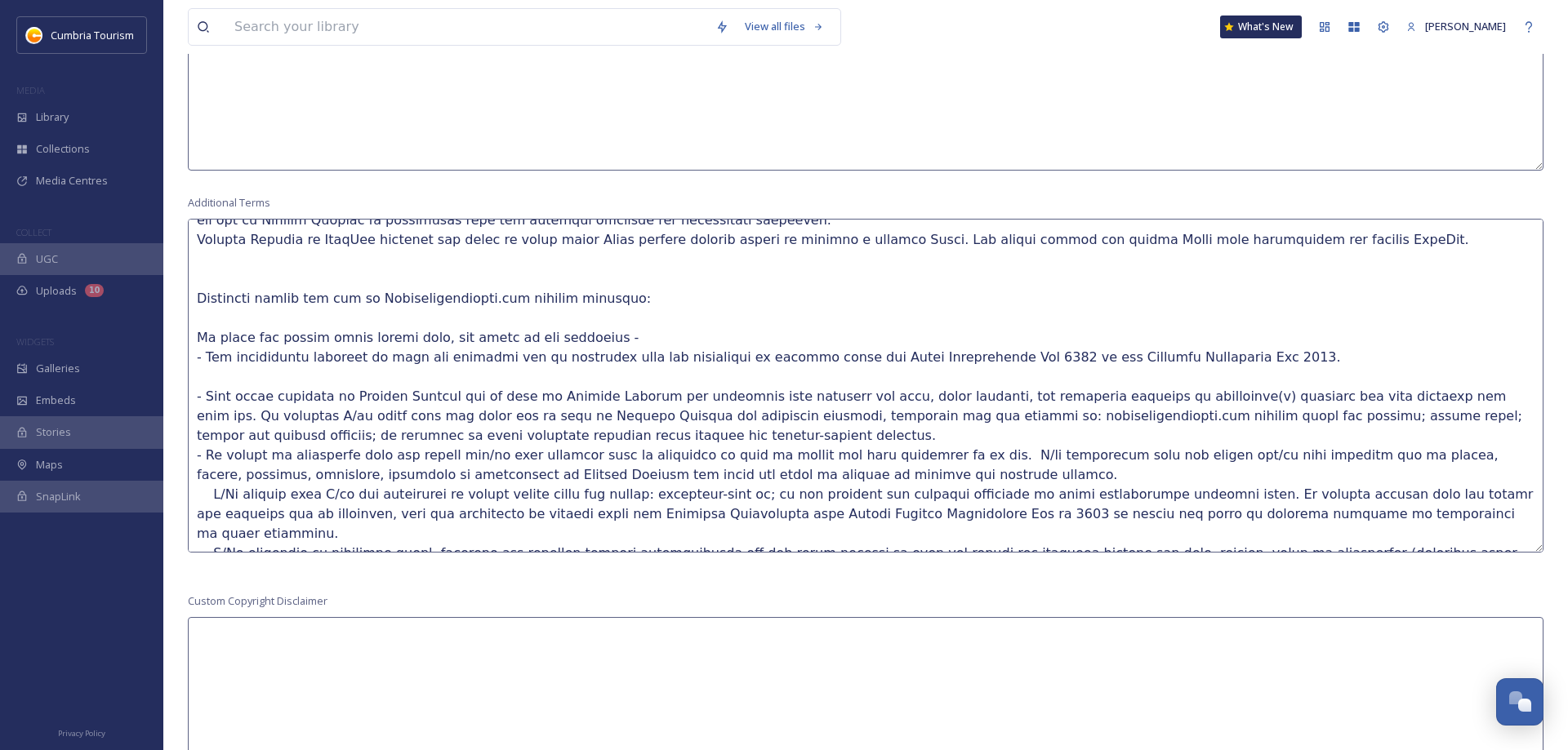
click at [485, 430] on textarea at bounding box center [866, 385] width 1356 height 334
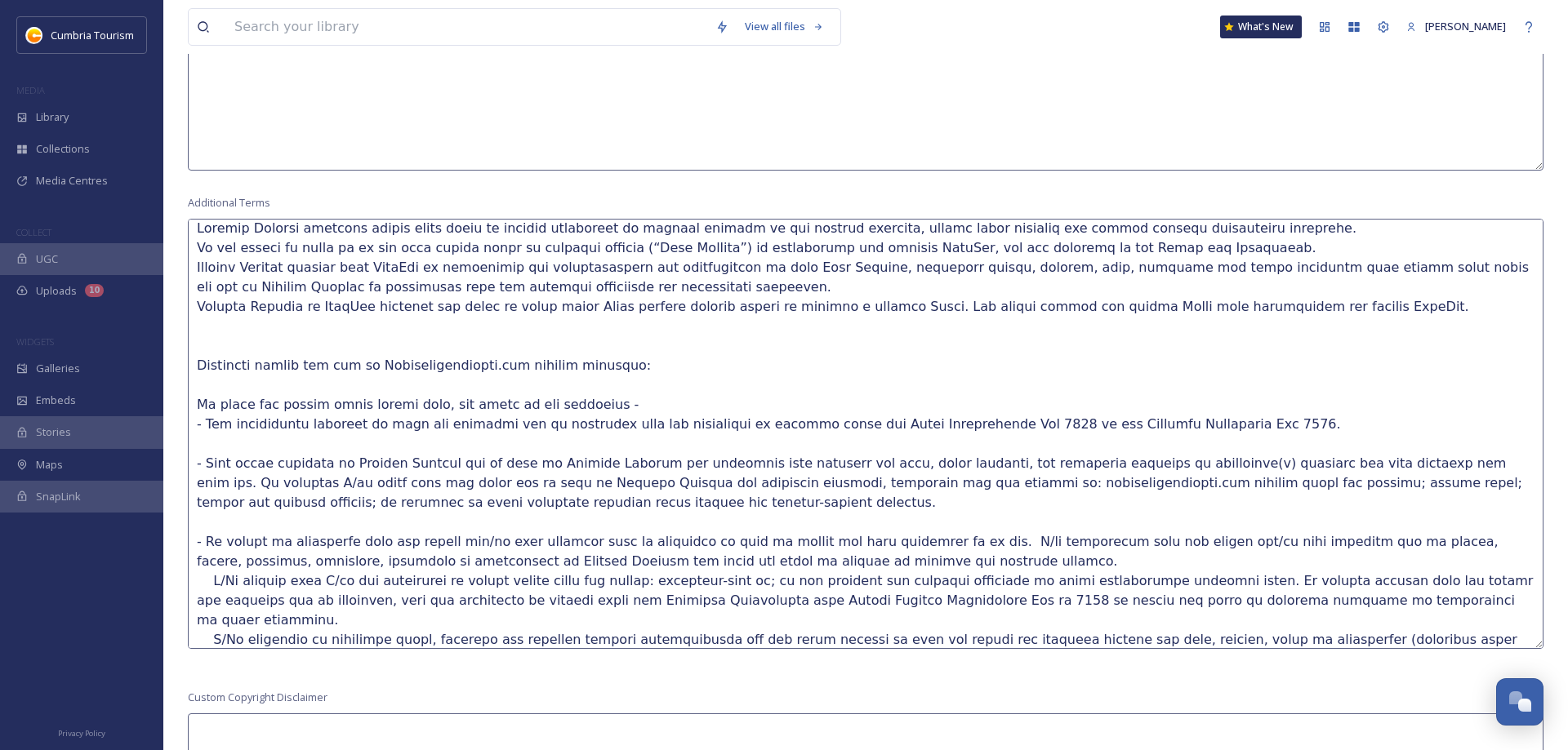
scroll to position [0, 0]
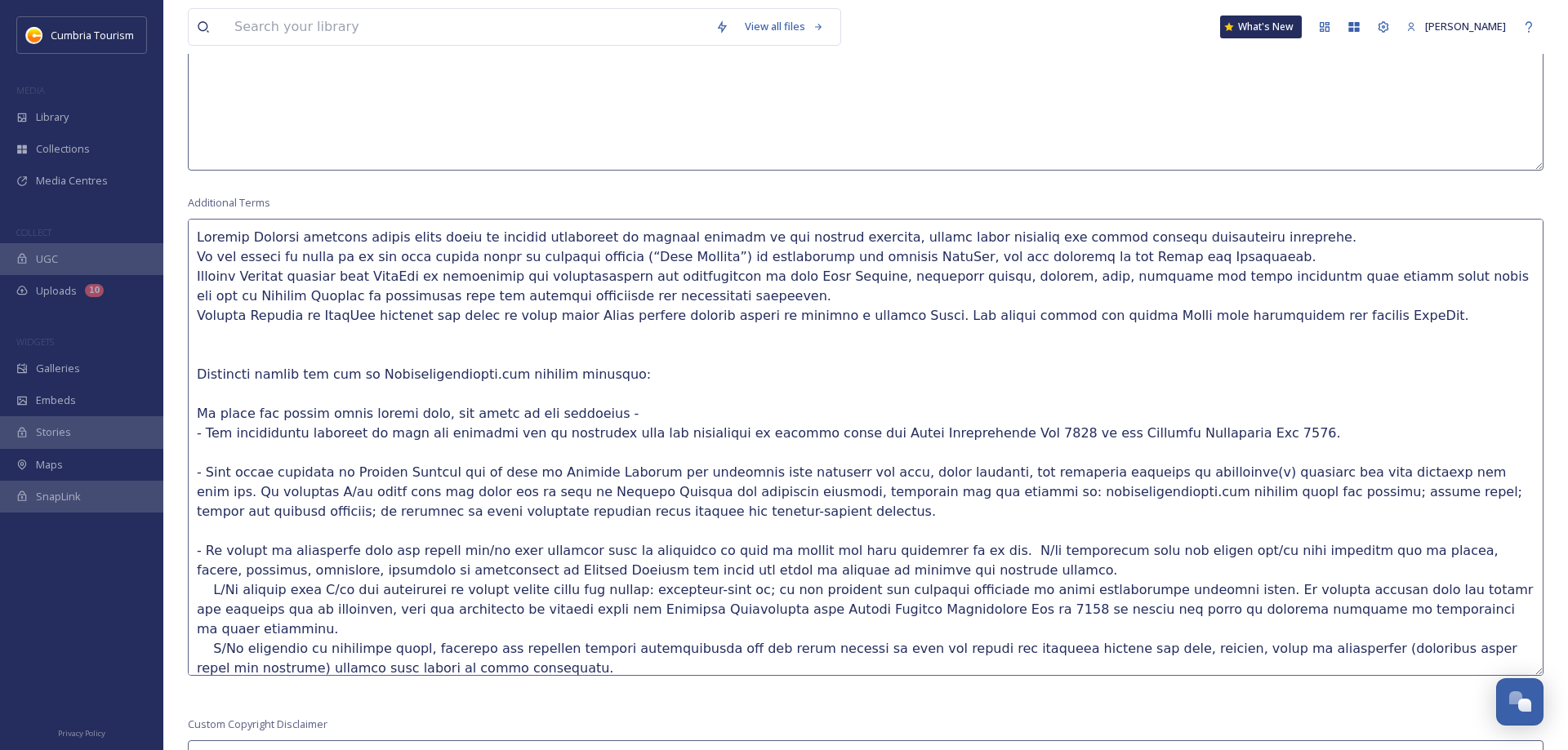
drag, startPoint x: 1539, startPoint y: 544, endPoint x: 1551, endPoint y: 668, distance: 124.6
click at [1544, 668] on textarea at bounding box center [866, 448] width 1356 height 457
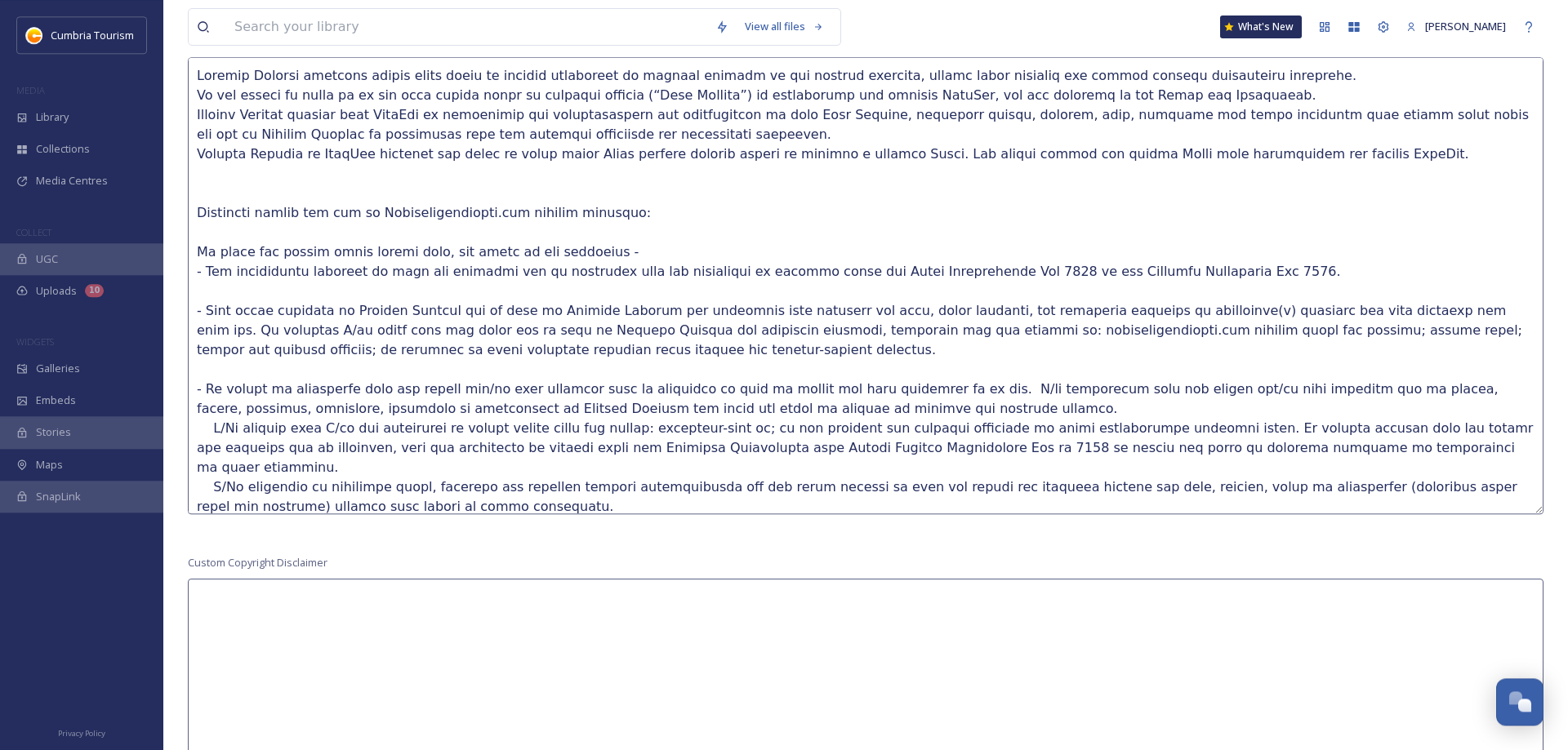
scroll to position [1572, 0]
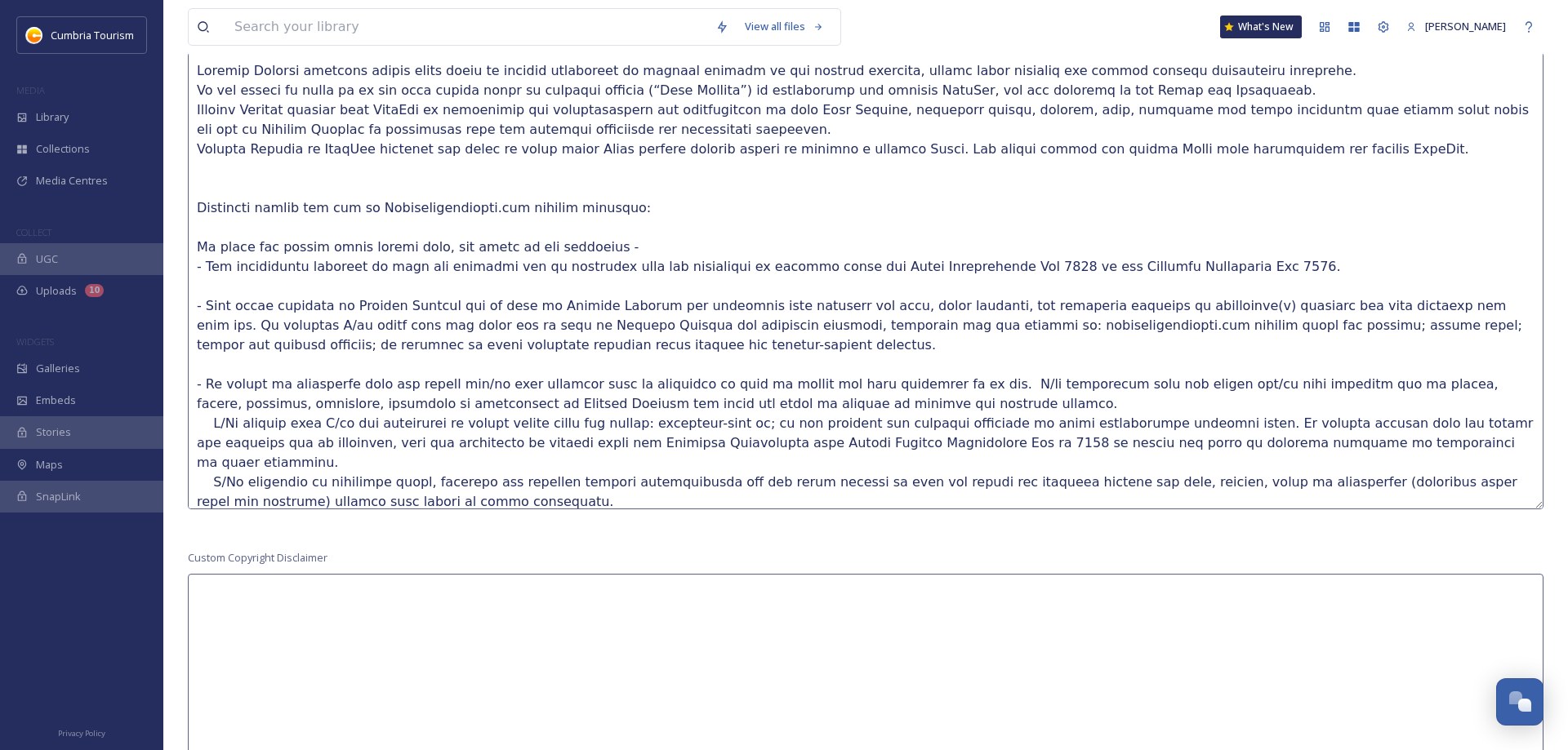
click at [834, 402] on textarea at bounding box center [866, 281] width 1356 height 457
click at [862, 395] on textarea at bounding box center [866, 281] width 1356 height 457
click at [859, 399] on textarea at bounding box center [866, 281] width 1356 height 457
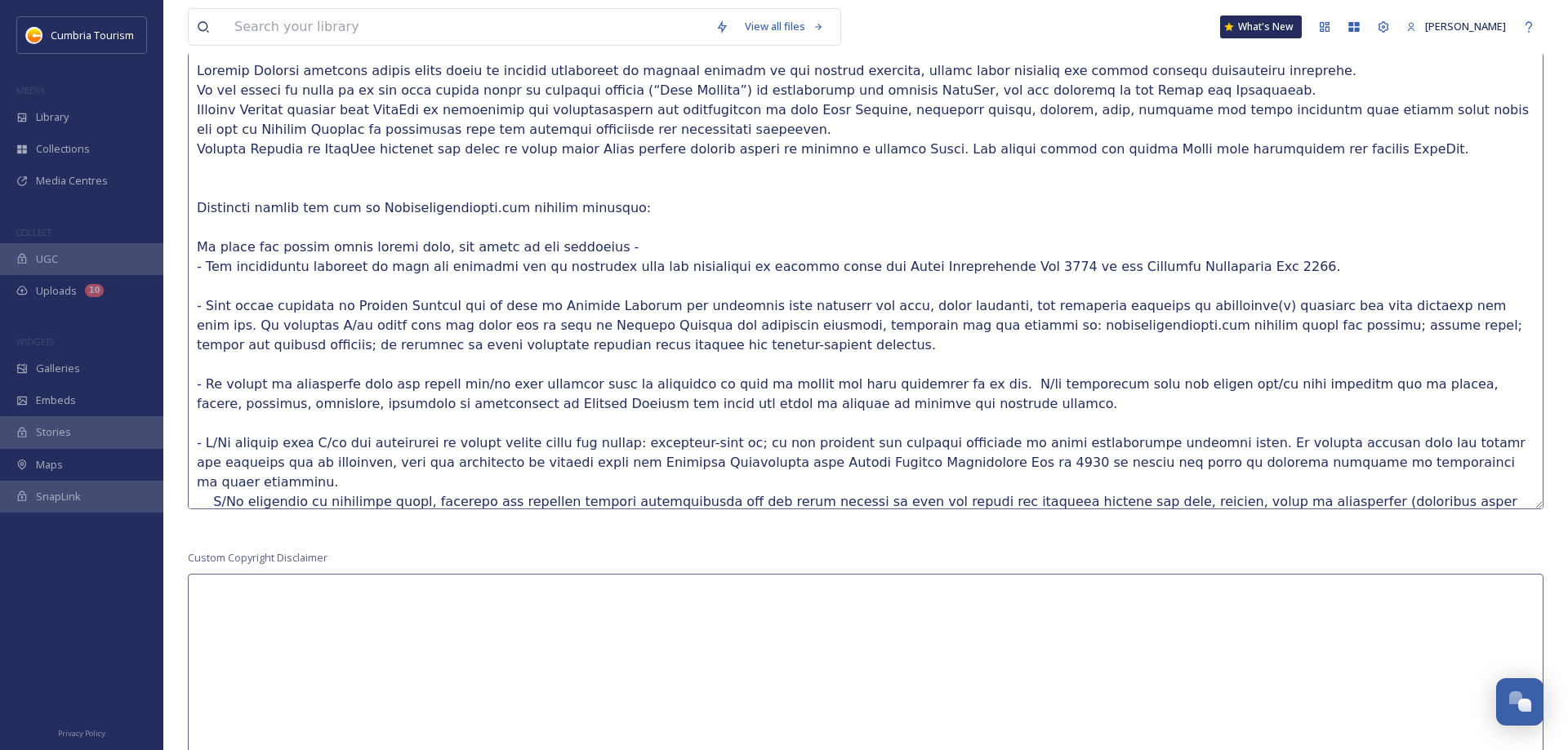
click at [1285, 465] on textarea at bounding box center [866, 281] width 1356 height 457
click at [1256, 457] on textarea at bounding box center [866, 281] width 1356 height 457
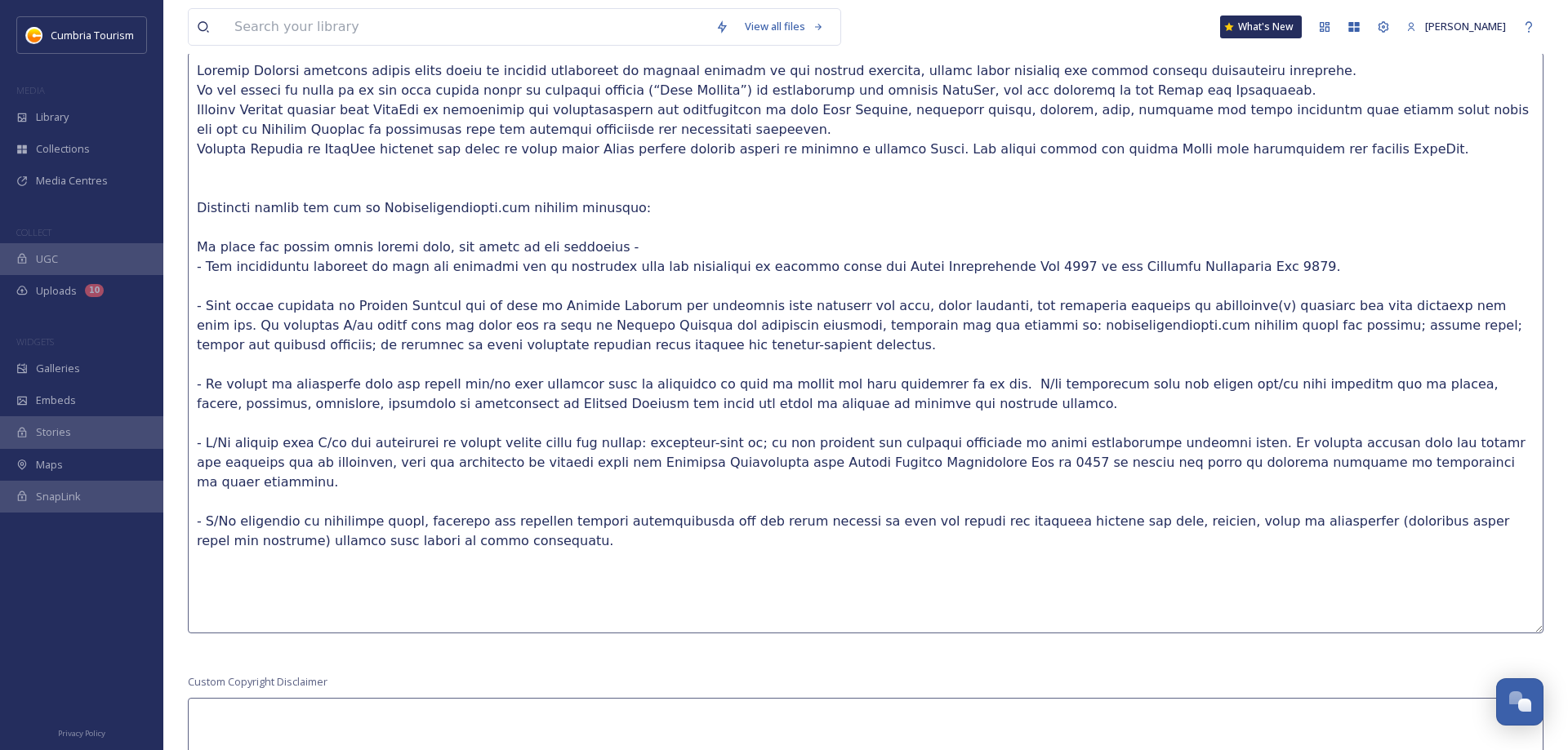
drag, startPoint x: 1536, startPoint y: 506, endPoint x: 1428, endPoint y: 633, distance: 166.7
click at [1428, 633] on textarea at bounding box center [866, 342] width 1356 height 581
drag, startPoint x: 374, startPoint y: 523, endPoint x: 429, endPoint y: 671, distance: 157.9
click at [433, 636] on textarea at bounding box center [866, 344] width 1356 height 584
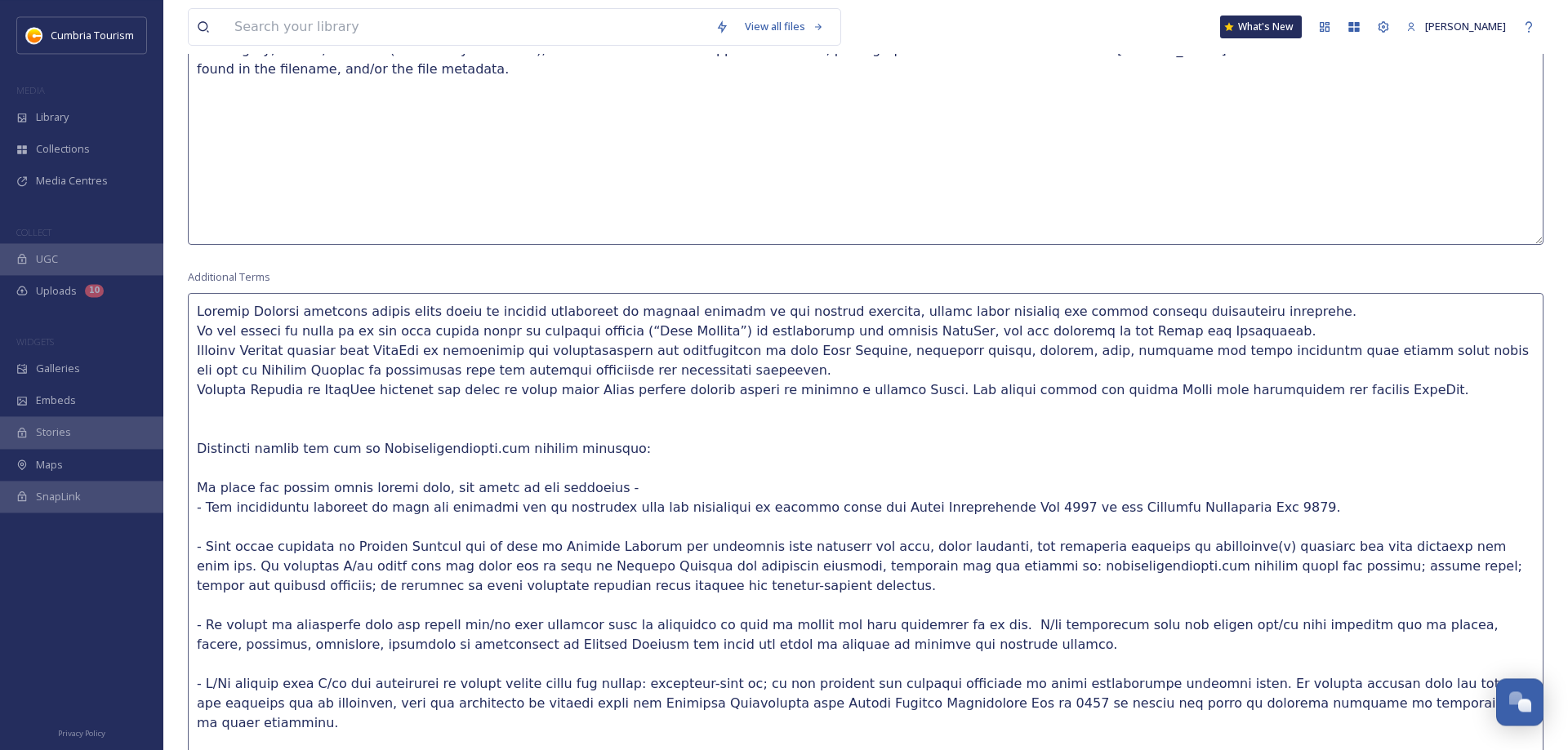
scroll to position [1323, 0]
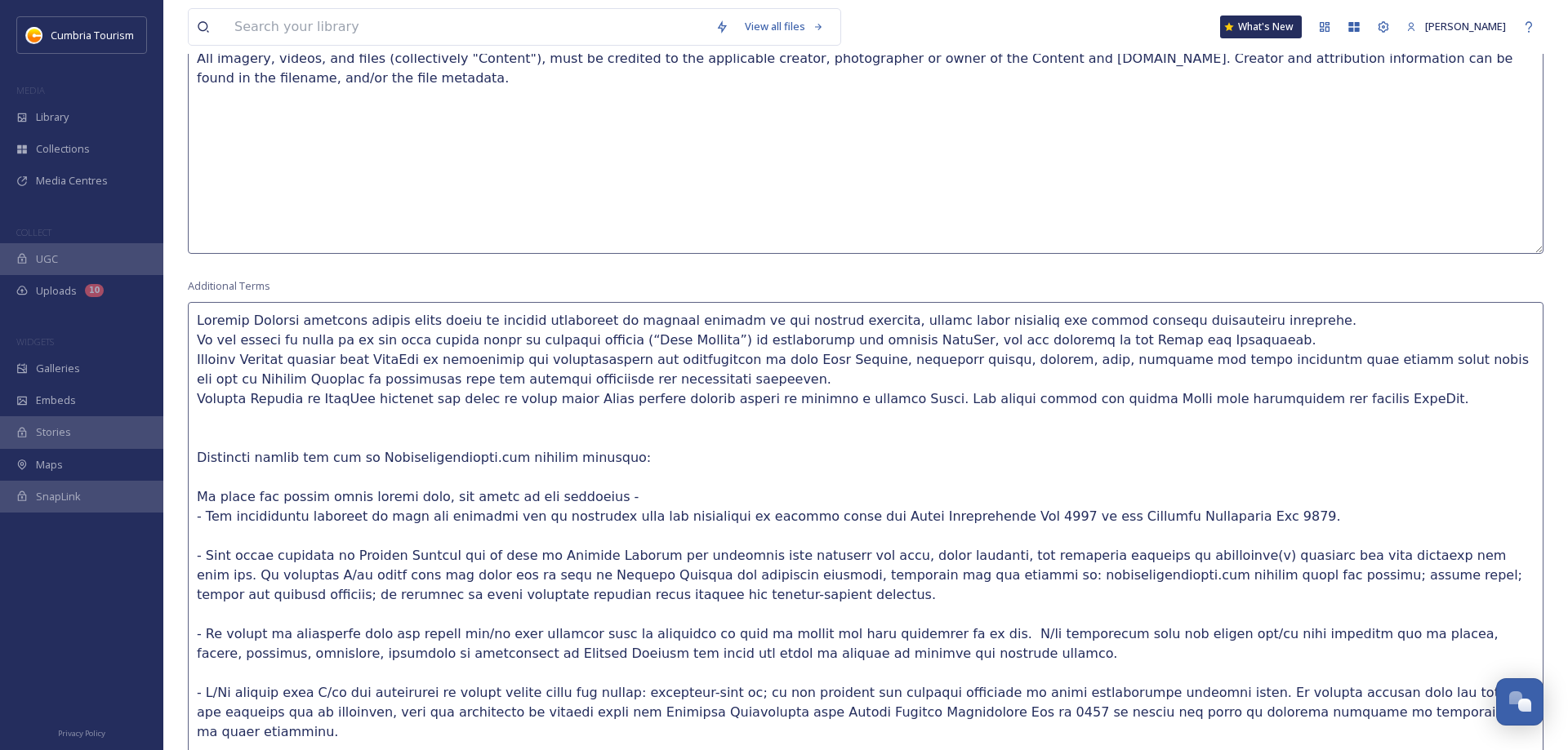
click at [1215, 324] on textarea at bounding box center [866, 593] width 1356 height 584
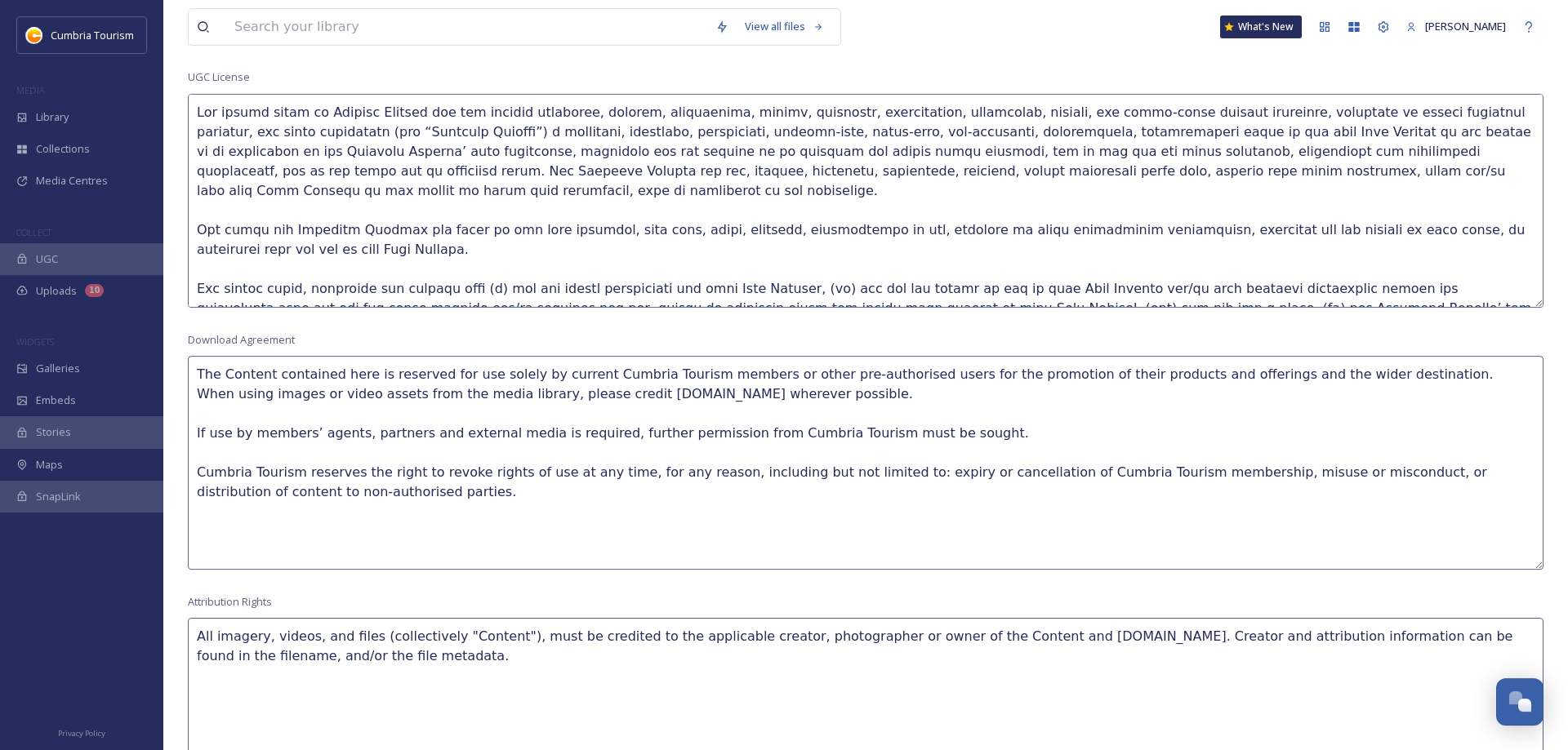
scroll to position [739, 0]
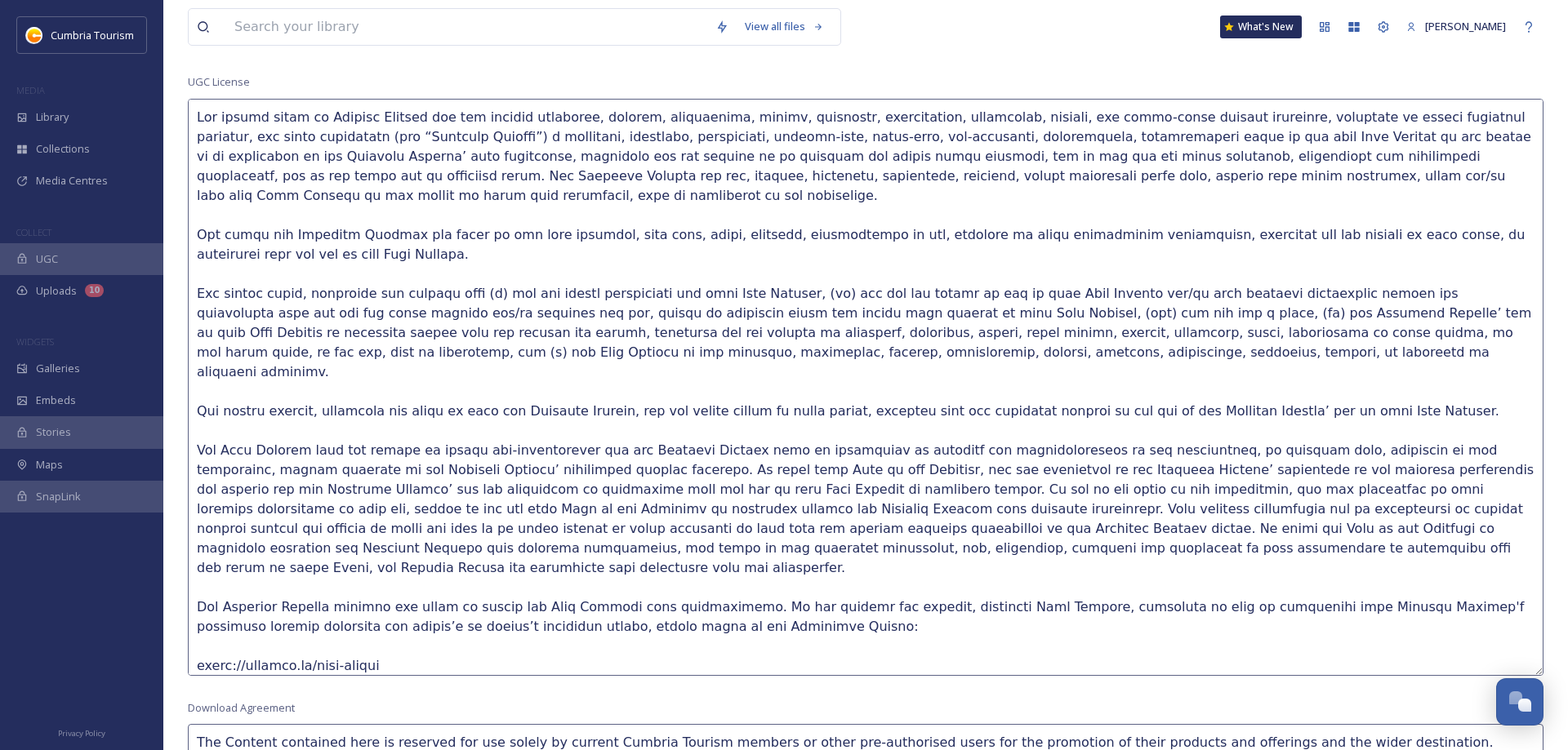
drag, startPoint x: 1536, startPoint y: 306, endPoint x: 1541, endPoint y: 656, distance: 350.0
click at [1544, 669] on textarea at bounding box center [866, 387] width 1356 height 577
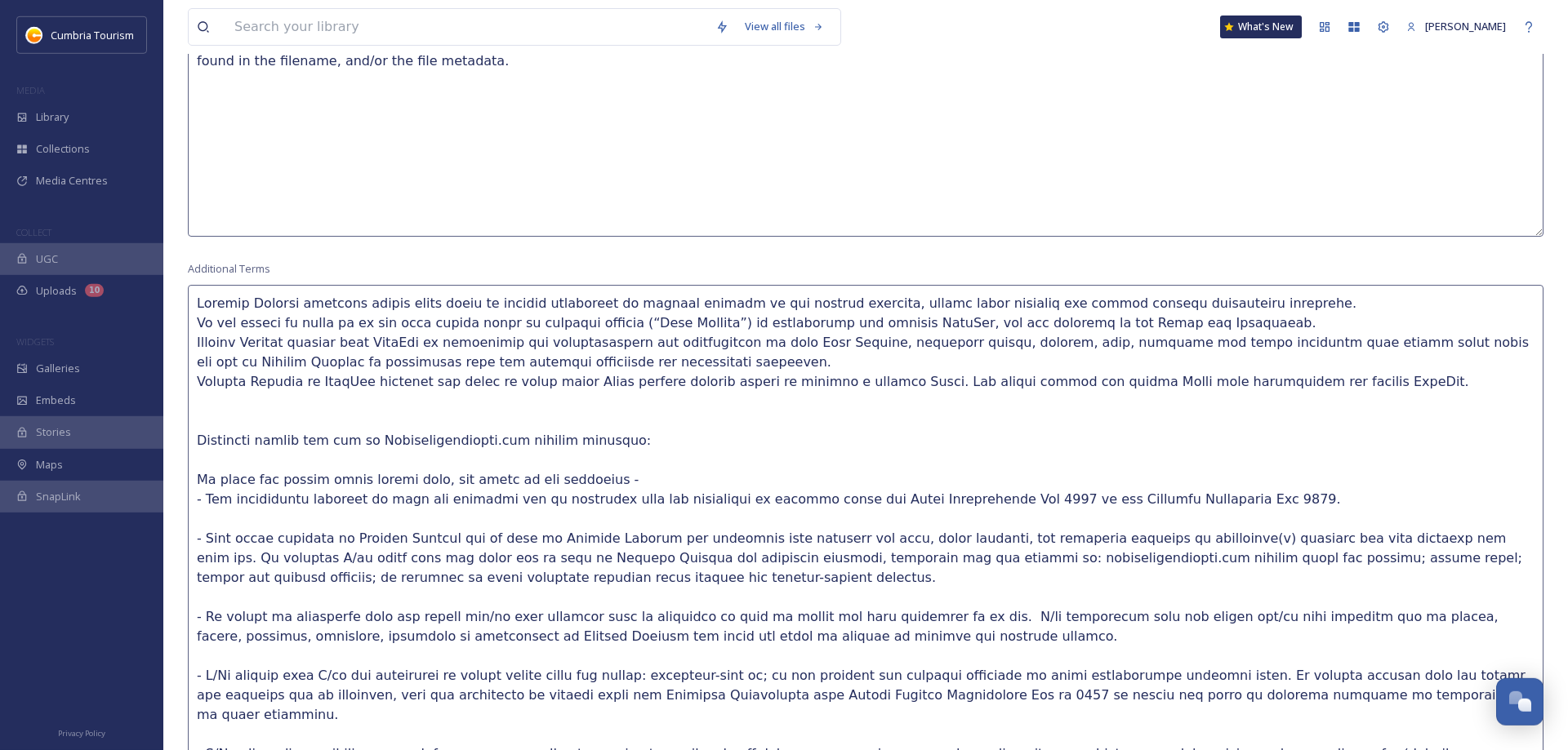
scroll to position [1739, 0]
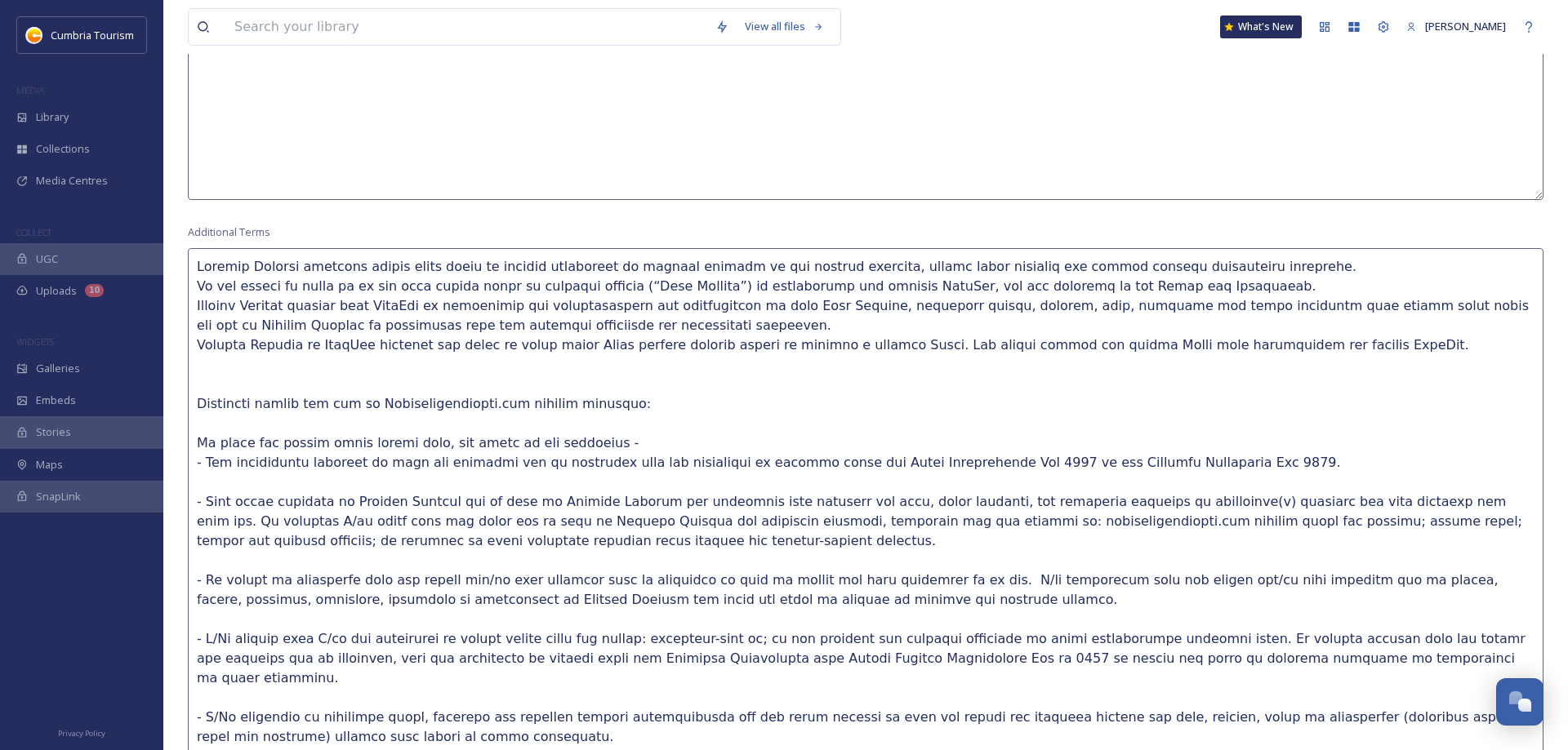
drag, startPoint x: 1332, startPoint y: 353, endPoint x: 127, endPoint y: 258, distance: 1208.7
click at [188, 258] on textarea at bounding box center [866, 540] width 1356 height 584
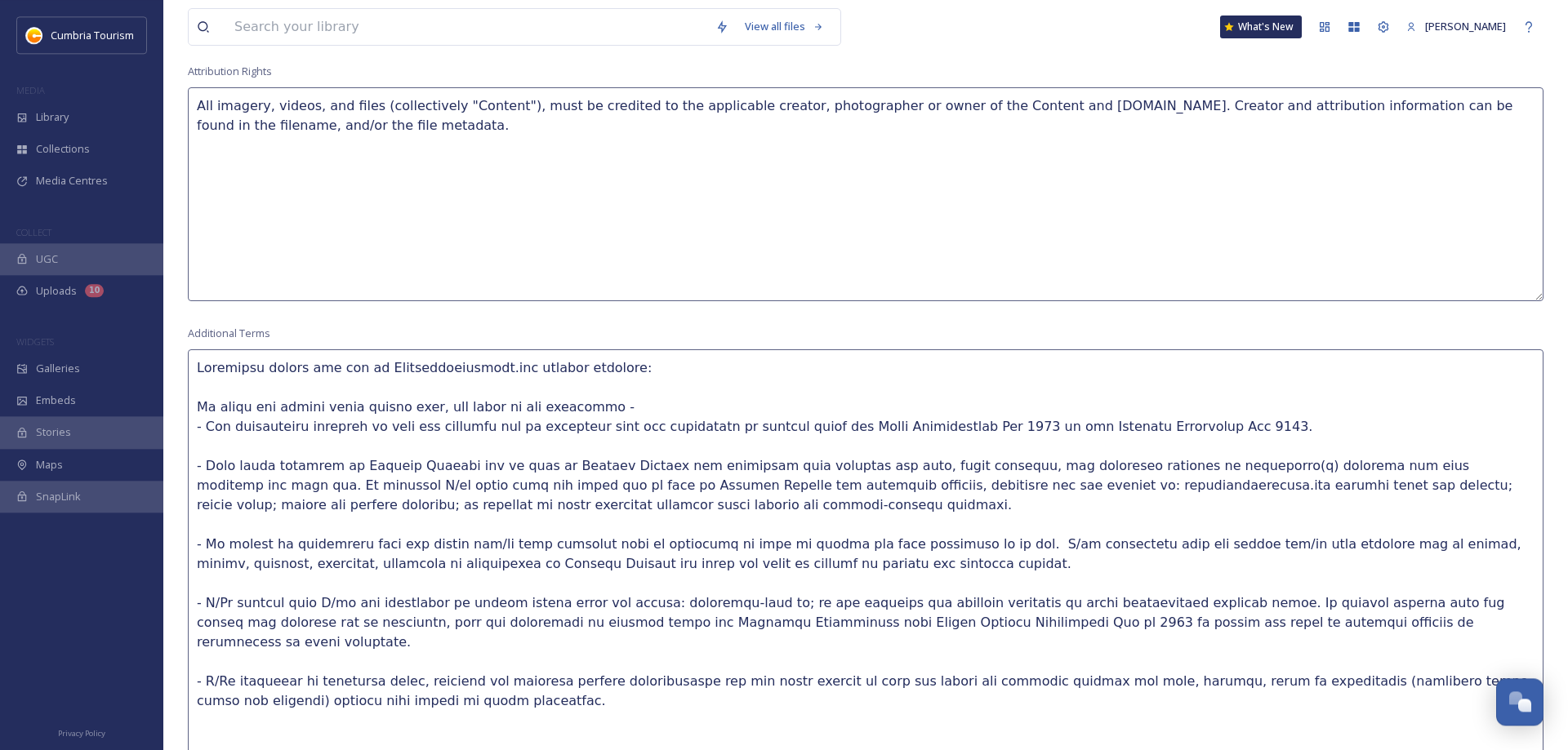
scroll to position [1489, 0]
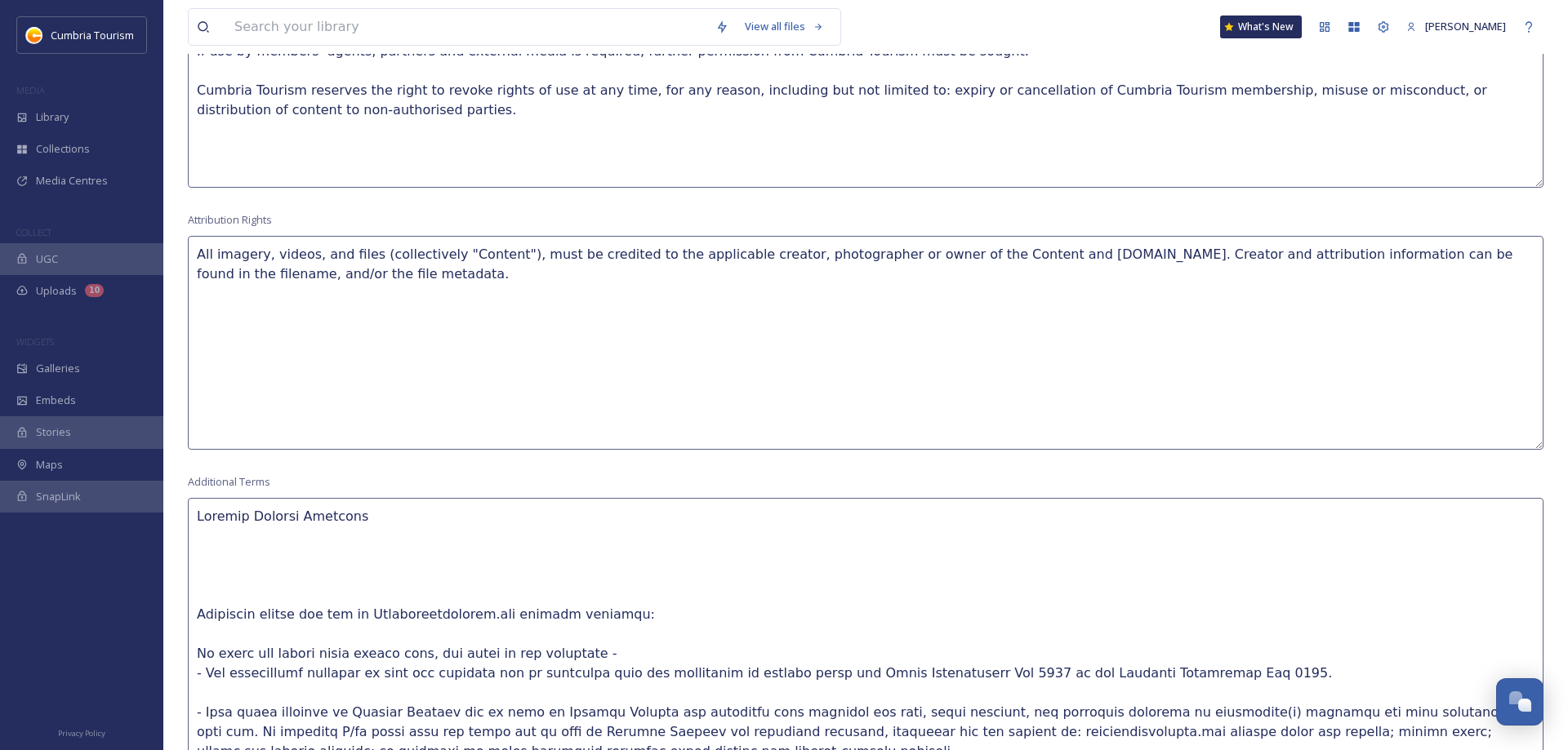
paste textarea "Cumbria Tourism’s extensive research programme comes at a significant cost so w…"
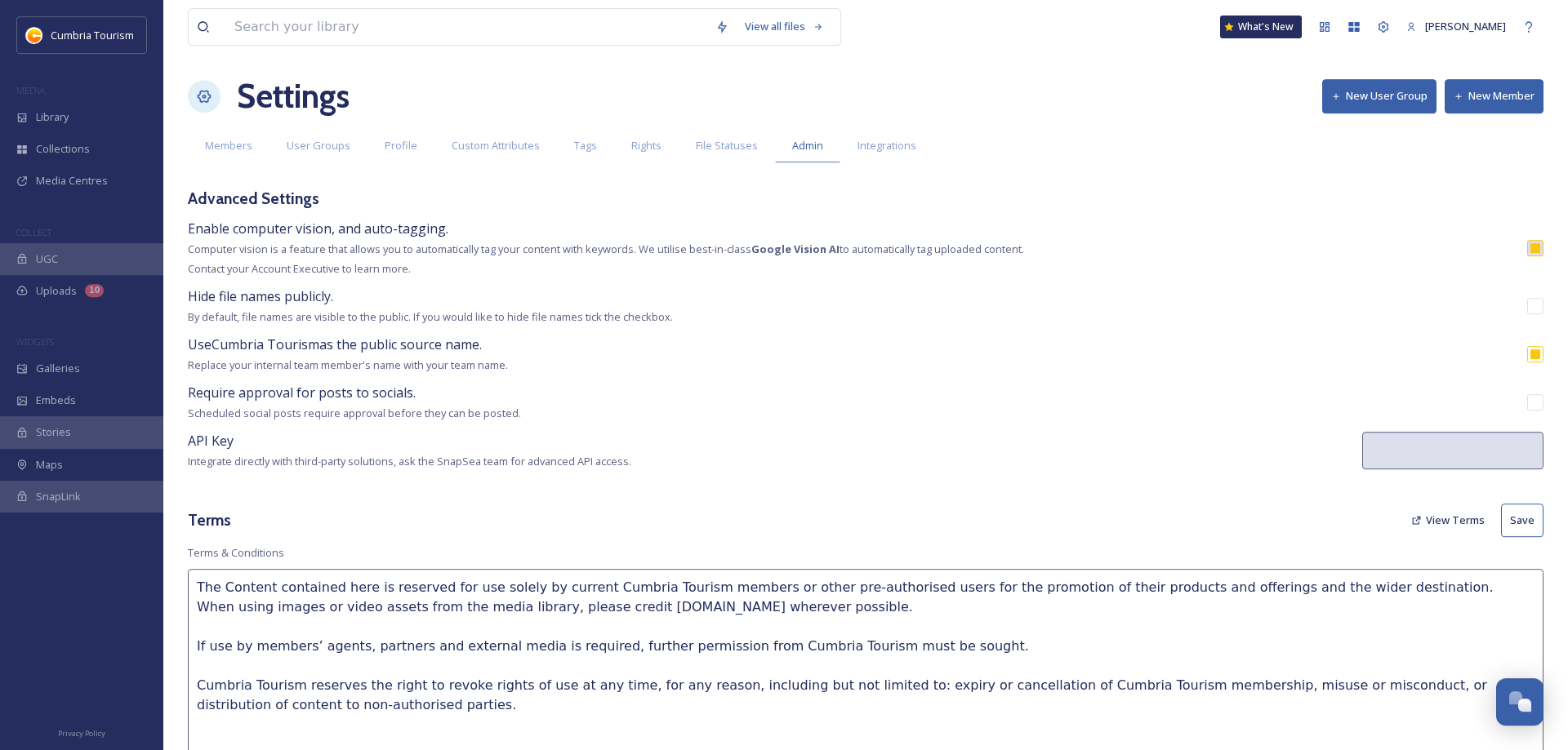
scroll to position [0, 0]
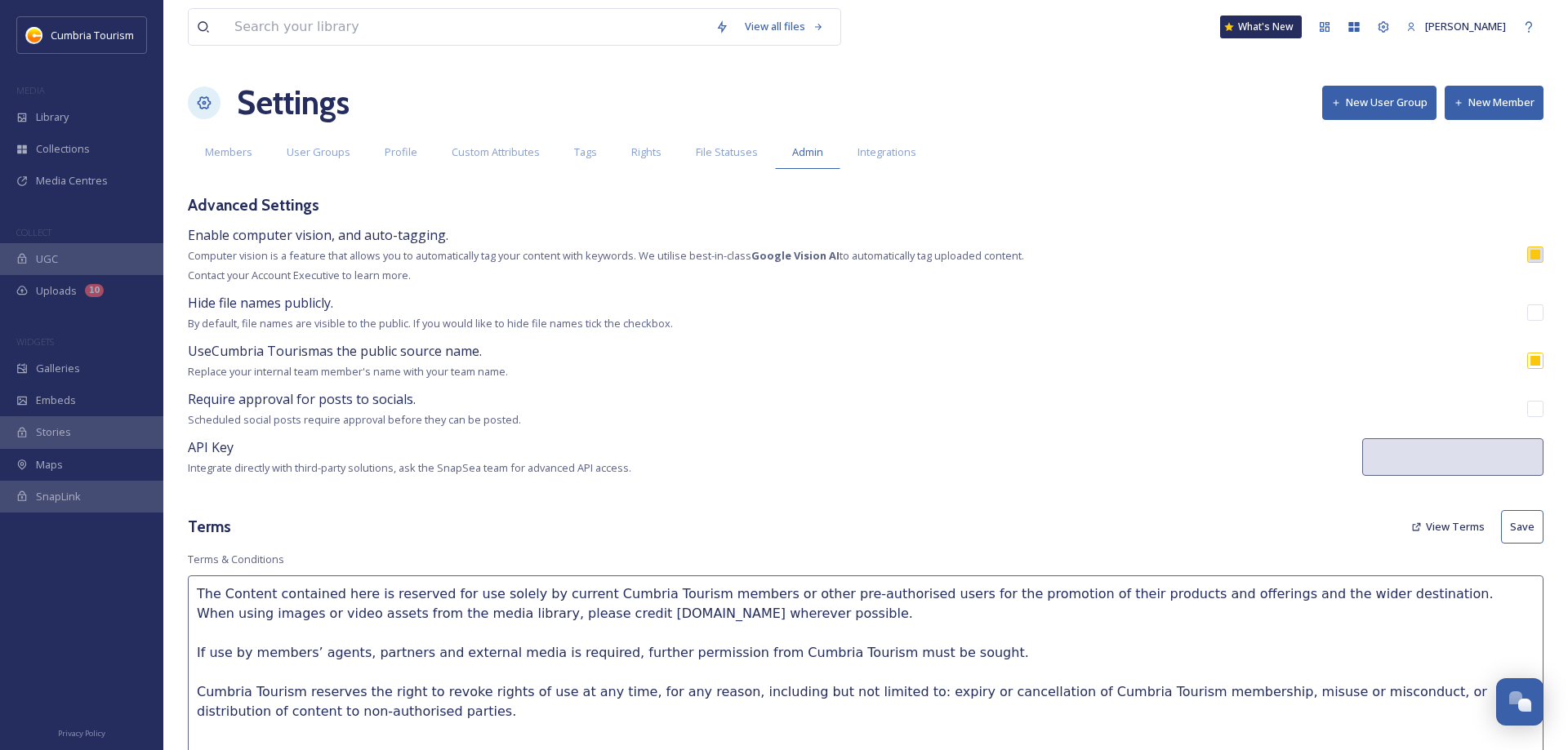
click at [1526, 520] on button "Save" at bounding box center [1522, 527] width 42 height 33
type textarea "Cumbria Tourism Research Cumbria Tourism’s extensive research programme comes a…"
click at [643, 145] on span "Rights" at bounding box center [646, 152] width 30 height 16
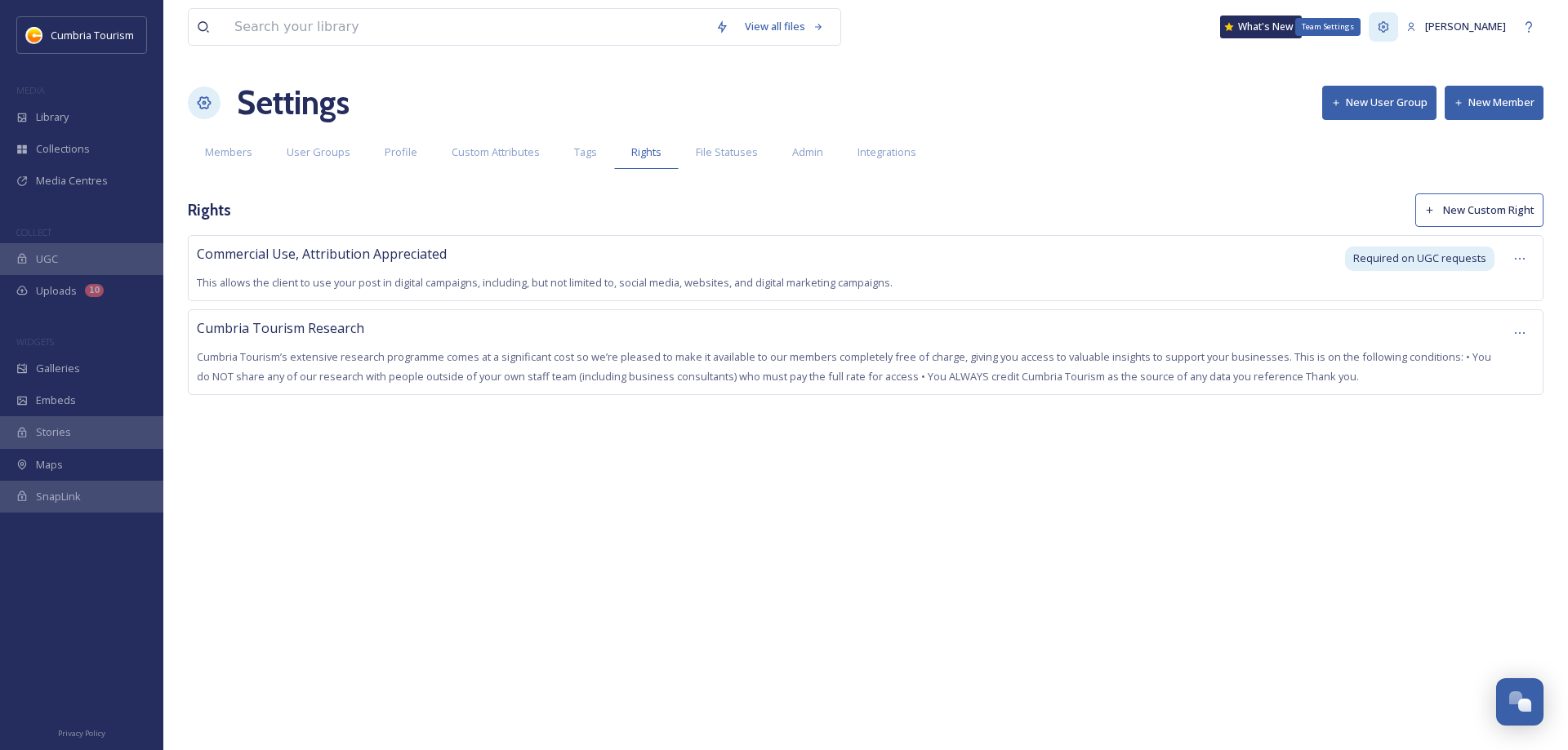
click at [1391, 27] on icon at bounding box center [1384, 27] width 13 height 13
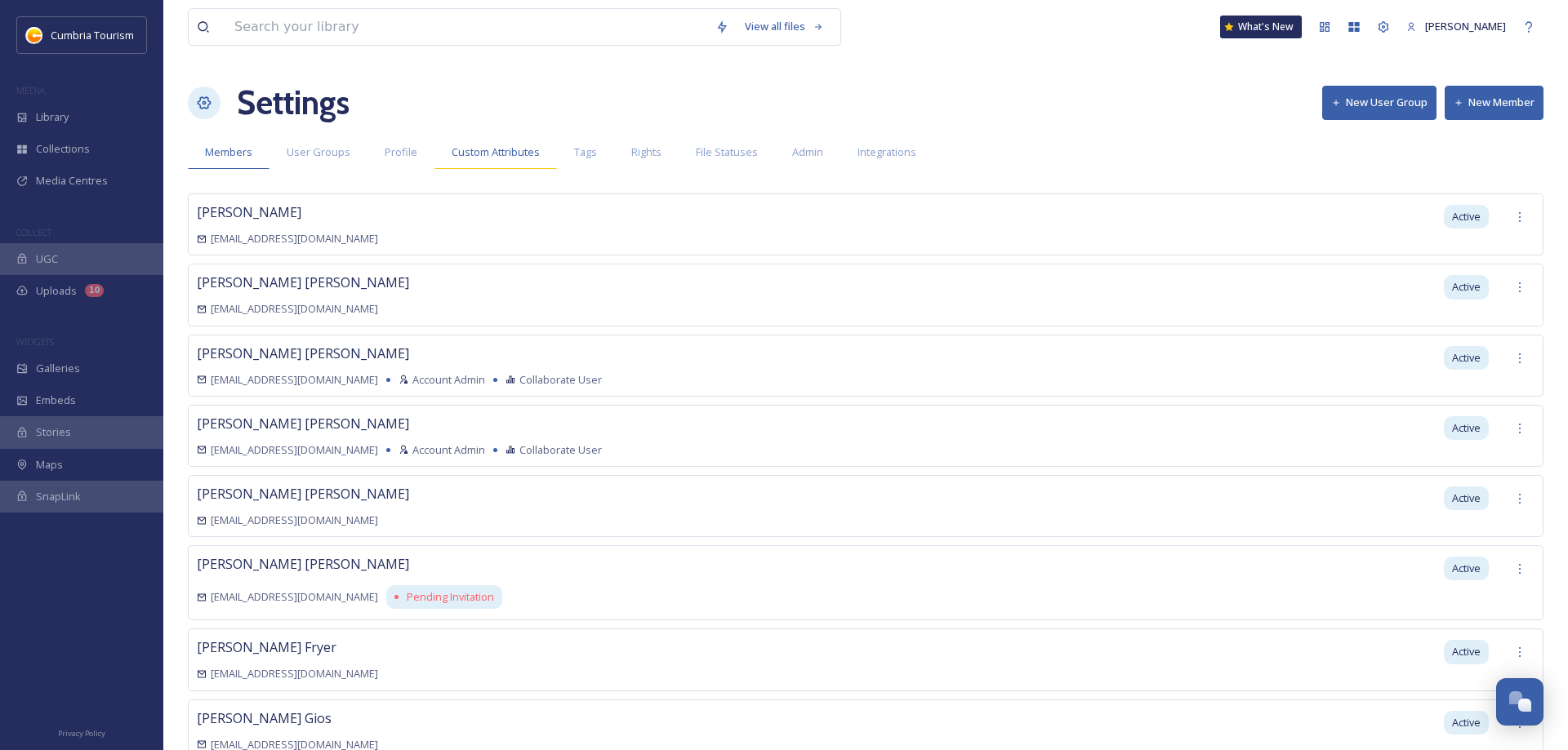
click at [509, 159] on span "Custom Attributes" at bounding box center [496, 152] width 88 height 16
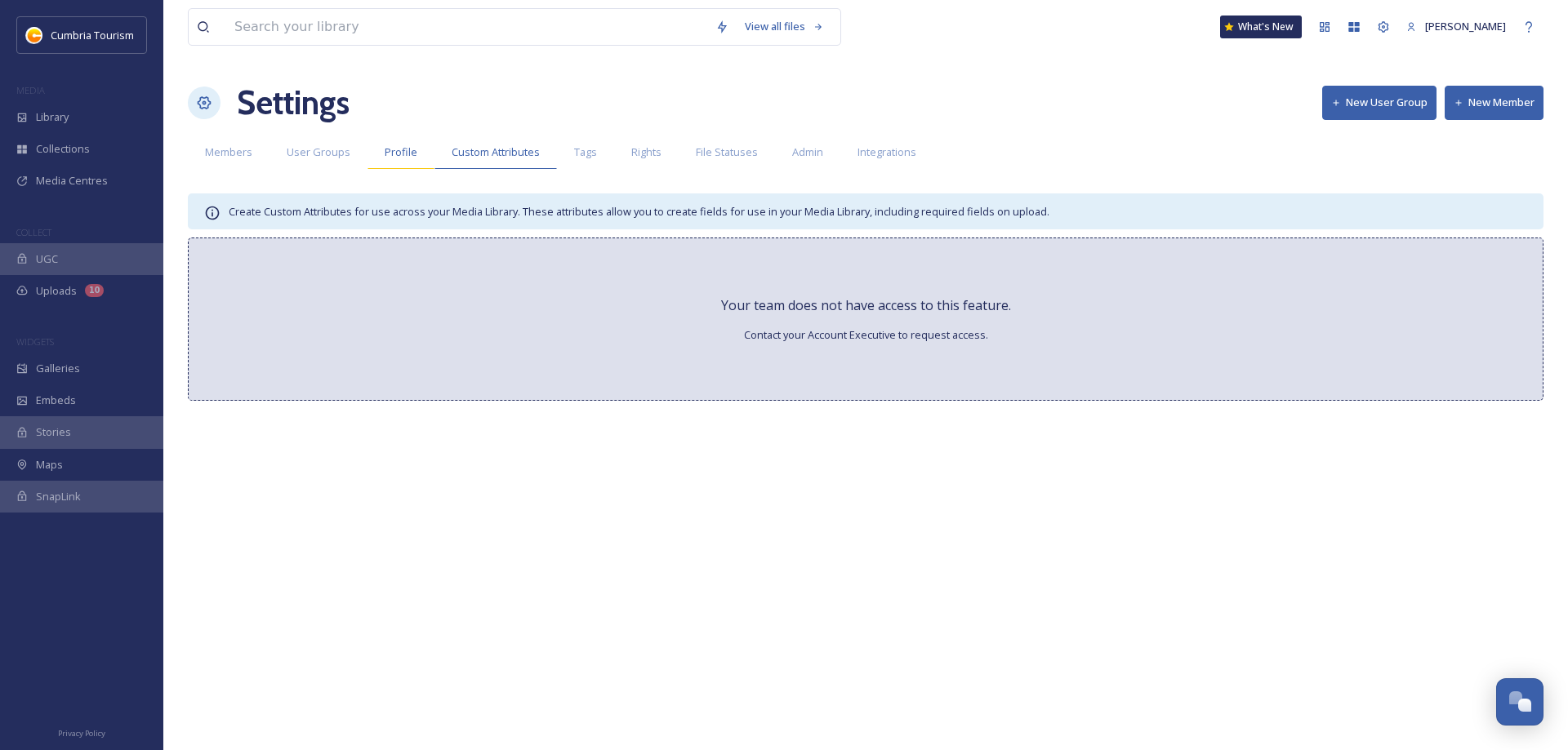
click at [387, 152] on span "Profile" at bounding box center [400, 152] width 32 height 16
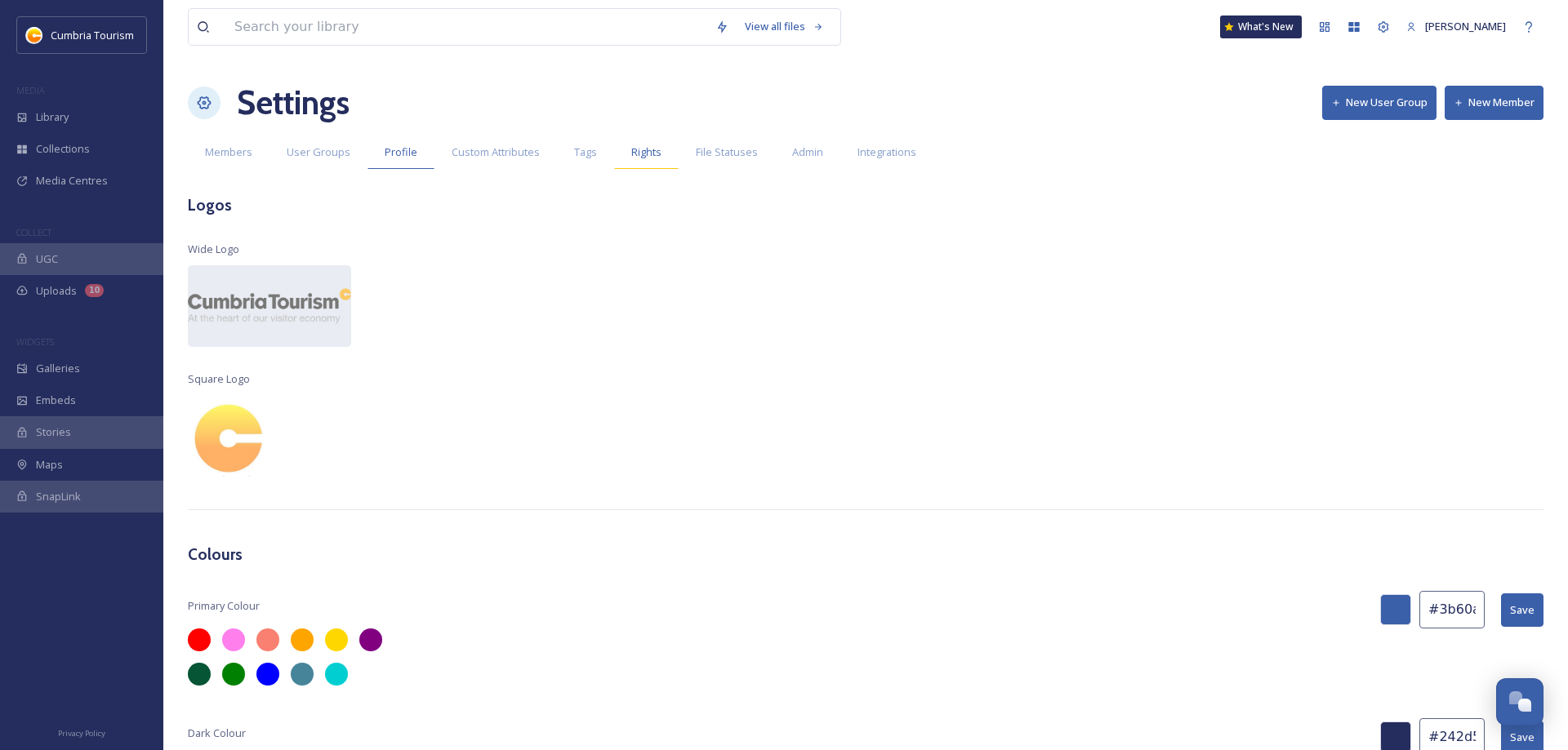
click at [649, 153] on span "Rights" at bounding box center [646, 152] width 30 height 16
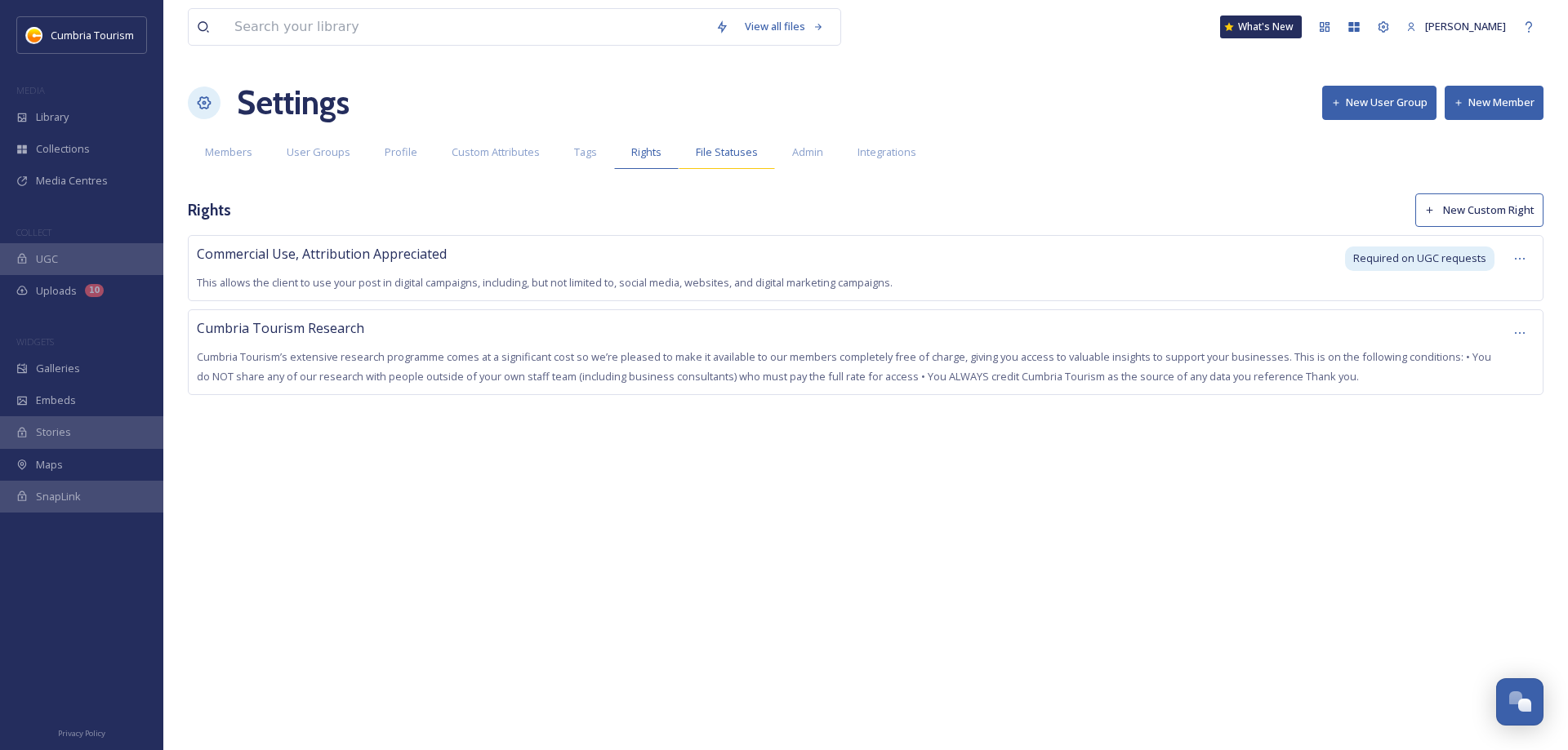
click at [701, 155] on span "File Statuses" at bounding box center [726, 152] width 62 height 16
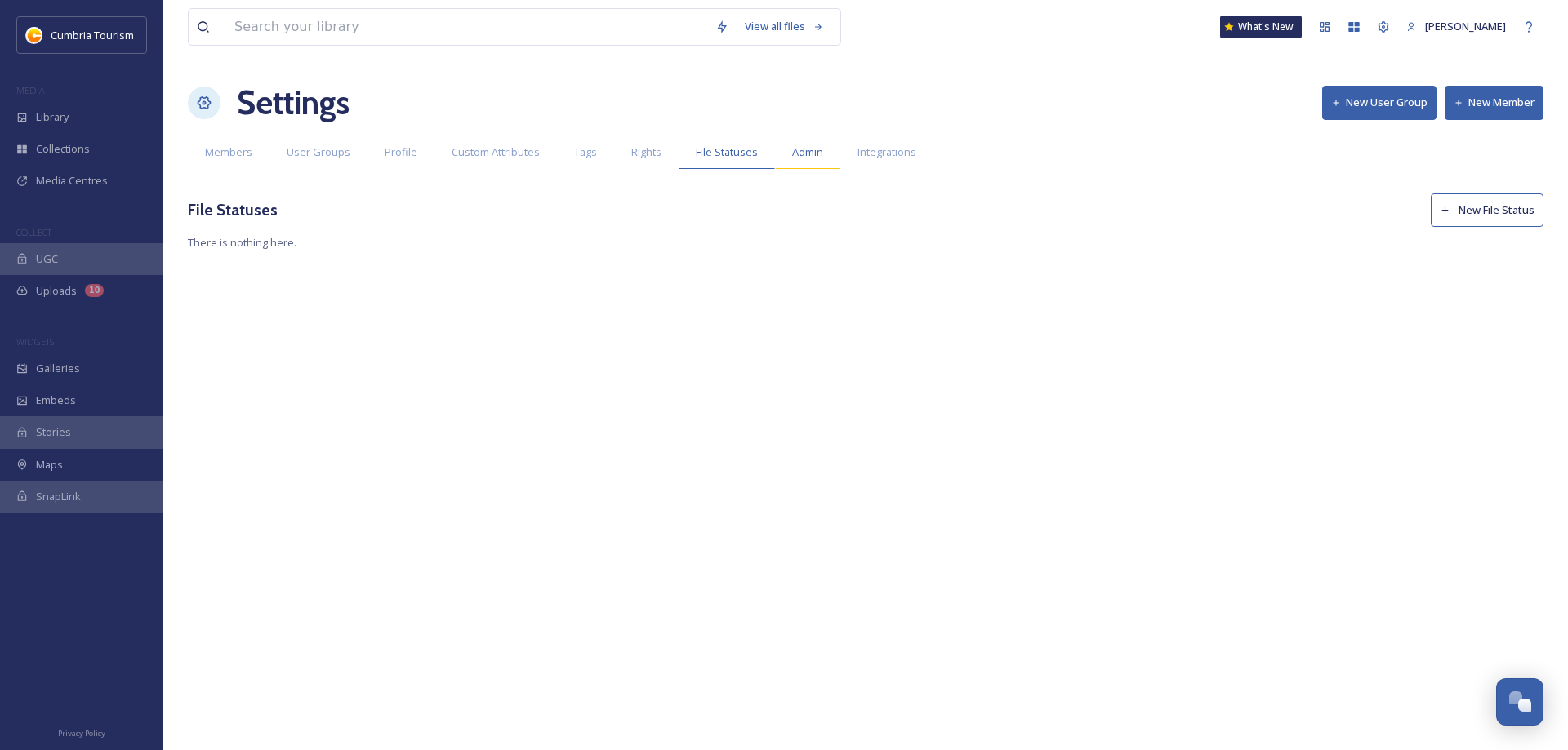
click at [802, 151] on span "Admin" at bounding box center [808, 152] width 31 height 16
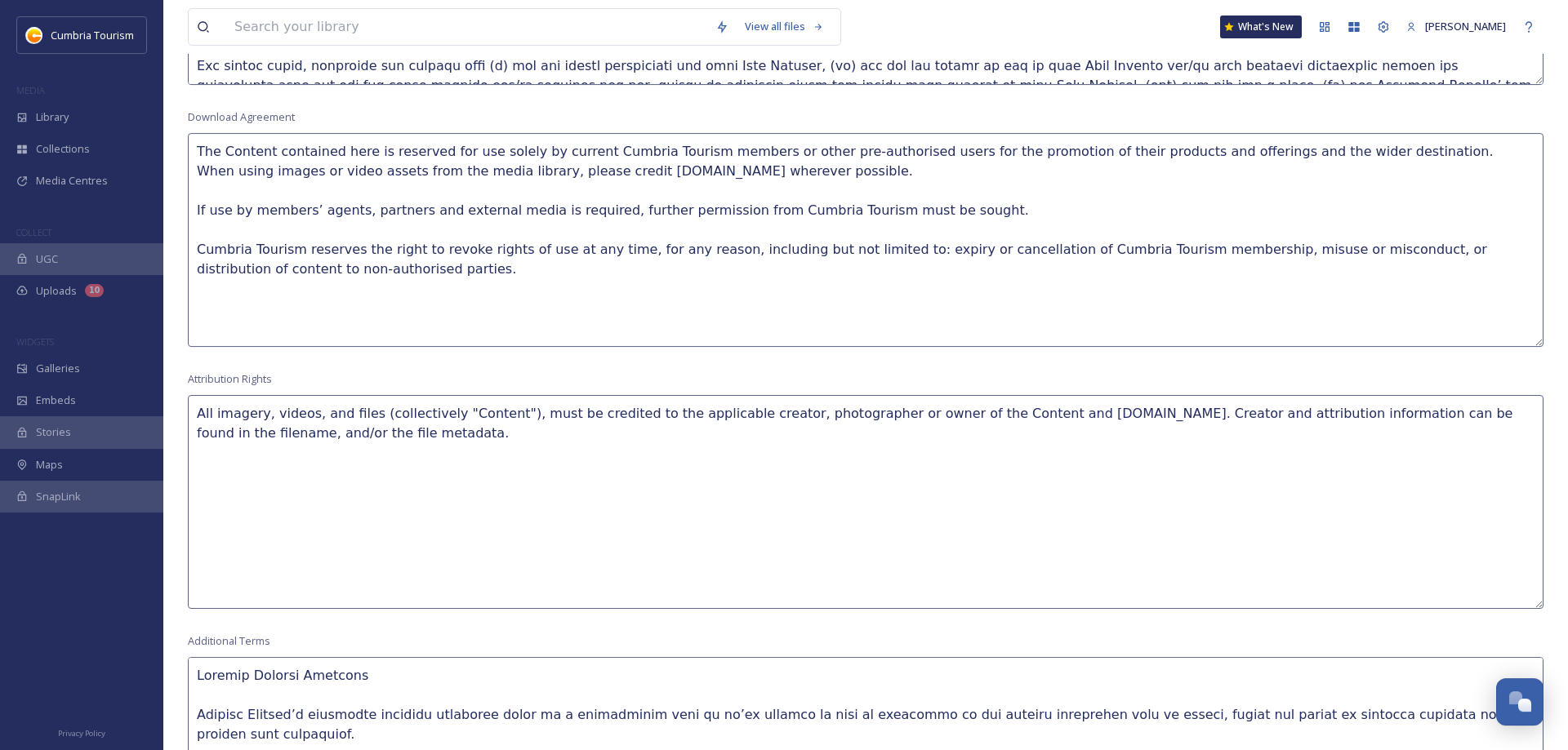
scroll to position [916, 0]
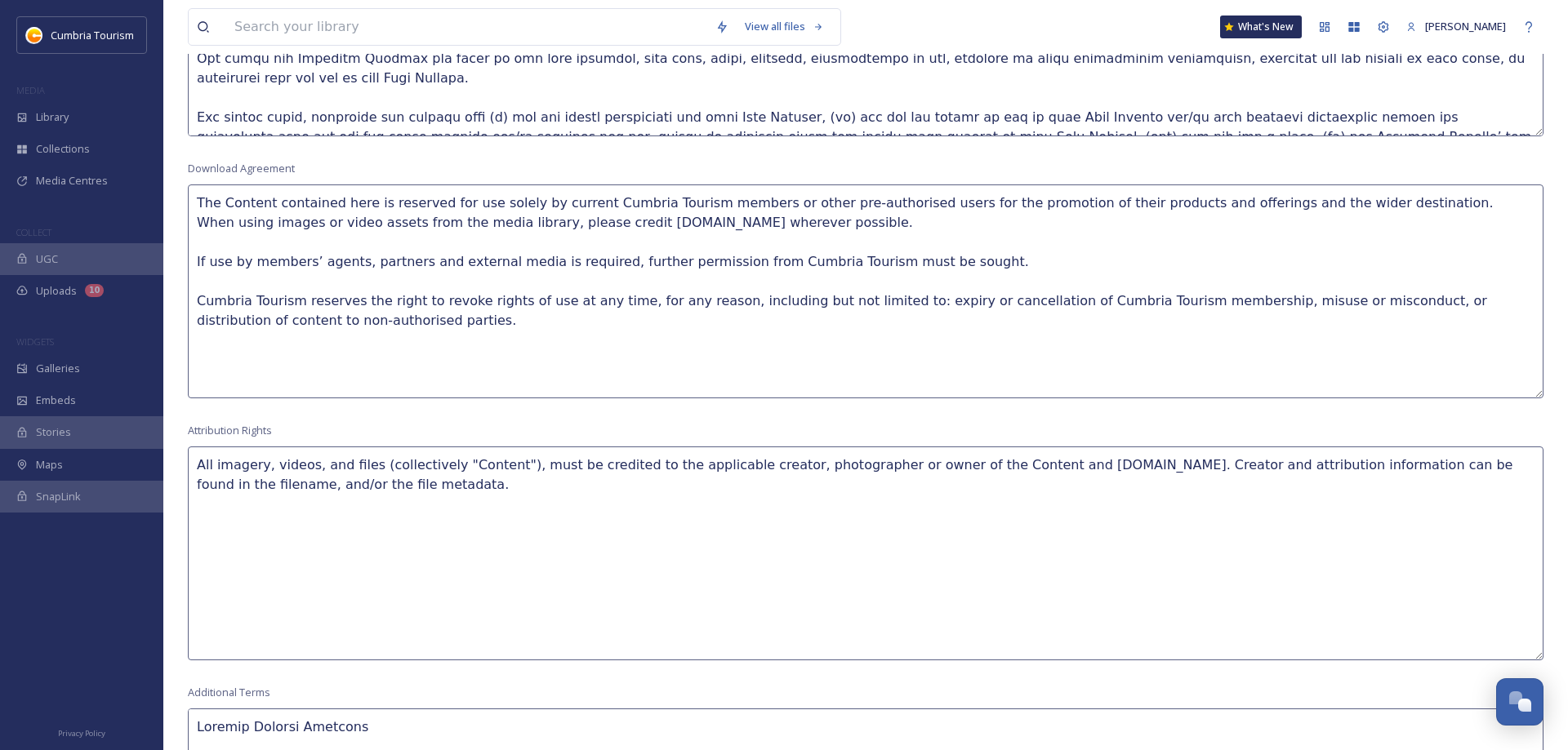
drag, startPoint x: 999, startPoint y: 464, endPoint x: 618, endPoint y: 465, distance: 381.0
click at [618, 466] on textarea "All imagery, videos, and files (collectively "Content"), must be credited to th…" at bounding box center [866, 554] width 1356 height 214
click at [739, 465] on textarea "All imagery, videos, and files (collectively "Content"), must be credited to [D…" at bounding box center [866, 554] width 1356 height 214
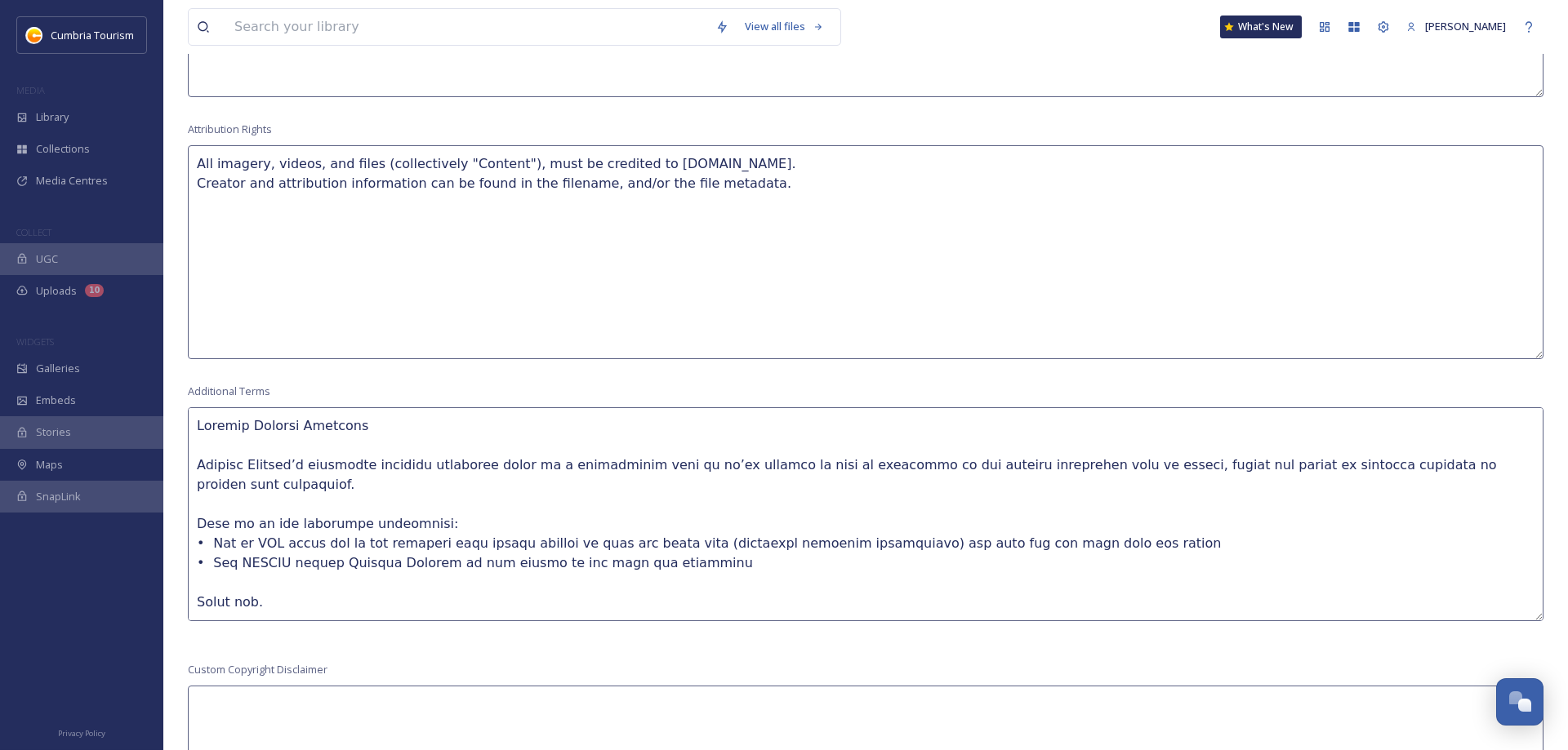
scroll to position [1249, 0]
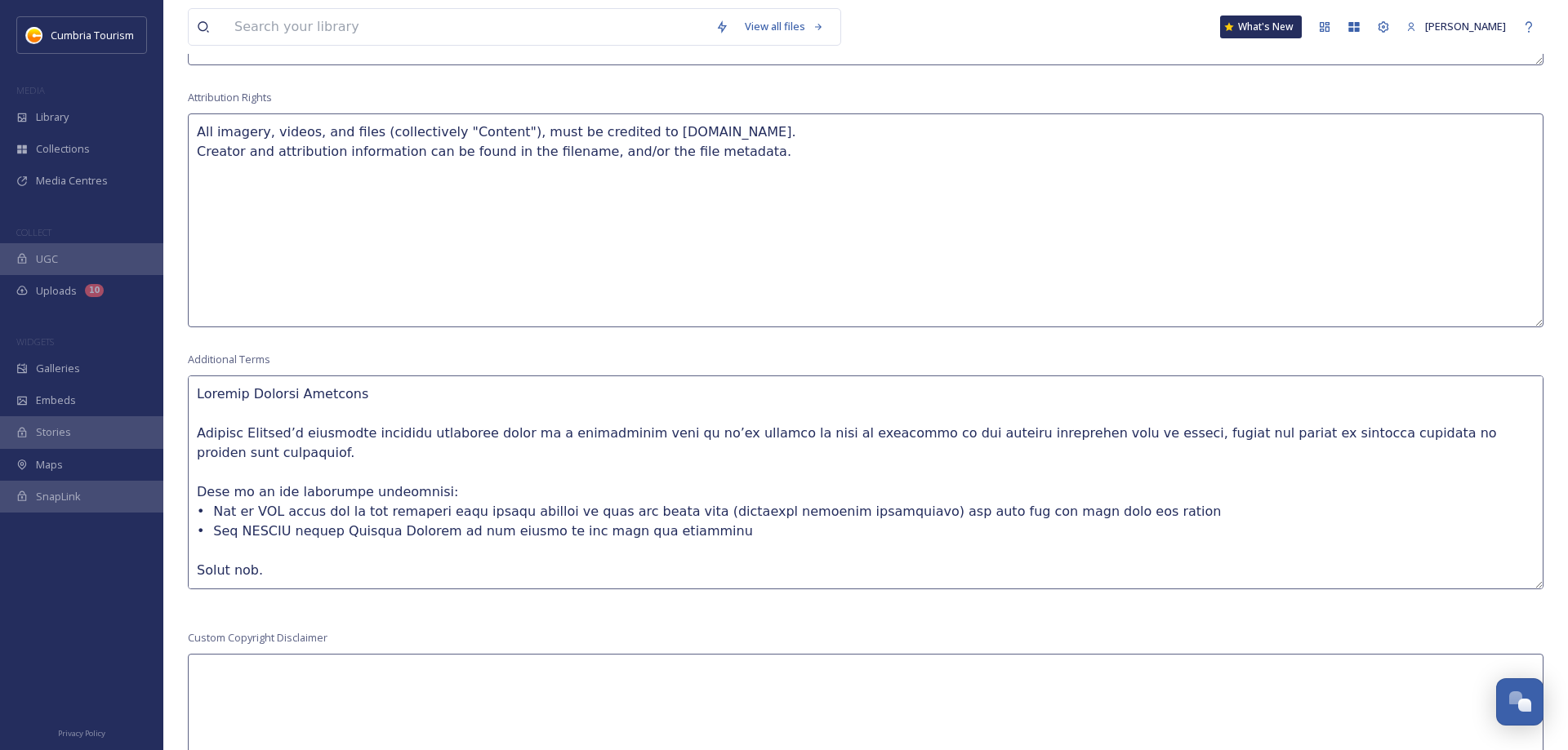
type textarea "All imagery, videos, and files (collectively "Content"), must be credited to [D…"
drag, startPoint x: 280, startPoint y: 551, endPoint x: 164, endPoint y: 431, distance: 166.9
click at [188, 431] on textarea at bounding box center [866, 482] width 1356 height 214
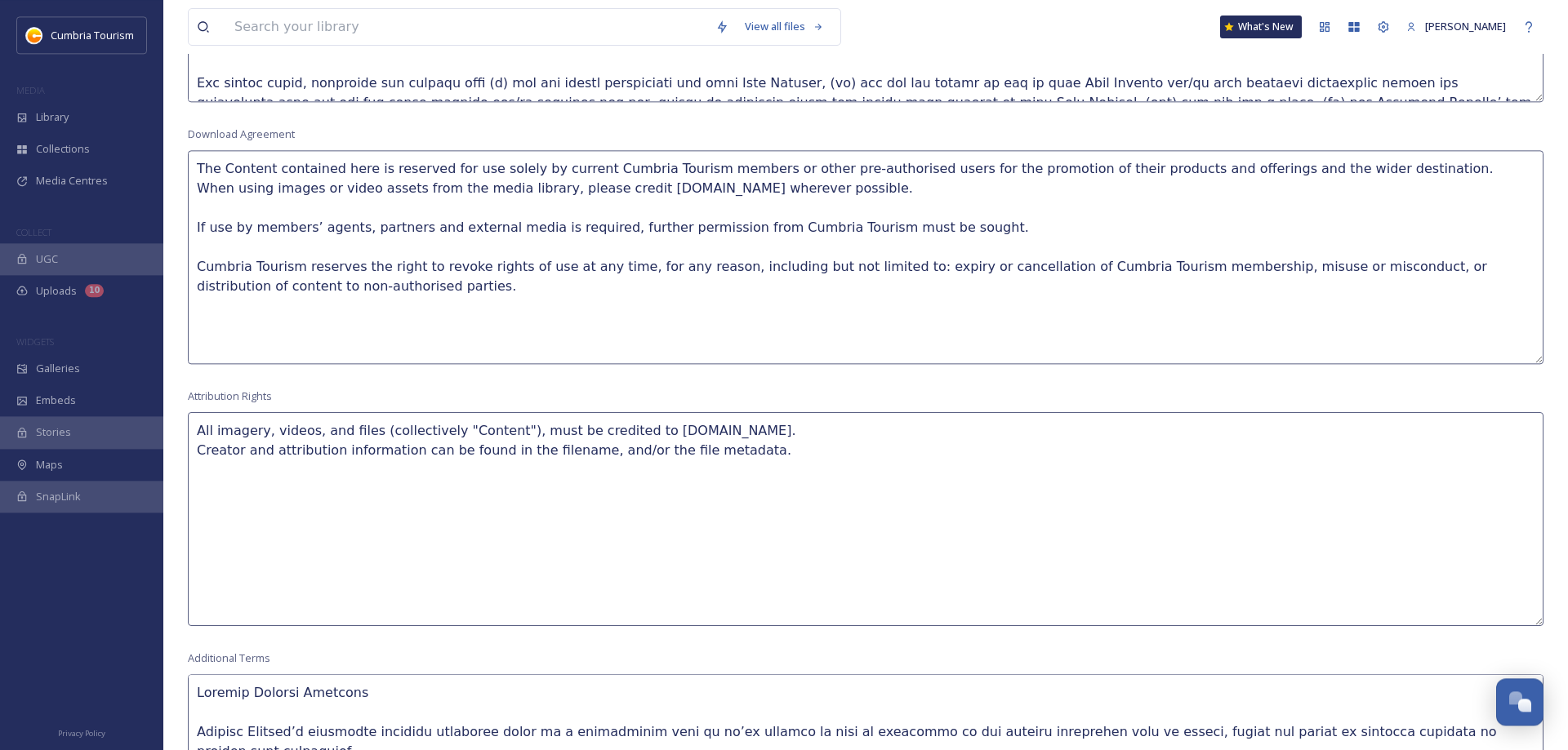
scroll to position [916, 0]
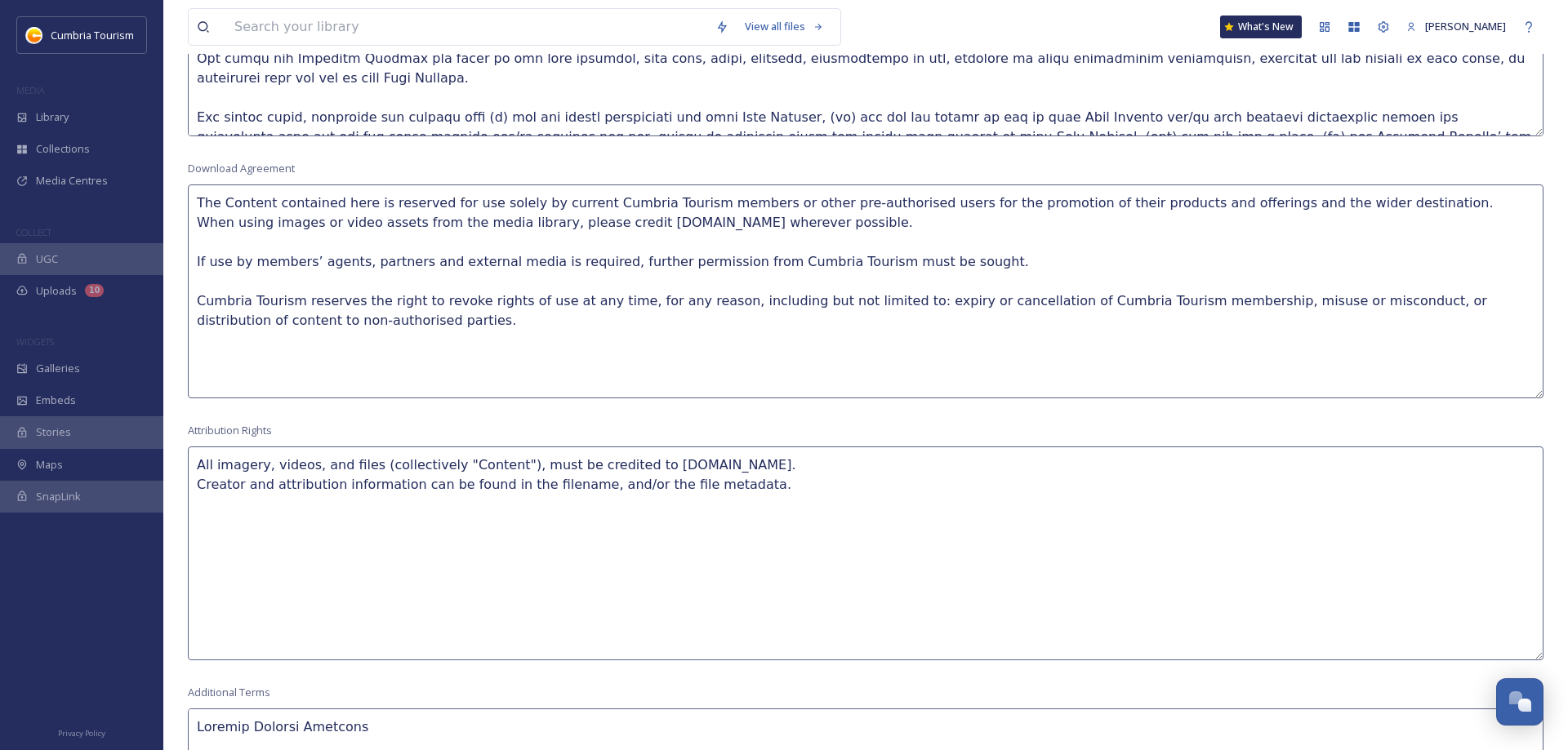
click at [346, 342] on textarea "The Content contained here is reserved for use solely by current Cumbria Touris…" at bounding box center [866, 292] width 1356 height 214
paste textarea "Cumbria Tourism’s extensive research programme comes at a significant cost so w…"
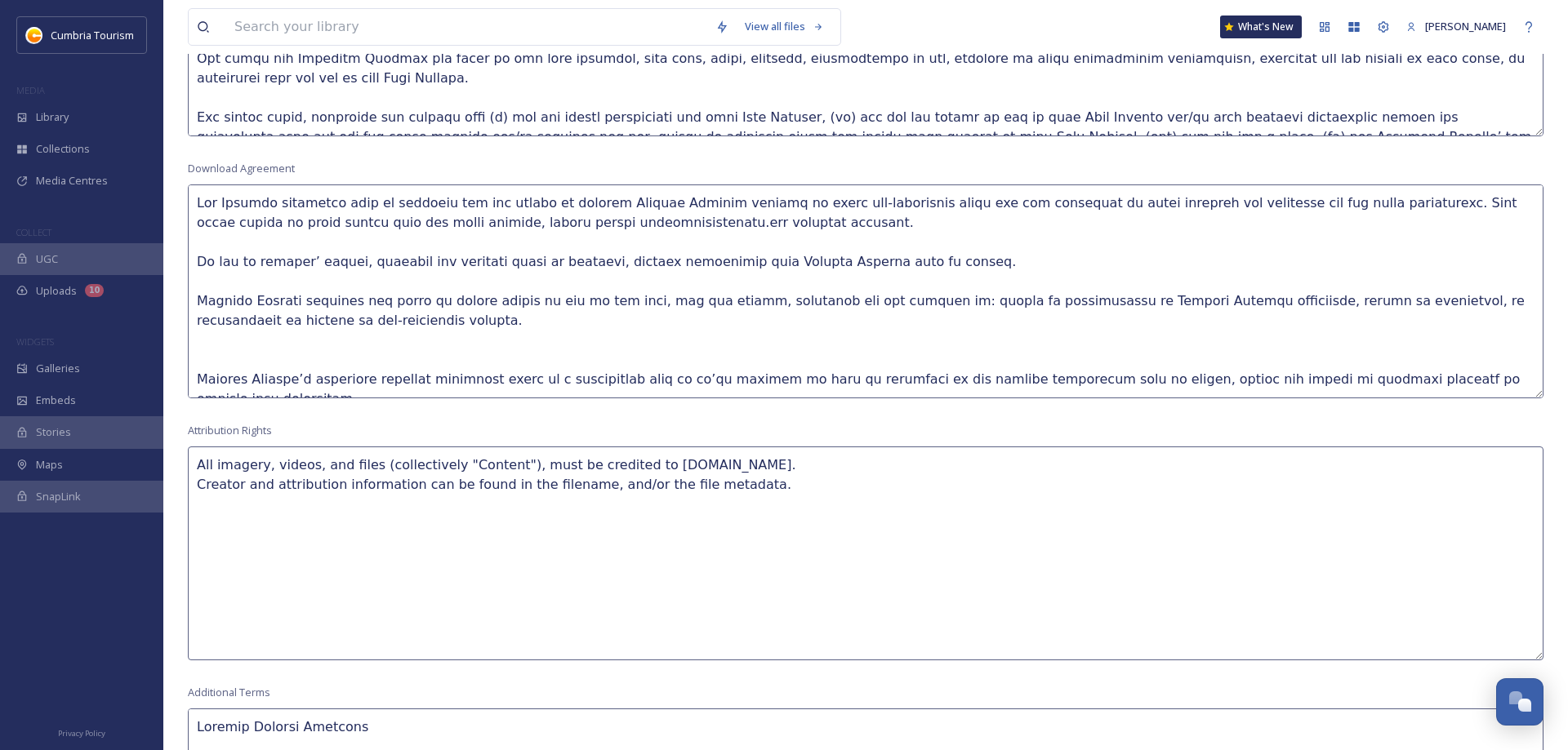
scroll to position [109, 0]
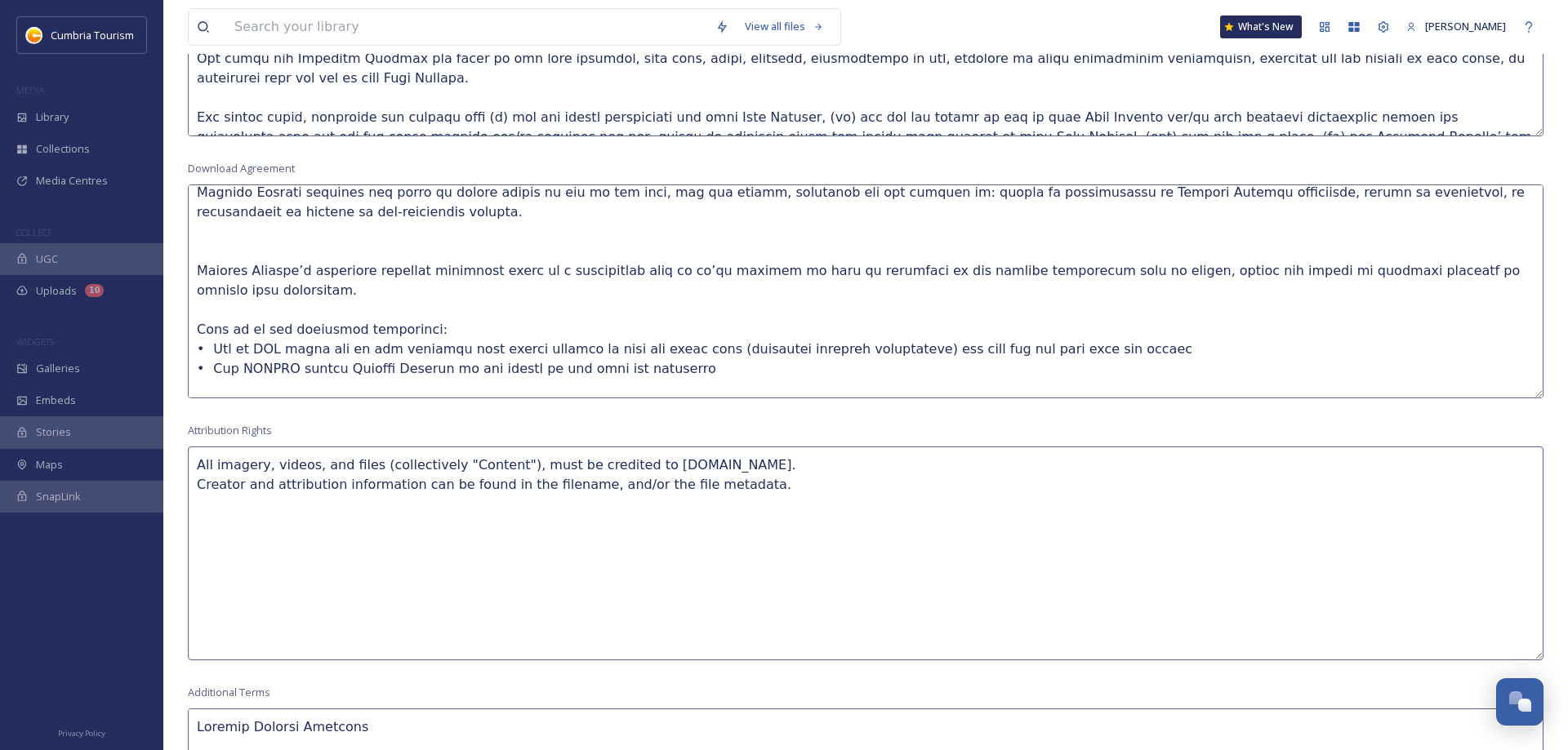
click at [345, 286] on textarea at bounding box center [866, 292] width 1356 height 214
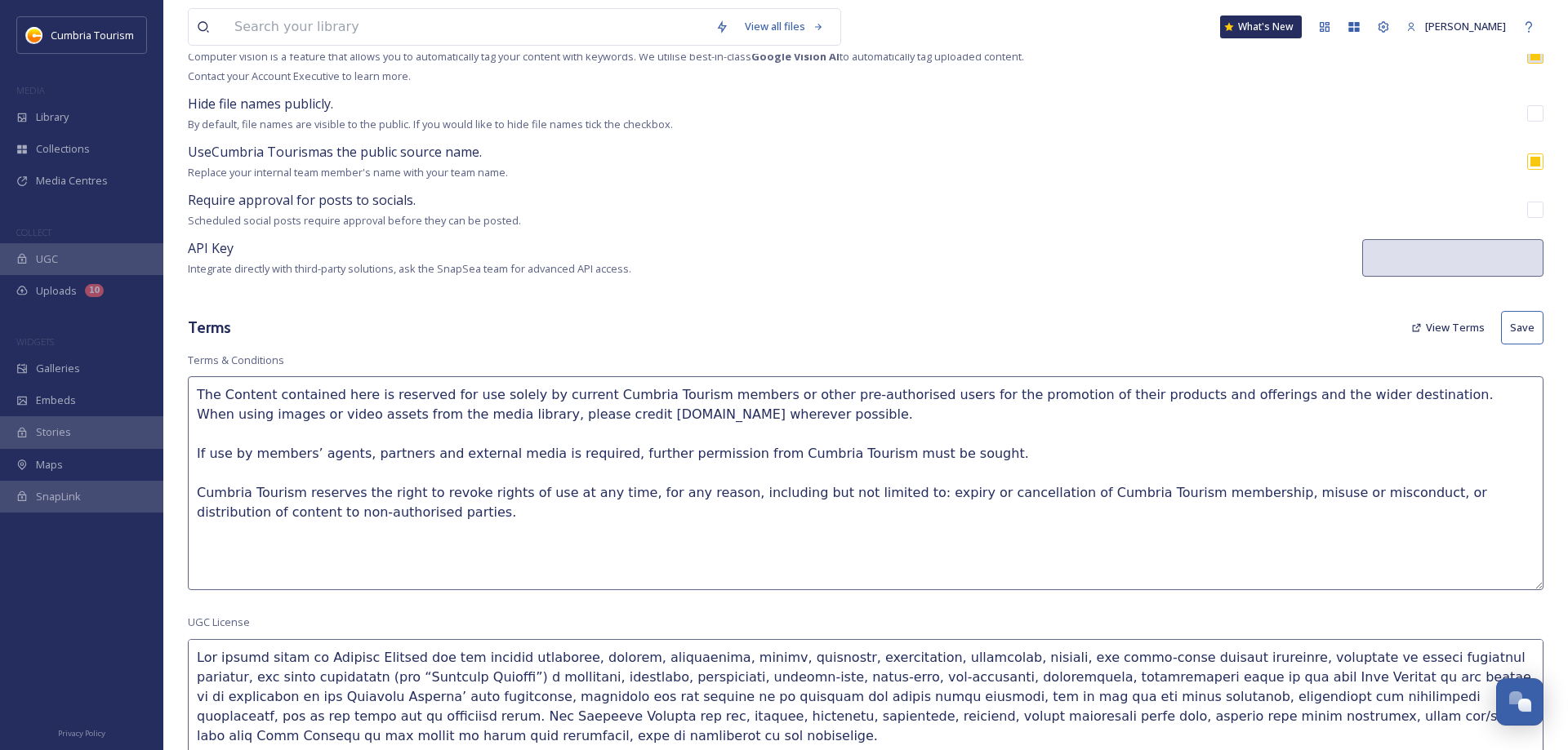
scroll to position [157, 0]
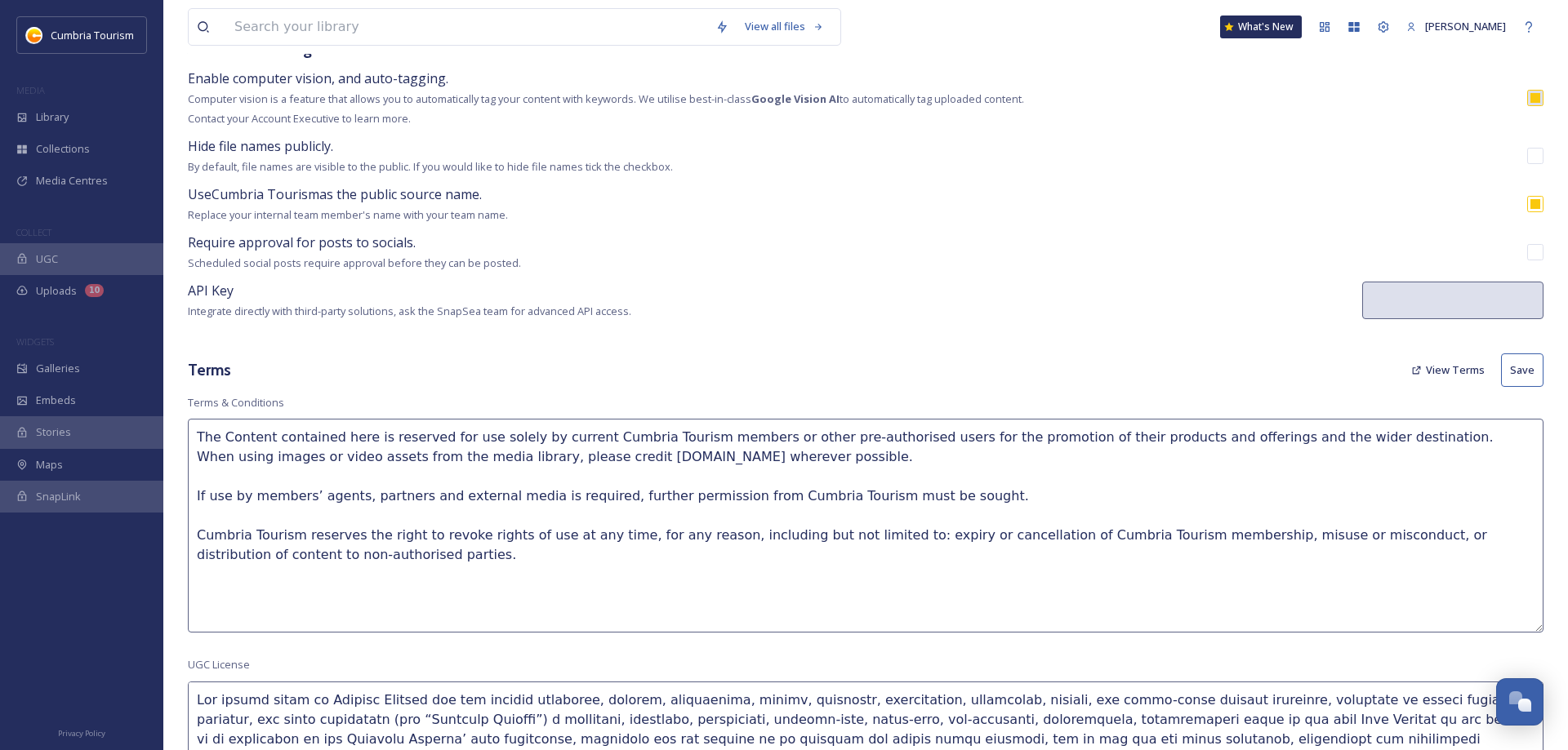
click at [1512, 370] on button "Save" at bounding box center [1522, 370] width 42 height 33
type textarea "The Content contained here is reserved for use solely by current Cumbria Touris…"
type textarea "All imagery, videos, and files (collectively "Content"), must be credited to [D…"
click at [1519, 374] on button "Save" at bounding box center [1522, 370] width 42 height 33
click at [1533, 377] on button "Save" at bounding box center [1522, 370] width 42 height 33
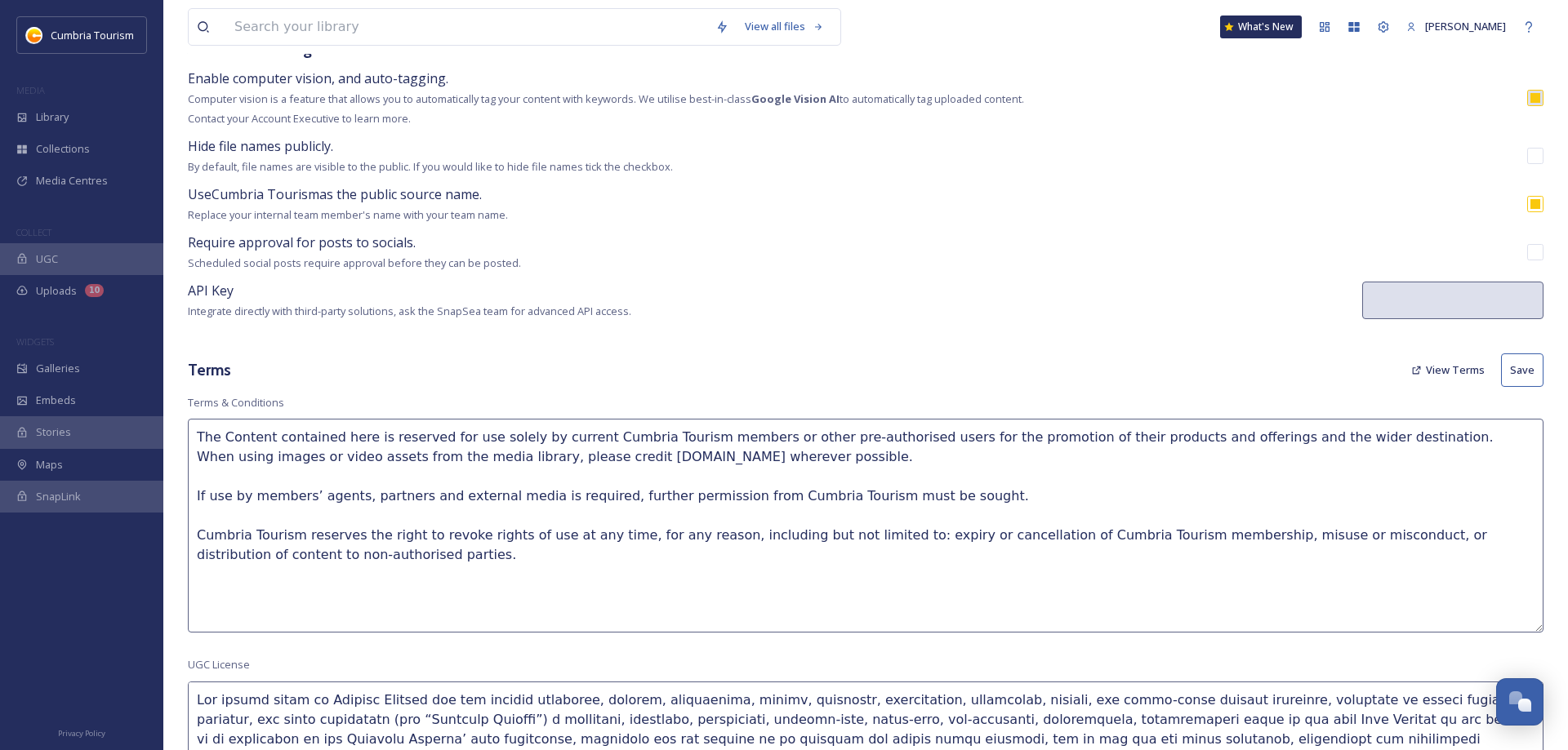
click at [1535, 371] on button "Save" at bounding box center [1522, 370] width 42 height 33
click at [1471, 373] on button "View Terms" at bounding box center [1448, 370] width 90 height 31
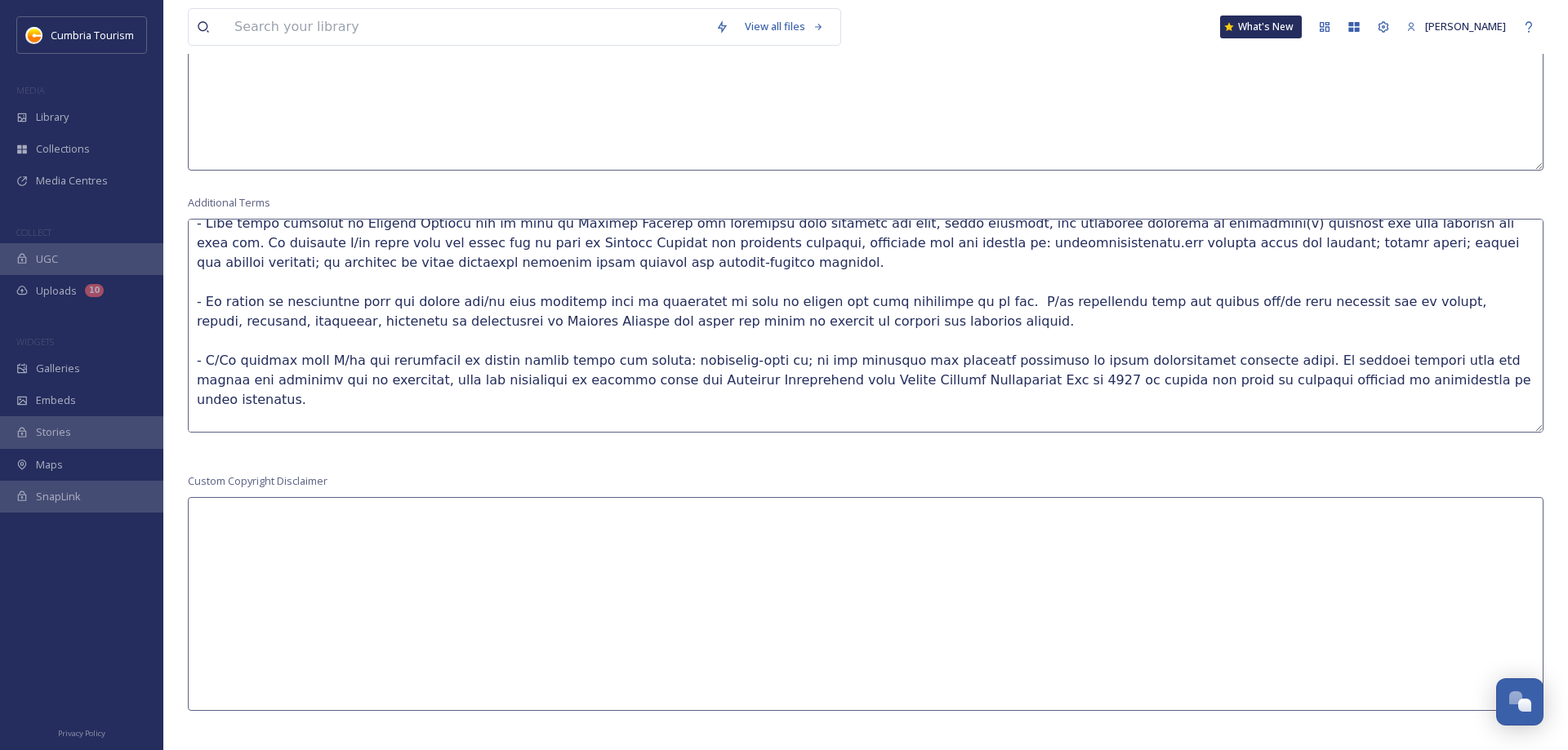
scroll to position [353, 0]
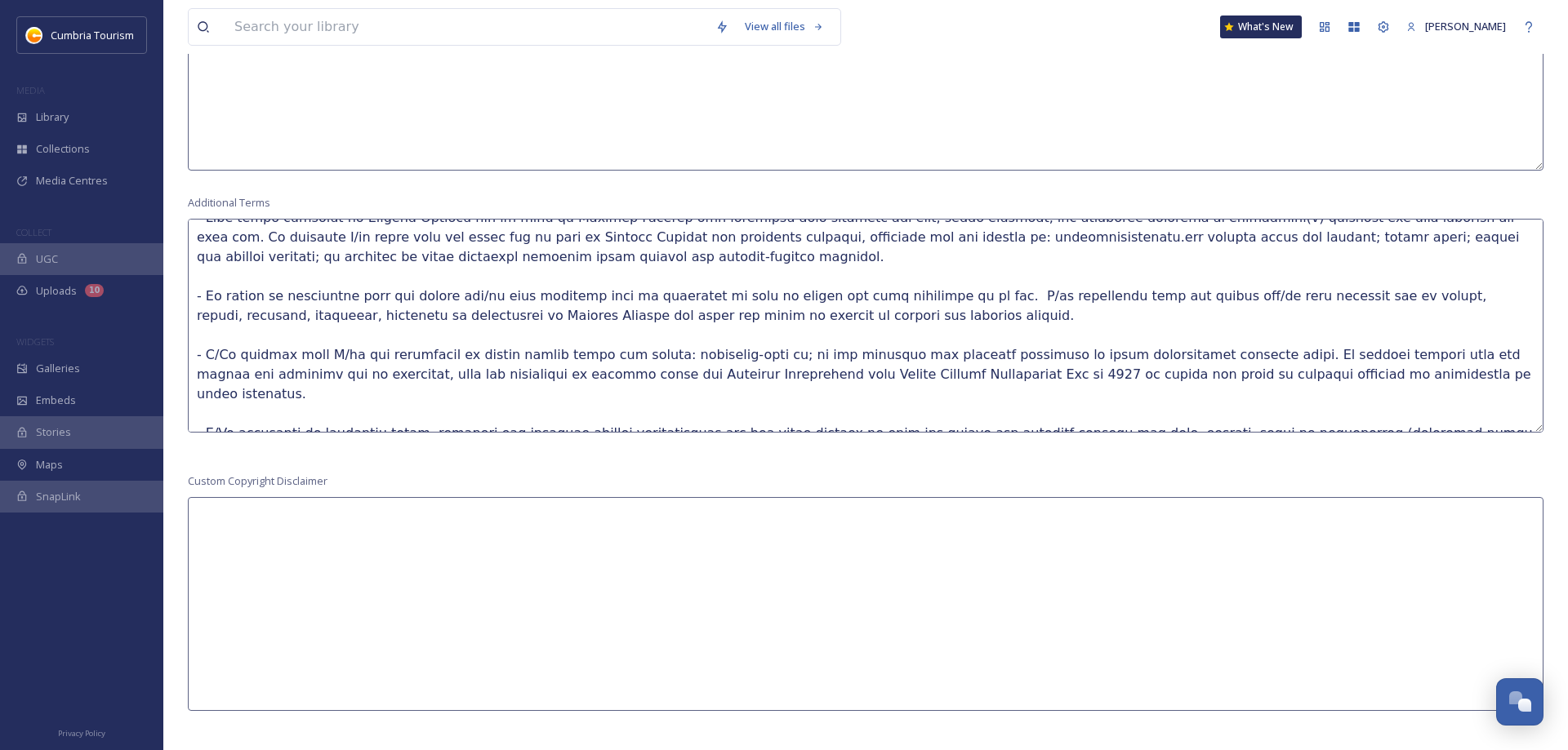
drag, startPoint x: 334, startPoint y: 333, endPoint x: 205, endPoint y: 330, distance: 129.0
click at [205, 330] on textarea at bounding box center [866, 326] width 1356 height 214
drag, startPoint x: 1153, startPoint y: 335, endPoint x: 1047, endPoint y: 333, distance: 106.0
click at [1047, 333] on textarea at bounding box center [866, 326] width 1356 height 214
drag, startPoint x: 310, startPoint y: 392, endPoint x: 205, endPoint y: 383, distance: 105.4
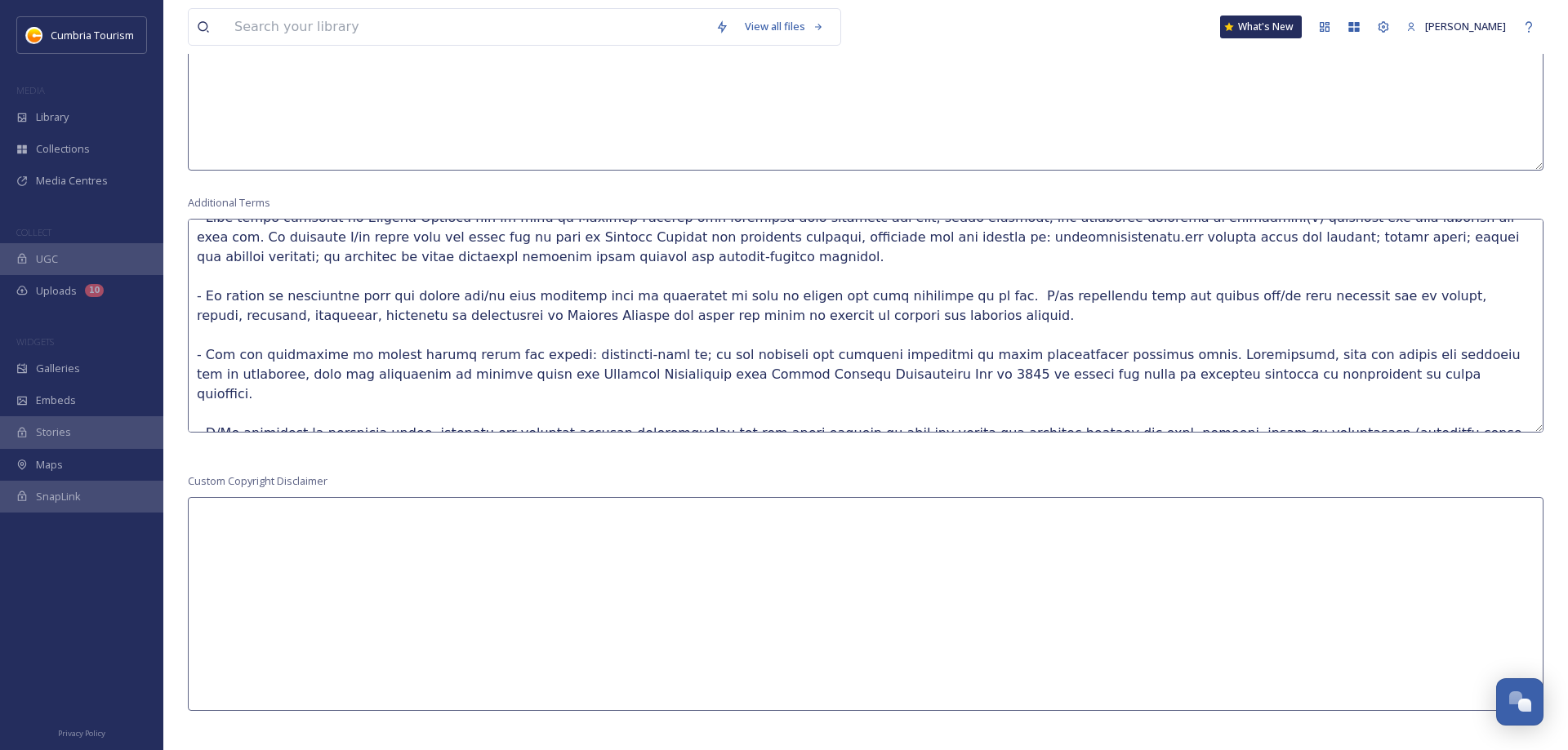
click at [205, 383] on textarea at bounding box center [866, 326] width 1356 height 214
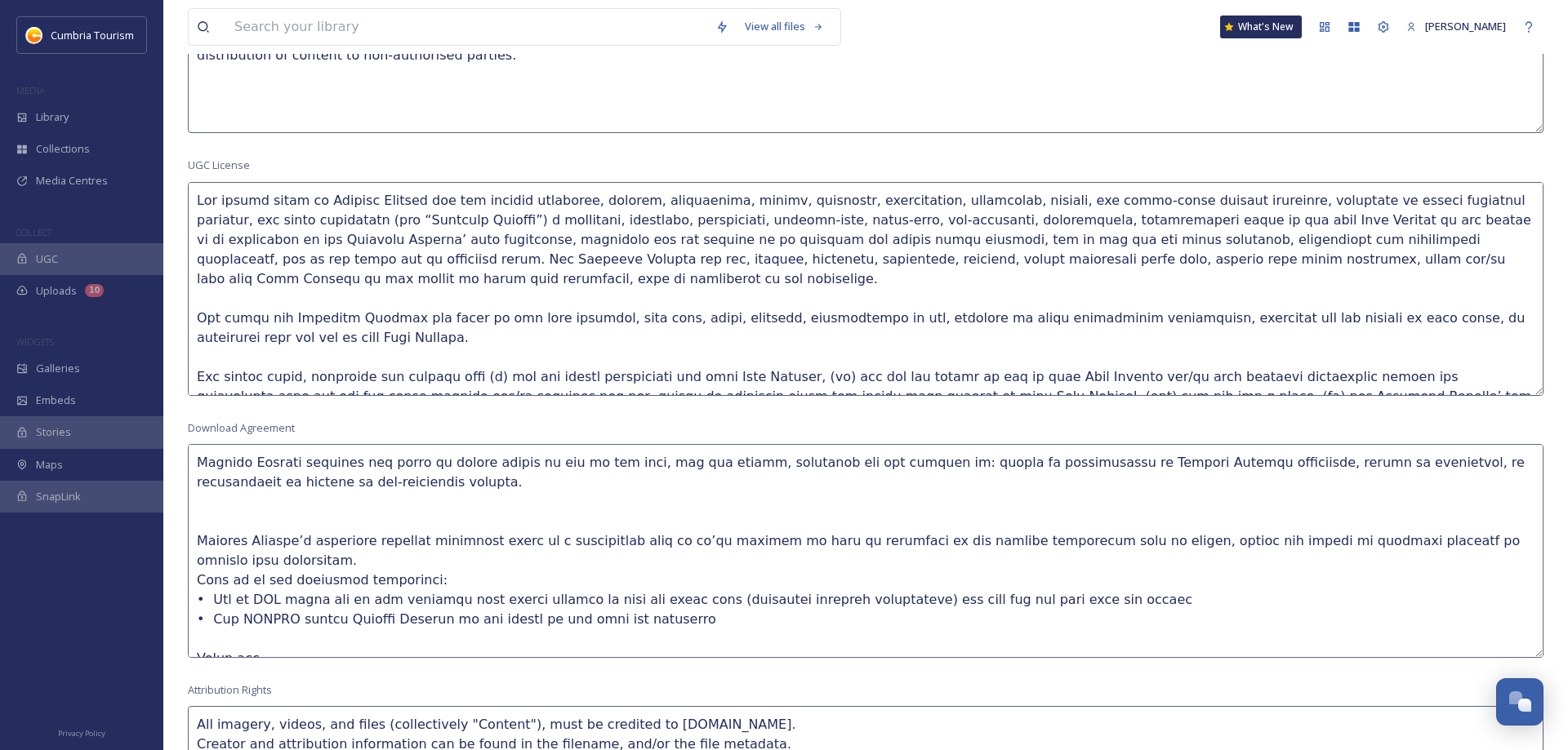
scroll to position [323, 0]
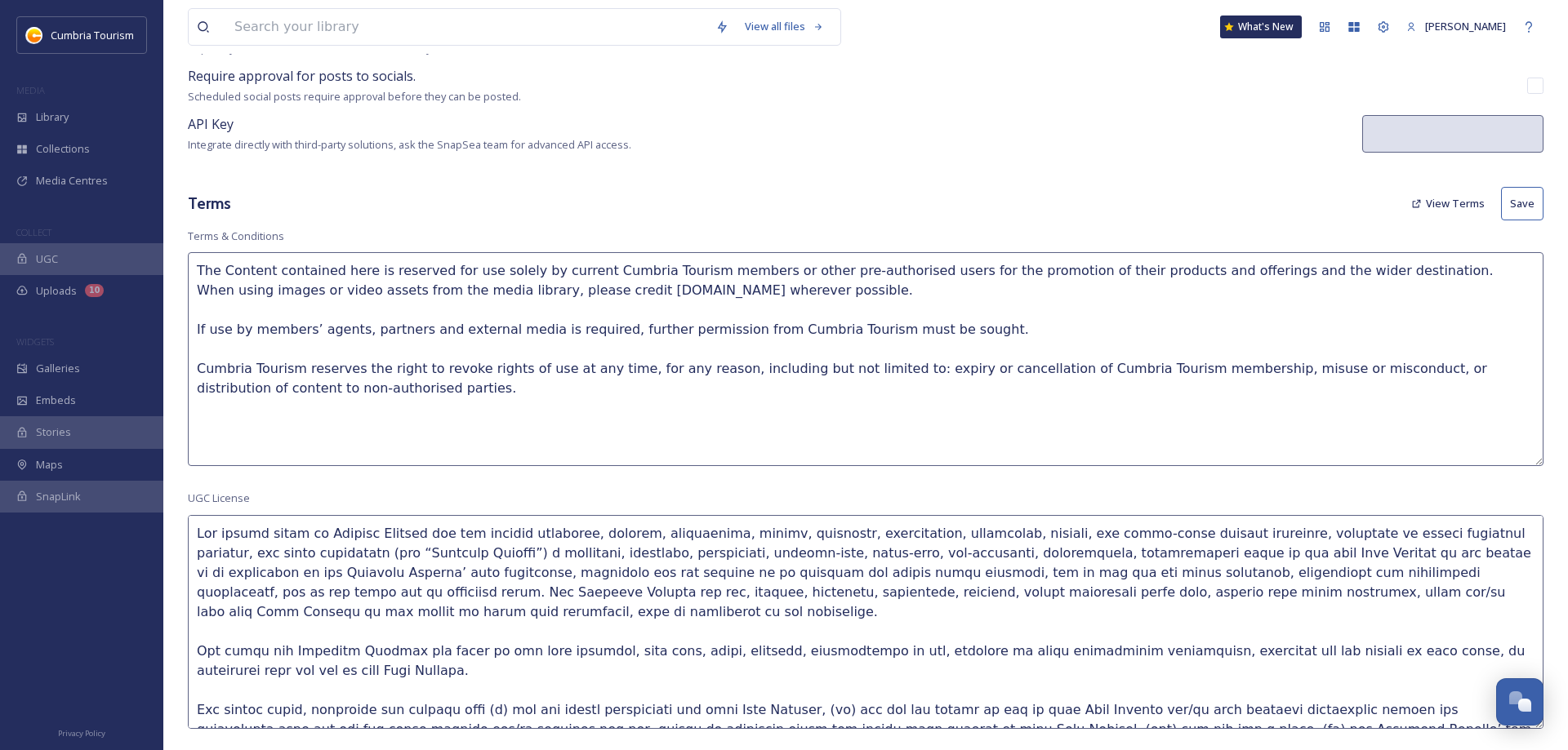
click at [1517, 205] on button "Save" at bounding box center [1522, 204] width 42 height 33
type textarea "Cumbria Tourism Research Cumbria Tourism’s extensive research programme comes a…"
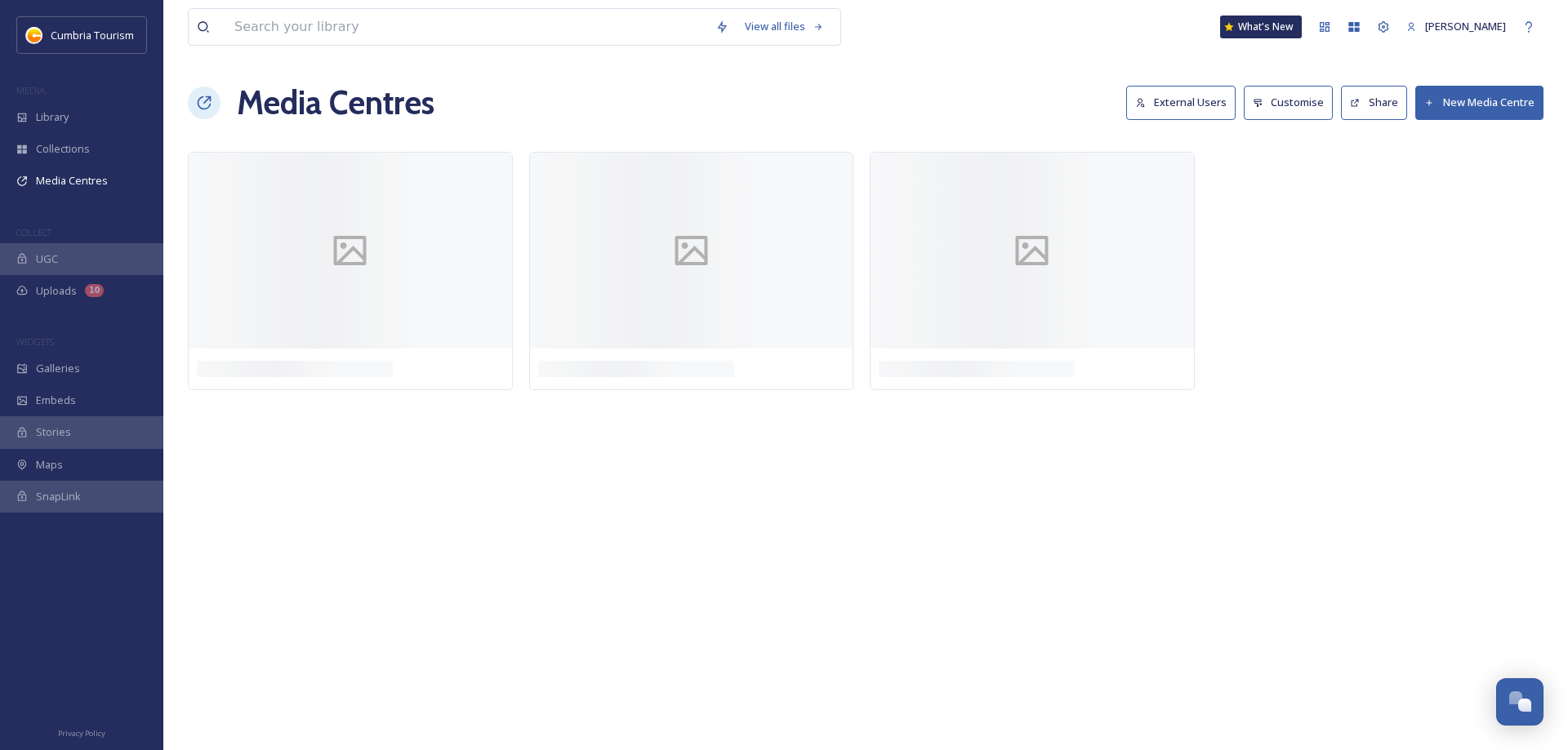
scroll to position [5859, 0]
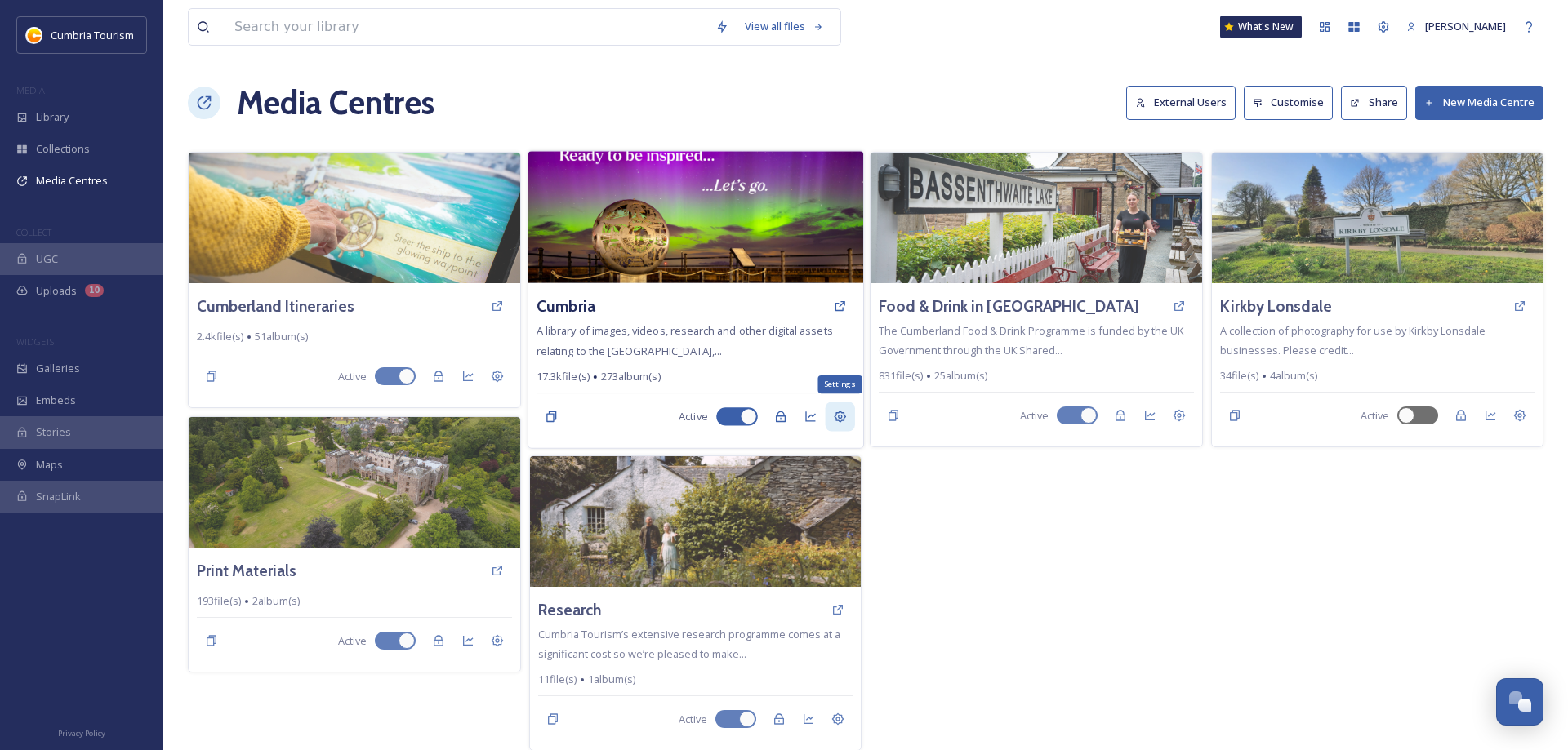
click at [840, 415] on icon at bounding box center [839, 416] width 12 height 12
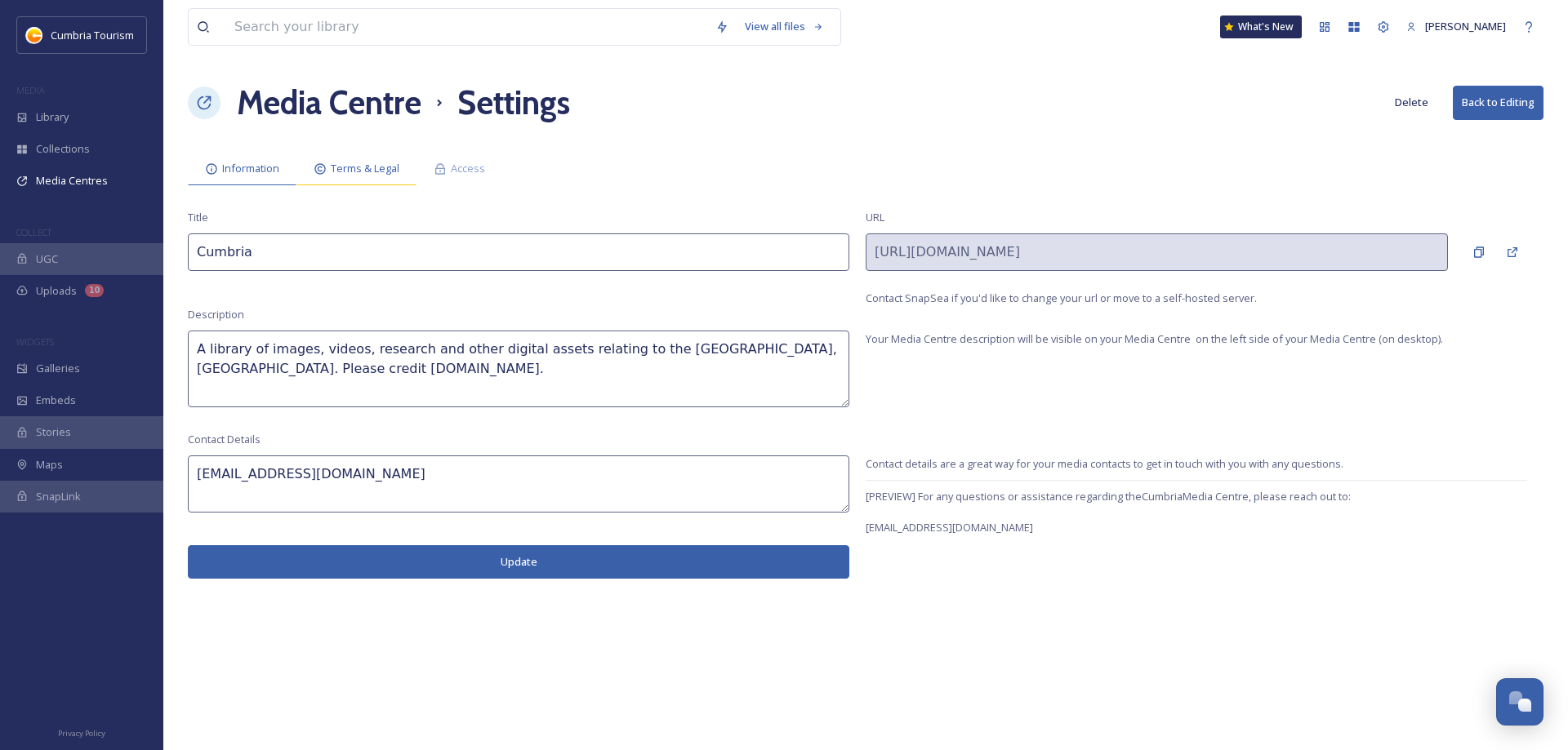
click at [347, 176] on span "Terms & Legal" at bounding box center [365, 168] width 69 height 16
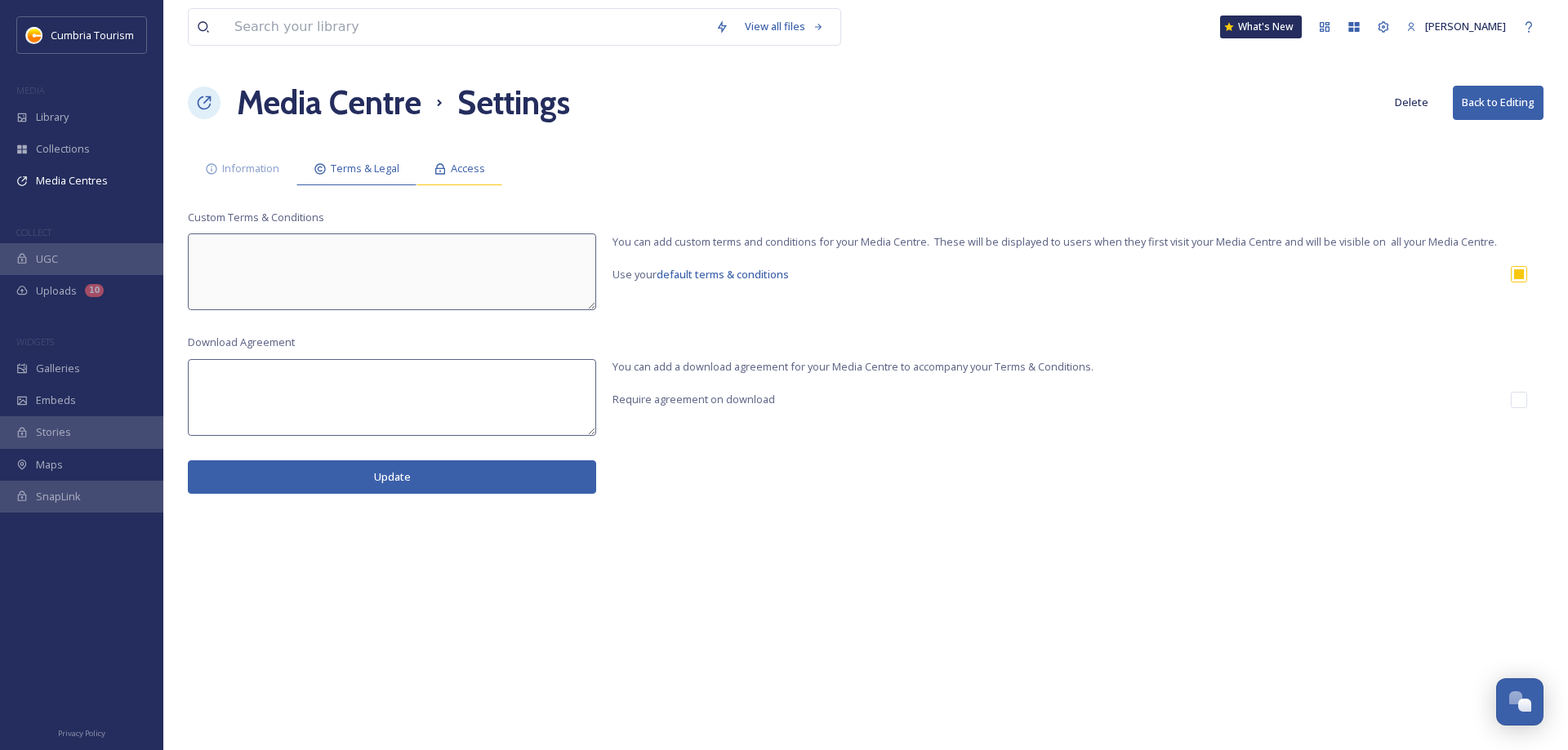
click at [458, 167] on span "Access" at bounding box center [468, 168] width 34 height 16
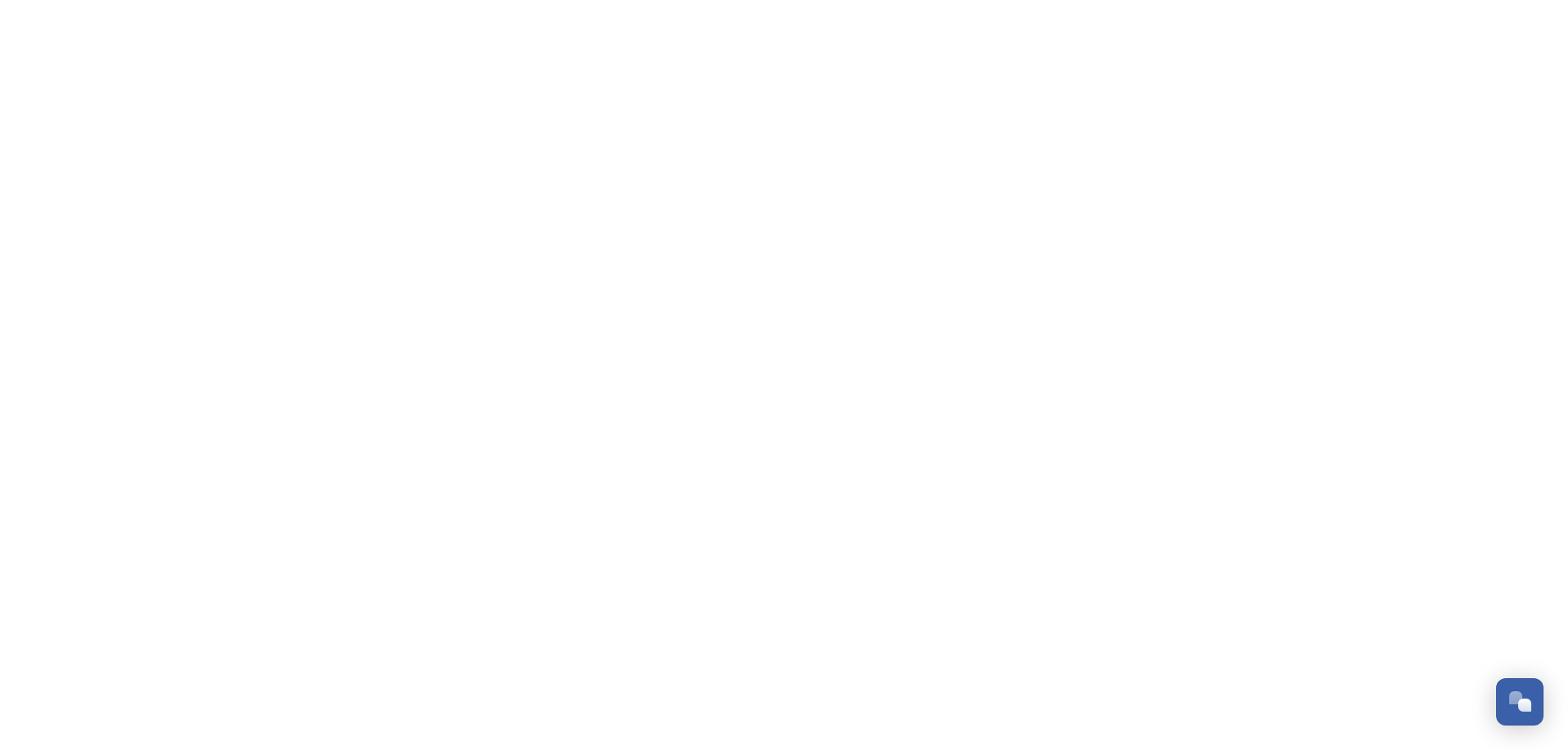
scroll to position [5859, 0]
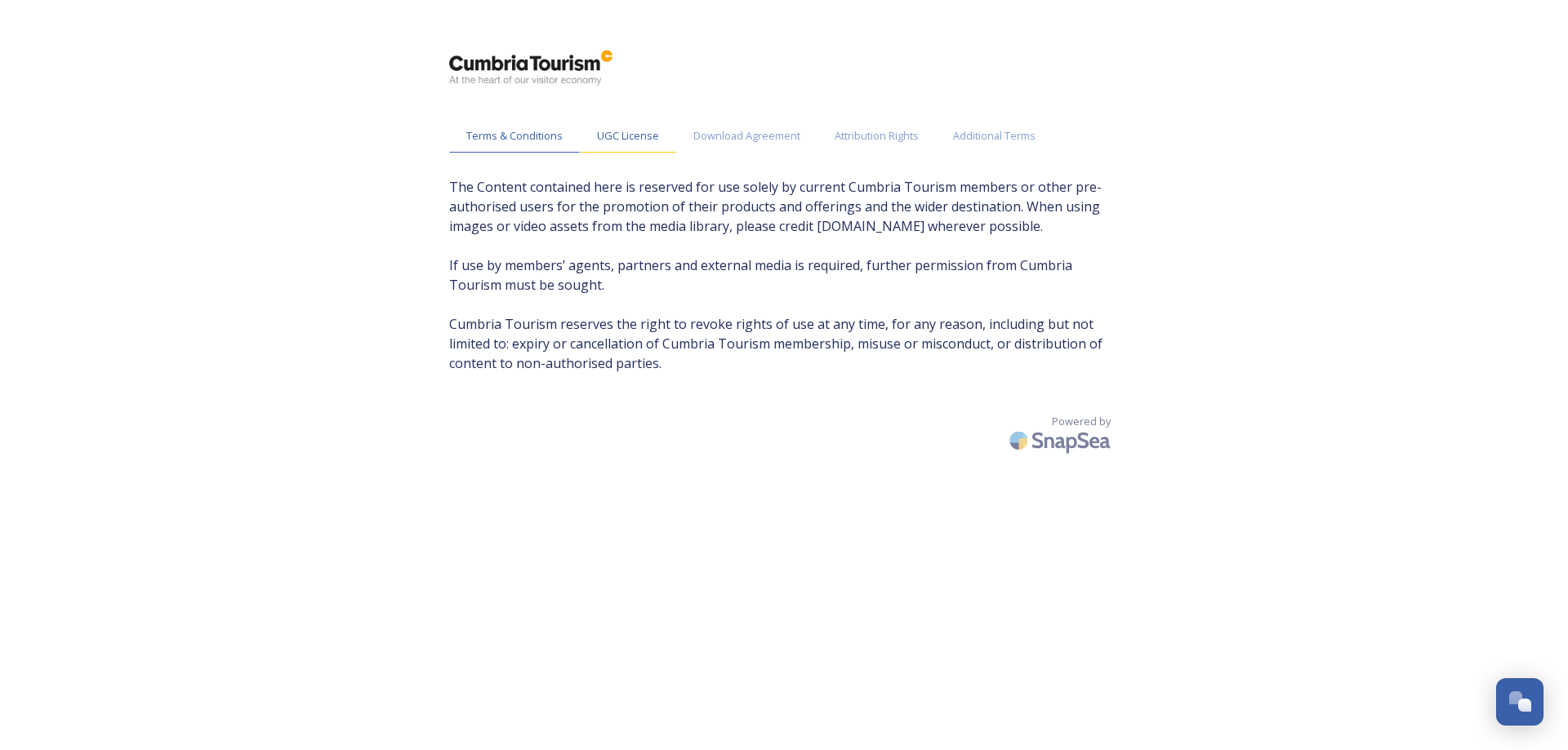
click at [603, 135] on span "UGC License" at bounding box center [628, 136] width 62 height 16
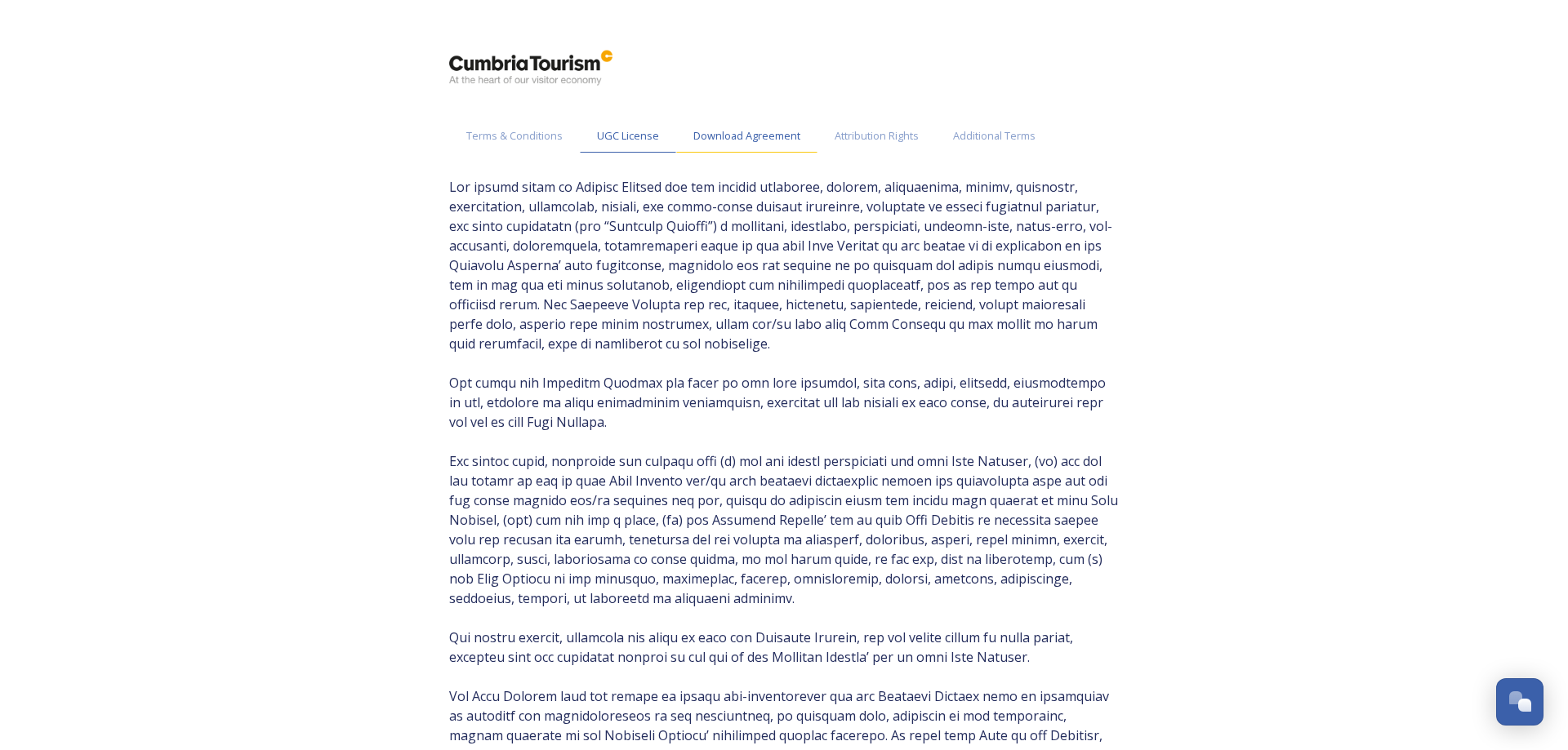
click at [711, 140] on span "Download Agreement" at bounding box center [746, 136] width 107 height 16
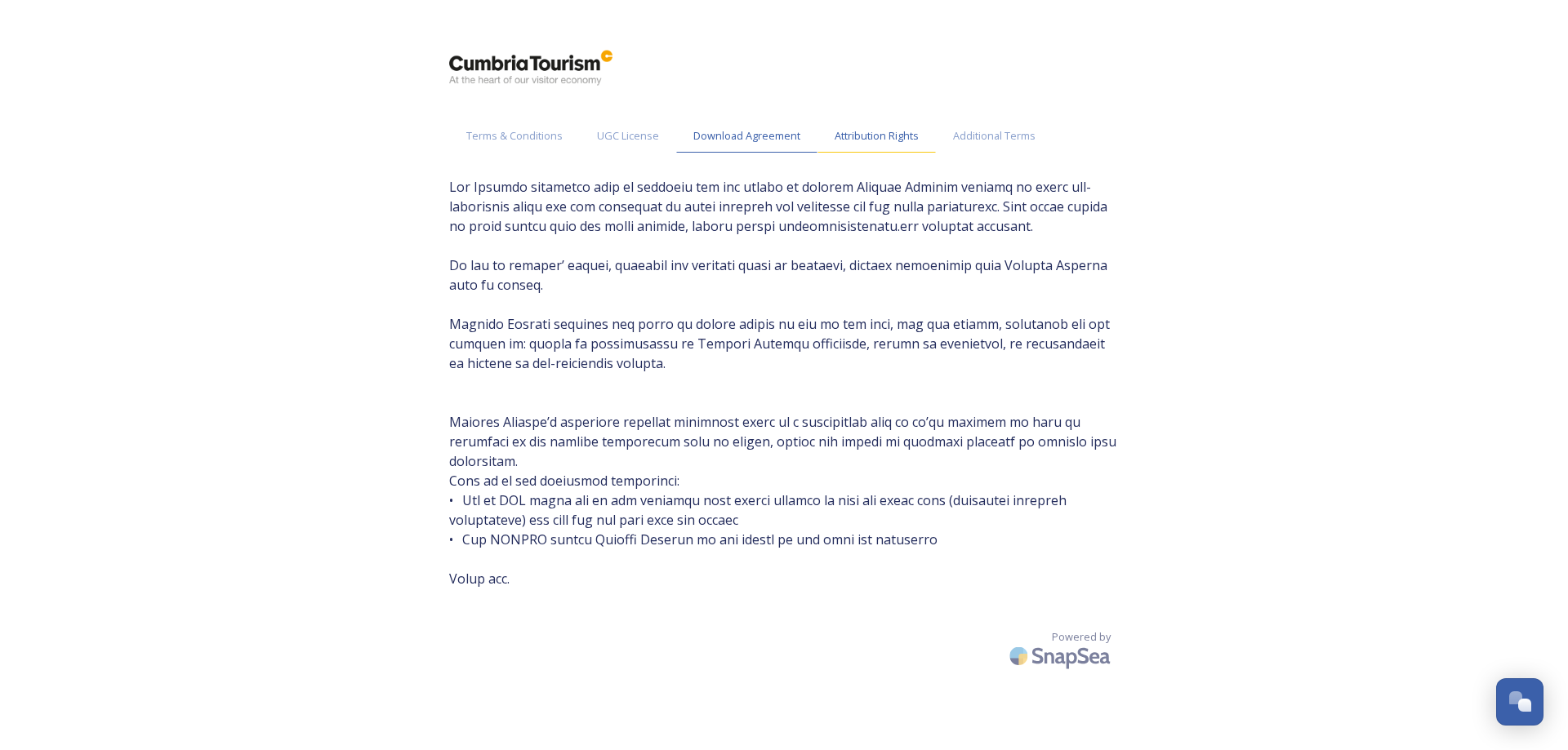
click at [850, 136] on span "Attribution Rights" at bounding box center [876, 136] width 84 height 16
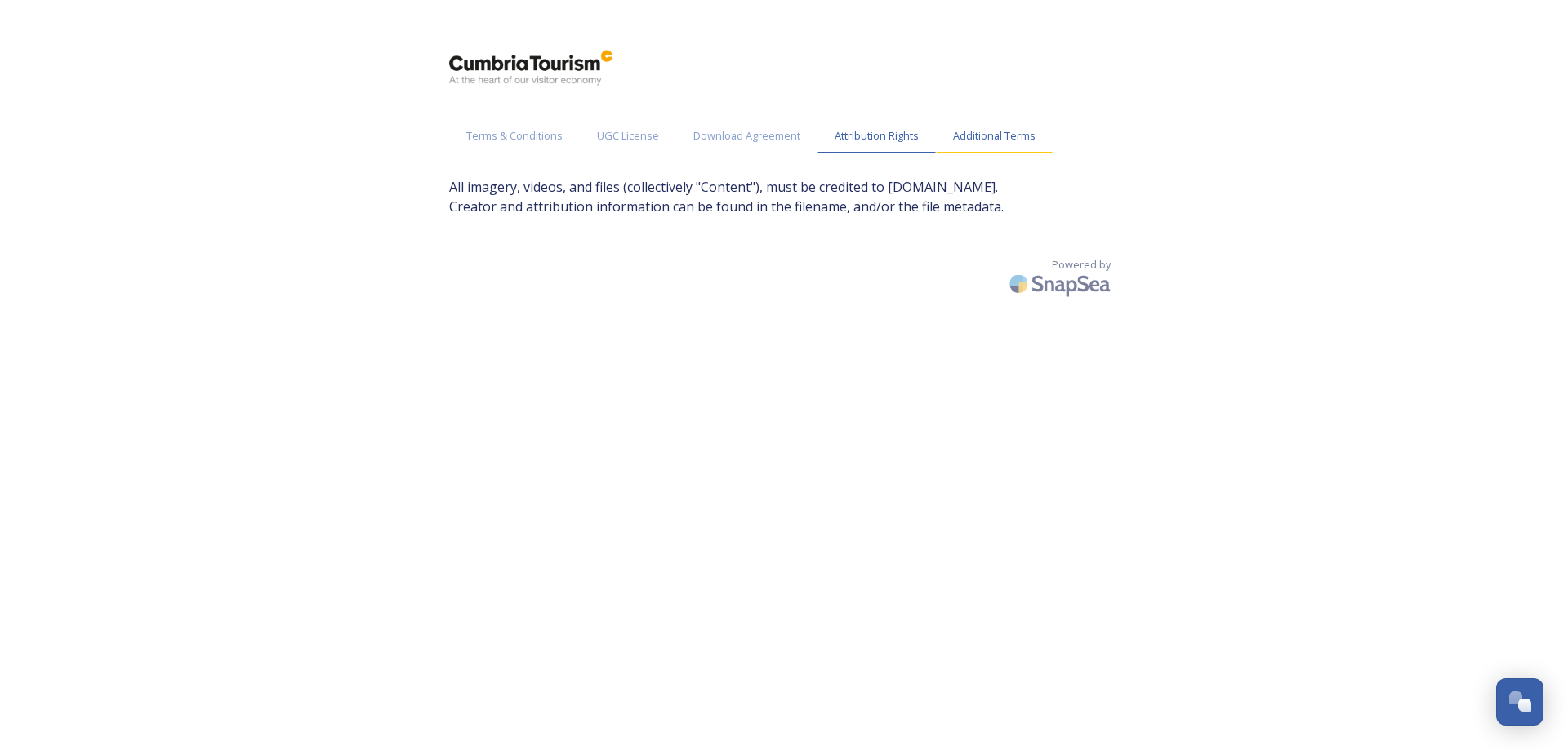
click at [950, 135] on div "Additional Terms" at bounding box center [994, 136] width 117 height 33
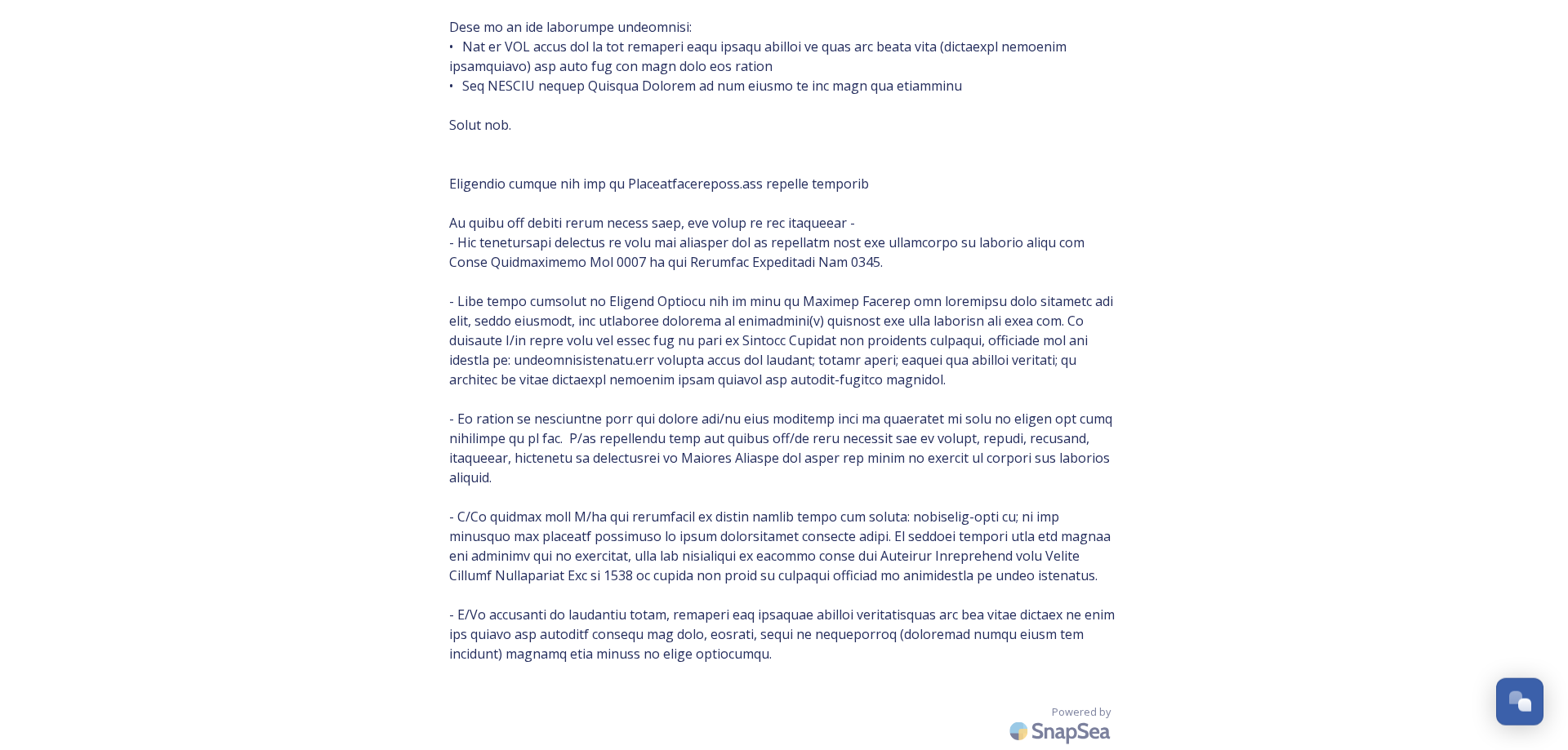
scroll to position [294, 0]
